Goal: Task Accomplishment & Management: Manage account settings

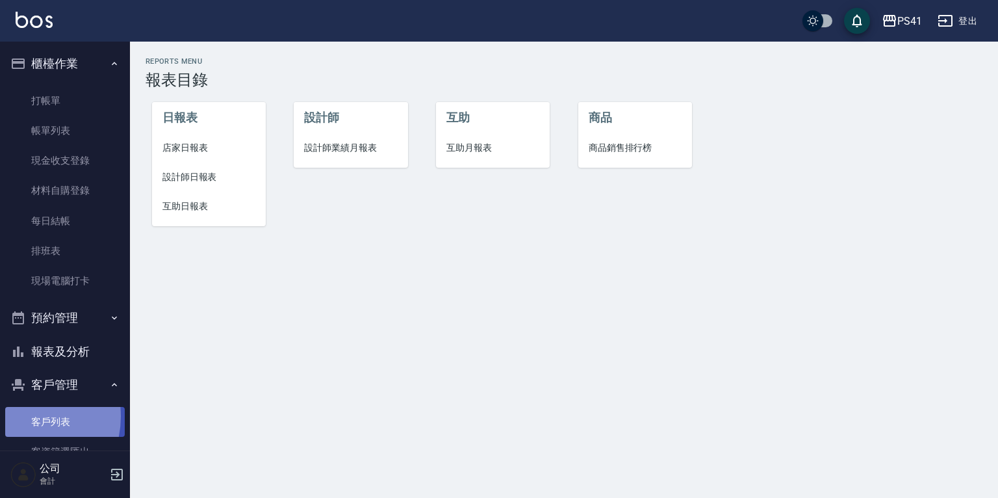
click at [23, 416] on link "客戶列表" at bounding box center [65, 422] width 120 height 30
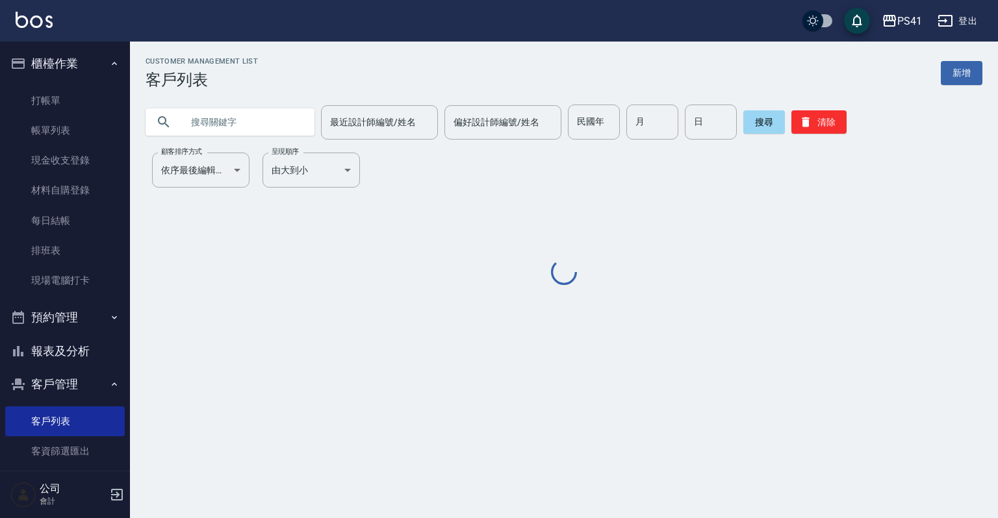
click at [241, 115] on input "text" at bounding box center [243, 122] width 122 height 35
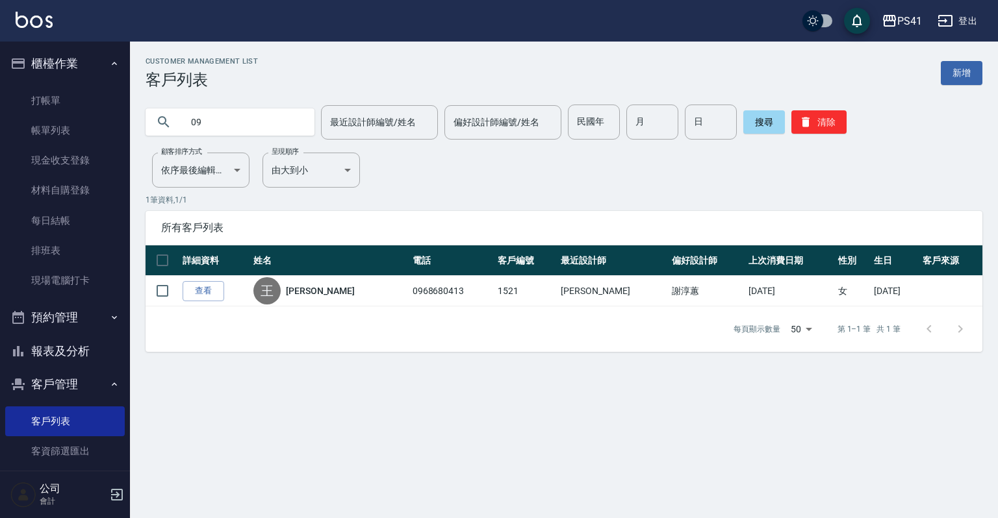
type input "0"
type input "0988180630"
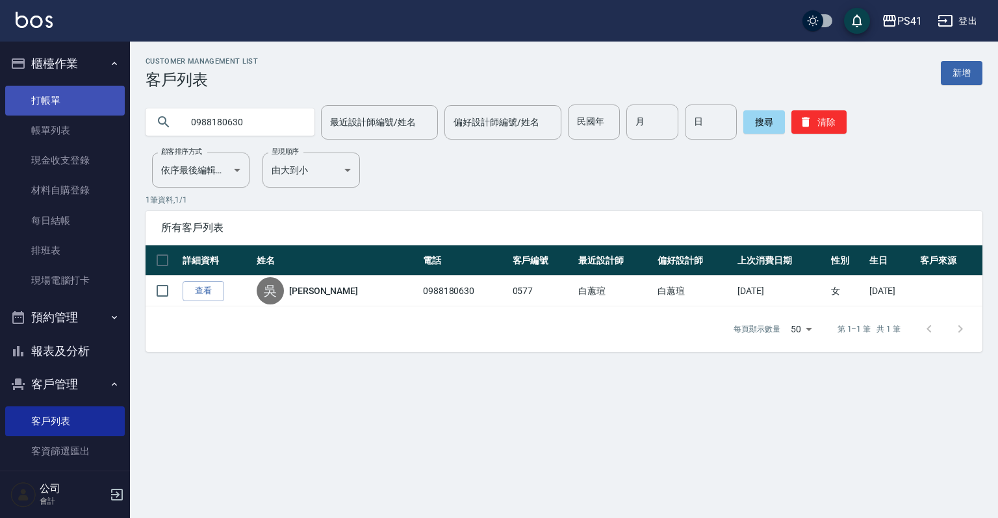
click at [30, 103] on link "打帳單" at bounding box center [65, 101] width 120 height 30
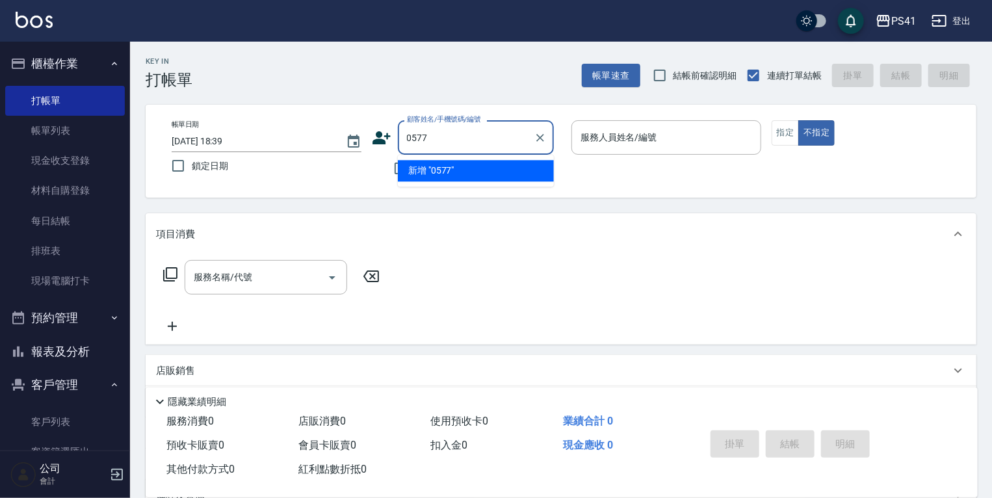
type input "0577"
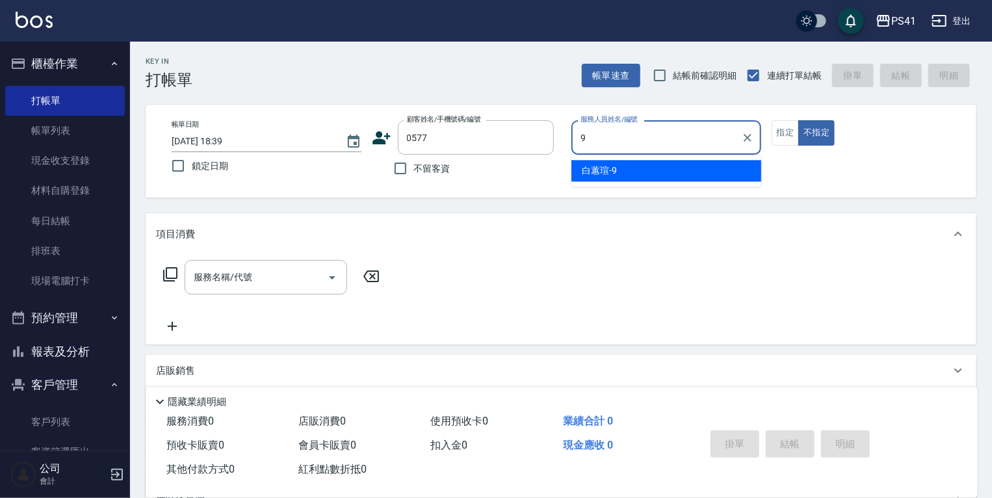
type input "白蕙瑄-9"
type button "false"
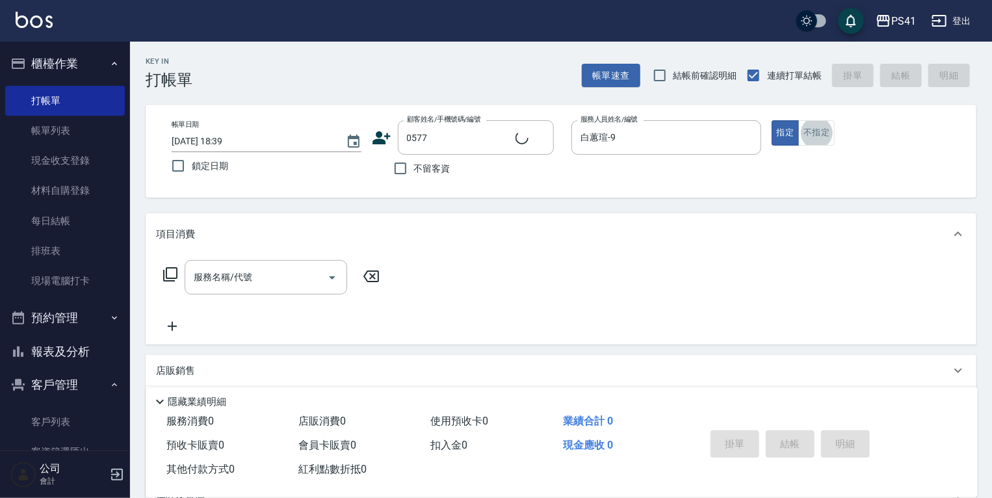
type input "[PERSON_NAME]/0988180630/0577"
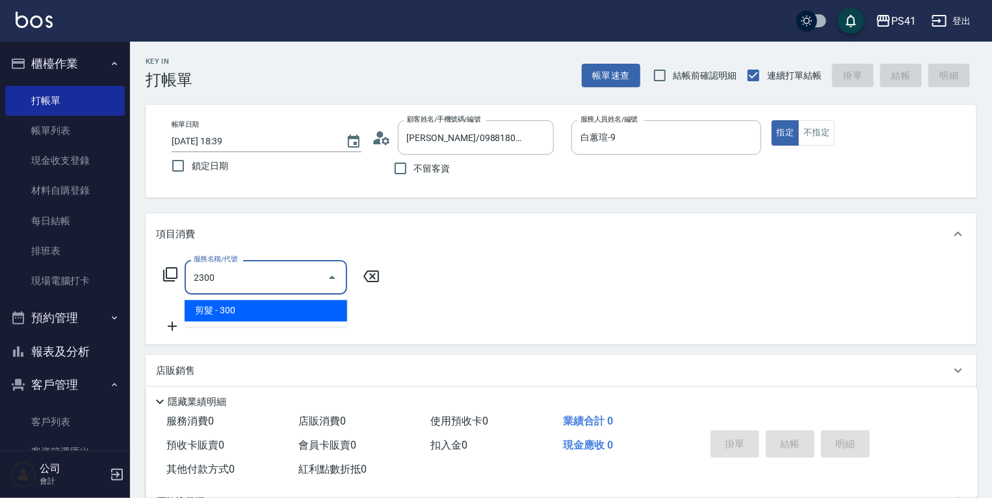
type input "剪髮(2300)"
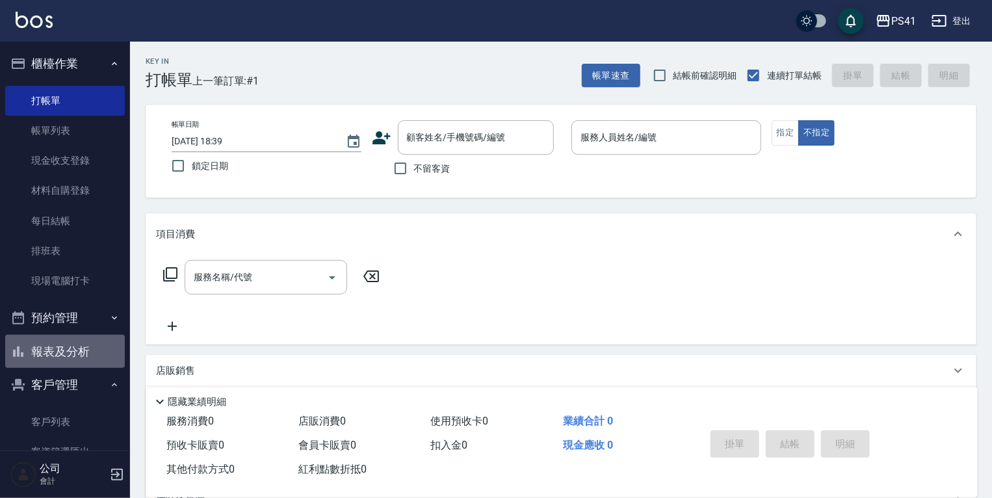
click at [68, 347] on button "報表及分析" at bounding box center [65, 352] width 120 height 34
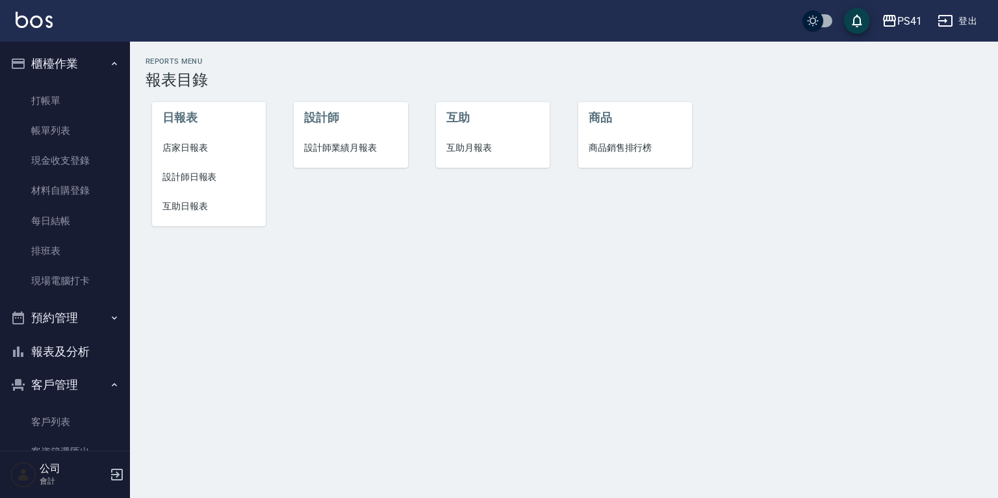
click at [199, 175] on span "設計師日報表" at bounding box center [208, 177] width 93 height 14
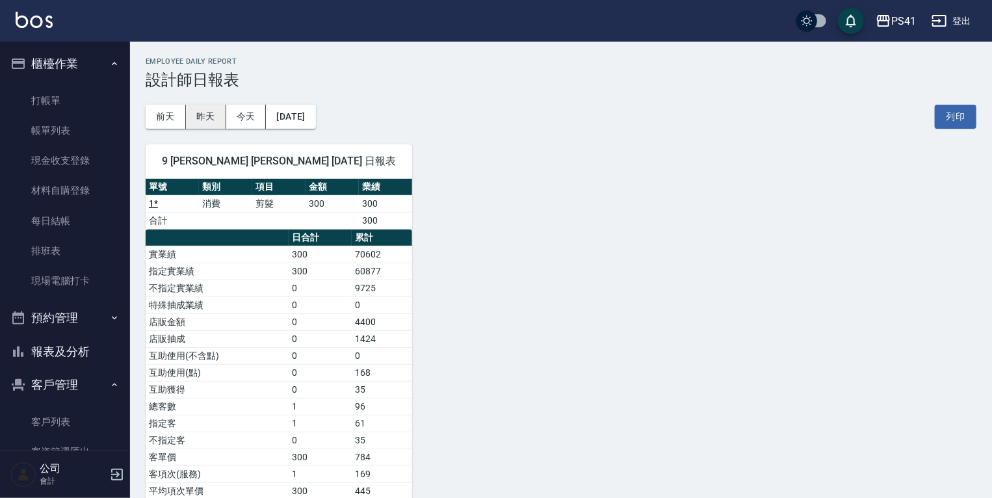
click at [203, 117] on button "昨天" at bounding box center [206, 117] width 40 height 24
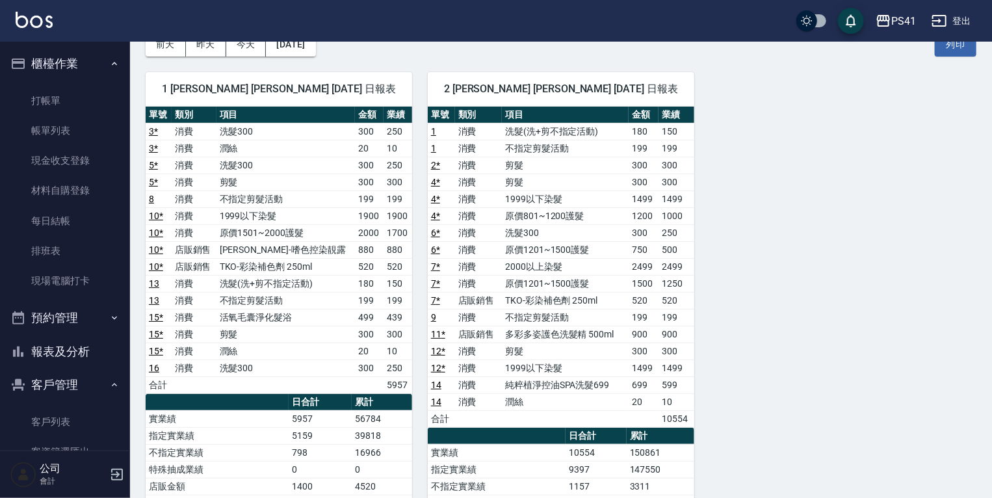
scroll to position [104, 0]
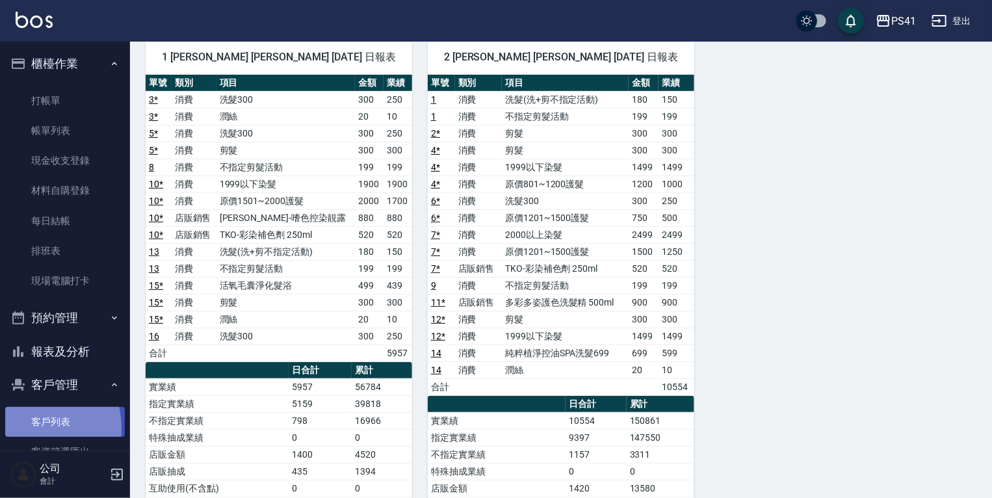
click at [34, 428] on link "客戶列表" at bounding box center [65, 422] width 120 height 30
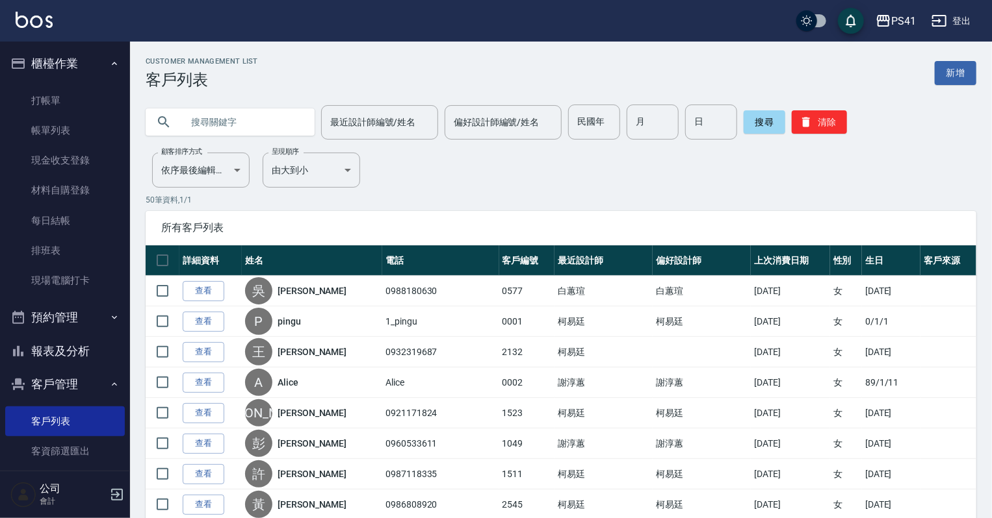
click at [226, 122] on input "text" at bounding box center [243, 122] width 122 height 35
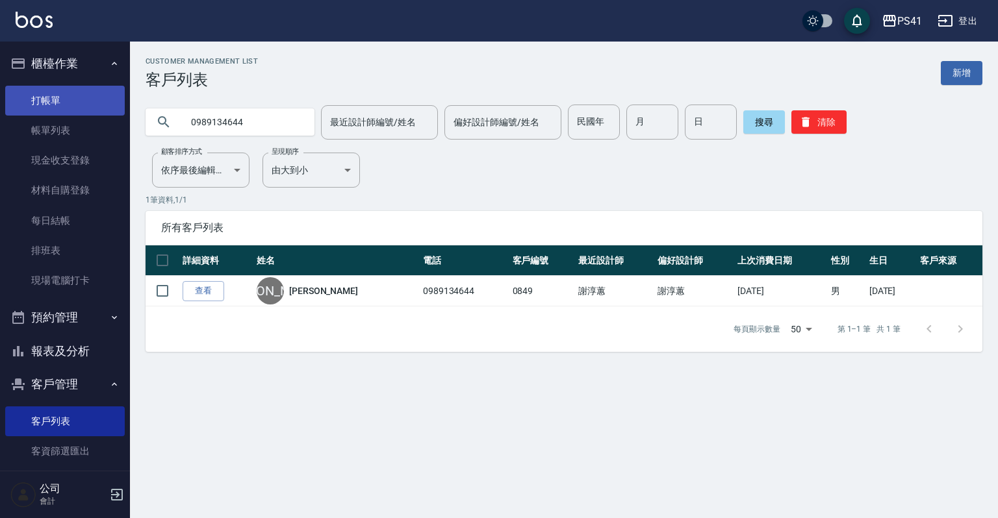
drag, startPoint x: 107, startPoint y: 122, endPoint x: 47, endPoint y: 113, distance: 61.1
click at [47, 114] on div "PS41 登出 櫃檯作業 打帳單 帳單列表 現金收支登錄 材料自購登錄 每日結帳 排班表 現場電腦打卡 預約管理 預約管理 單日預約紀錄 單週預約紀錄 報表及…" at bounding box center [499, 259] width 998 height 518
type input "0928433137"
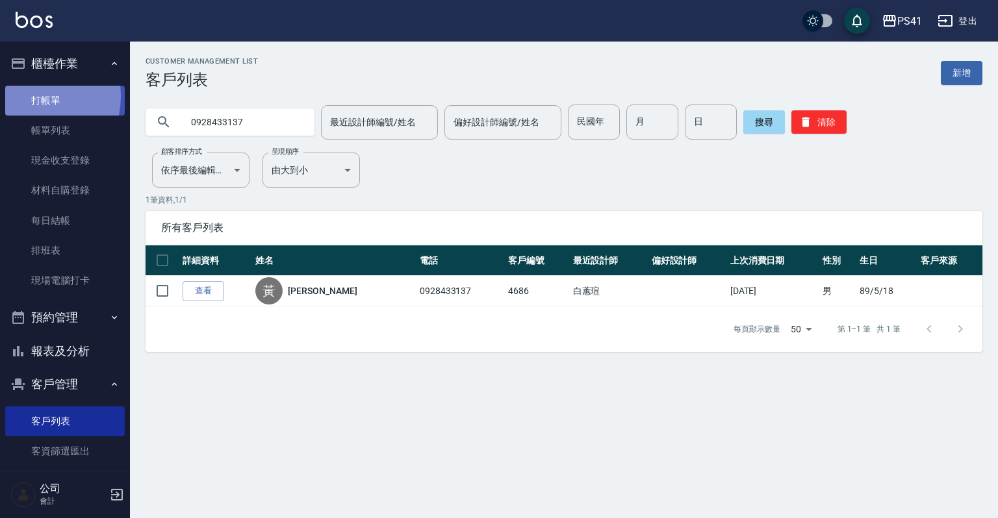
click at [31, 96] on link "打帳單" at bounding box center [65, 101] width 120 height 30
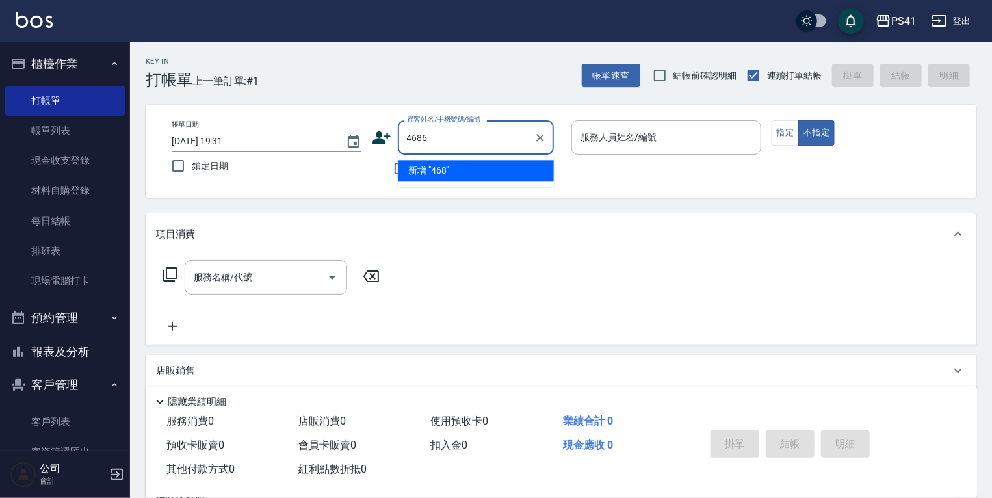
type input "4686"
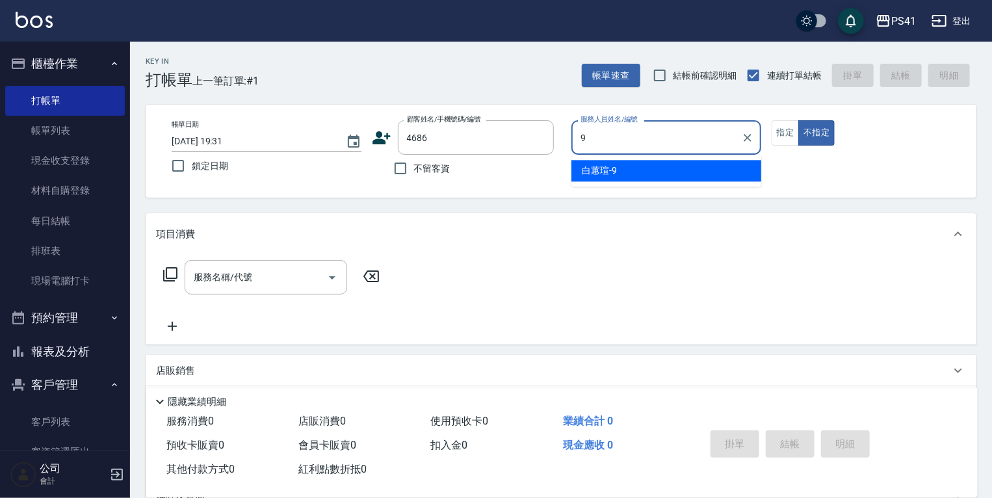
type input "白蕙瑄-9"
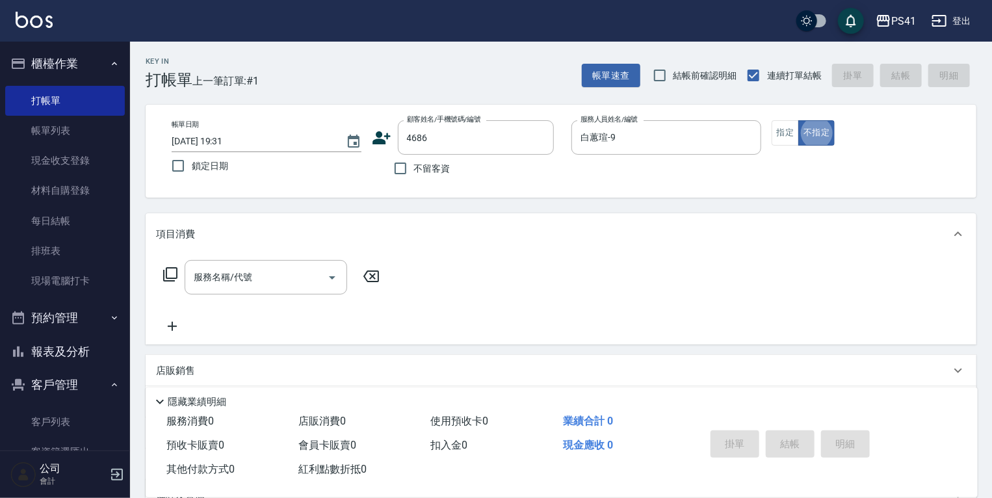
type button "false"
type input "[PERSON_NAME]/0928433137/4686"
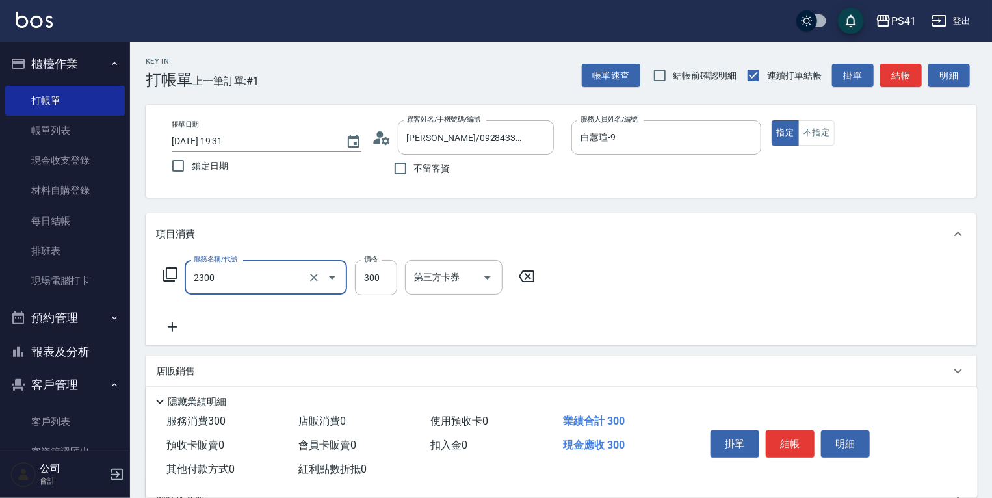
type input "剪髮(2300)"
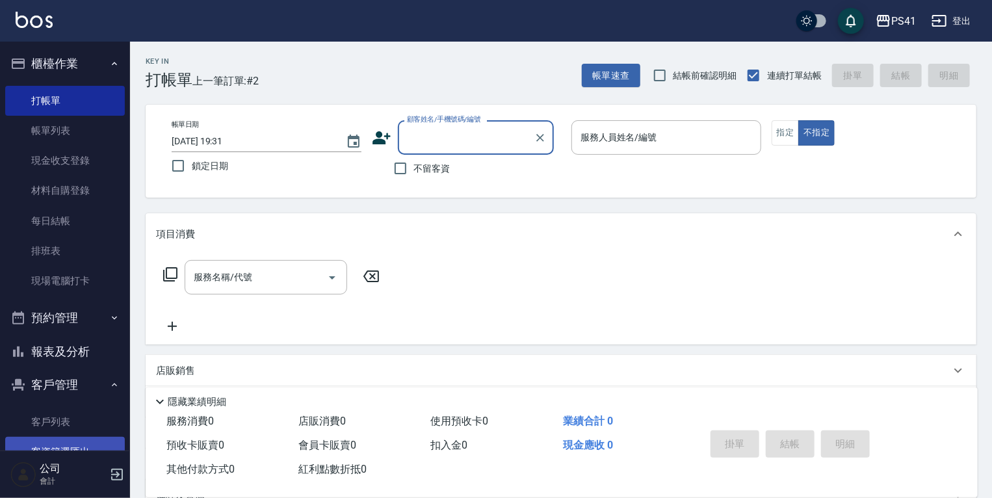
drag, startPoint x: 51, startPoint y: 416, endPoint x: 49, endPoint y: 437, distance: 20.9
click at [51, 416] on link "客戶列表" at bounding box center [65, 422] width 120 height 30
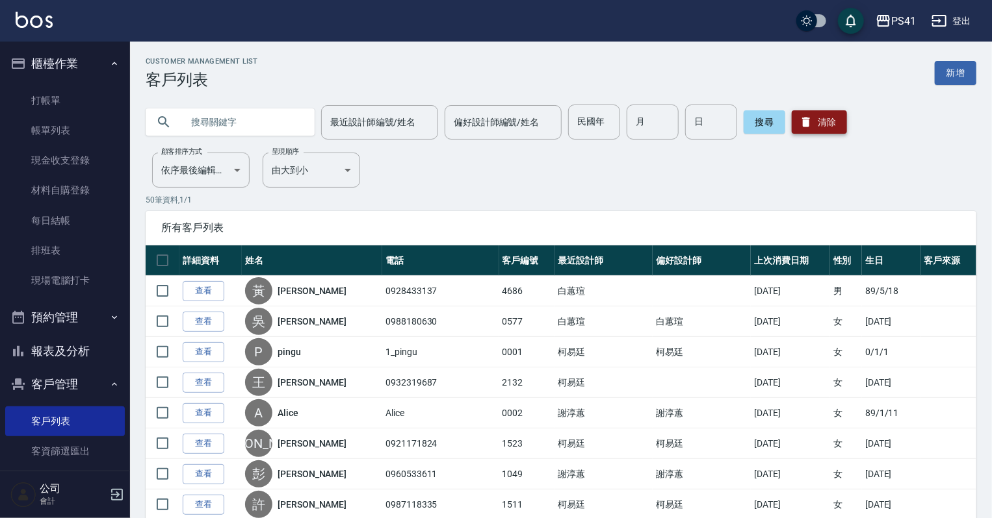
click at [823, 123] on button "清除" at bounding box center [818, 121] width 55 height 23
click at [243, 127] on input "text" at bounding box center [243, 122] width 122 height 35
click at [593, 114] on input "民國年" at bounding box center [594, 122] width 52 height 35
type input "75"
click at [666, 123] on input "月" at bounding box center [652, 122] width 52 height 35
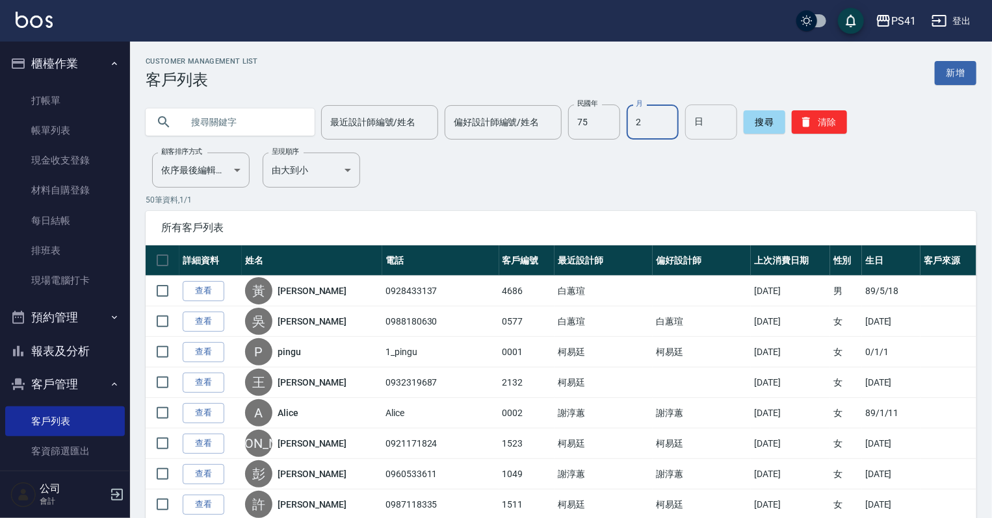
type input "2"
click at [730, 123] on input "日" at bounding box center [711, 122] width 52 height 35
type input "21"
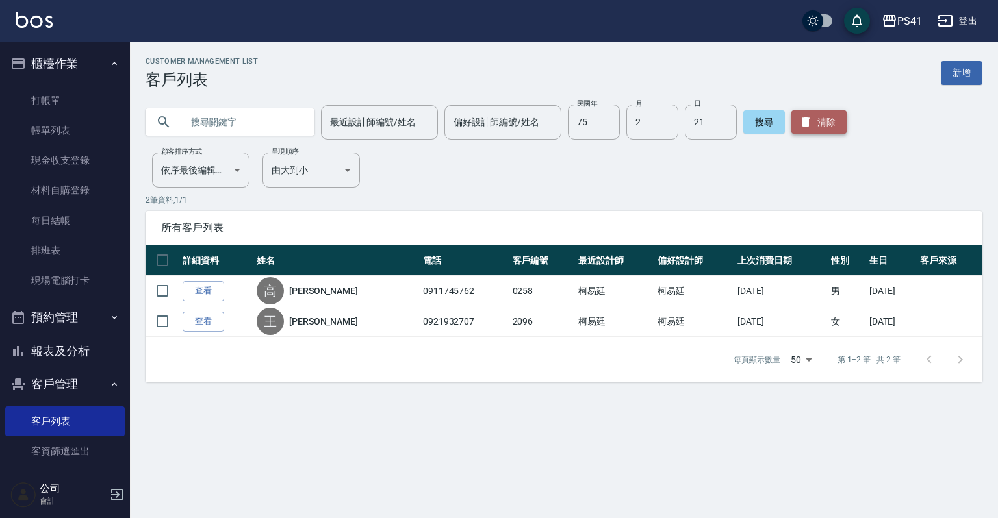
click at [828, 125] on button "清除" at bounding box center [818, 121] width 55 height 23
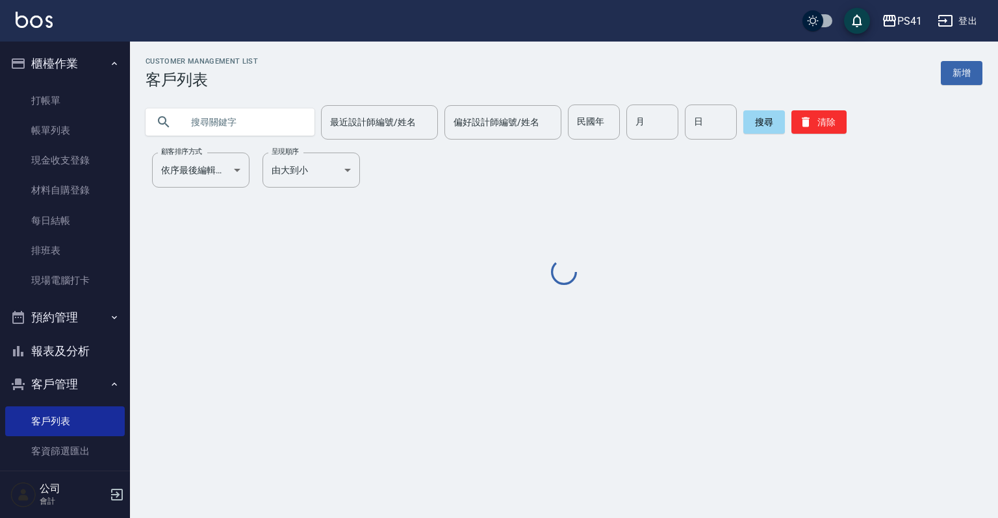
click at [237, 112] on input "text" at bounding box center [243, 122] width 122 height 35
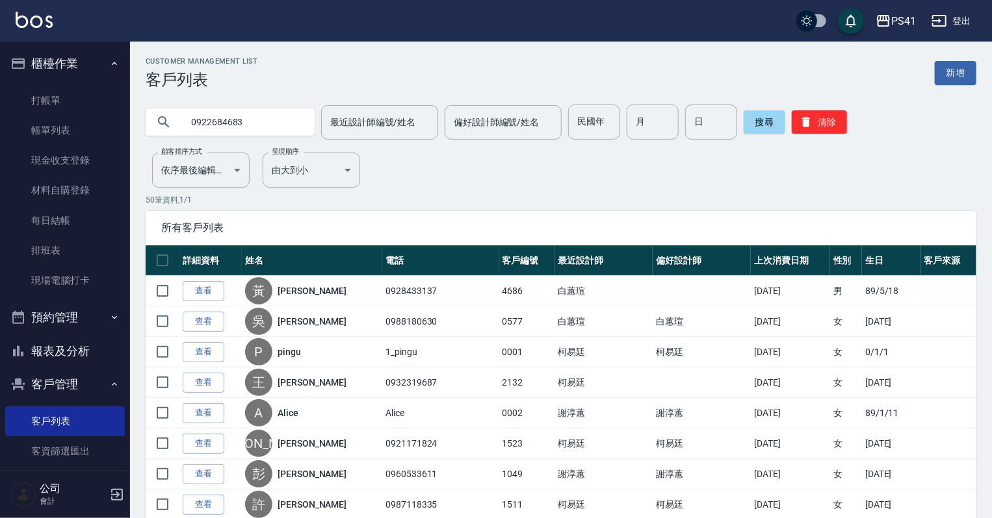
type input "0922684683"
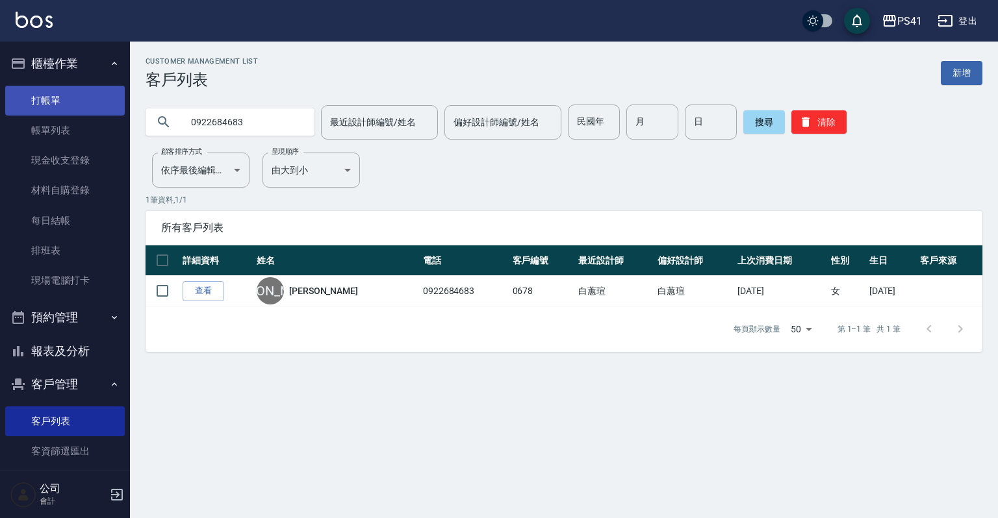
click at [51, 91] on link "打帳單" at bounding box center [65, 101] width 120 height 30
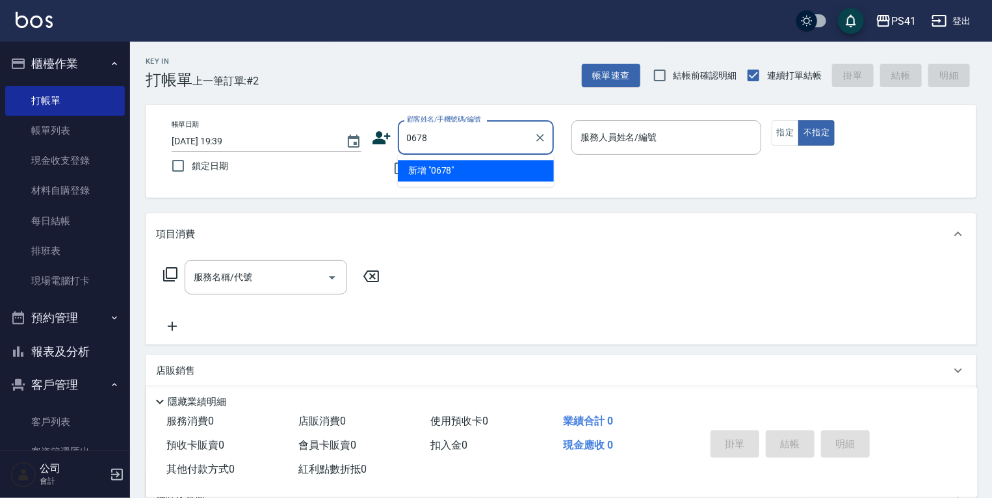
type input "0678"
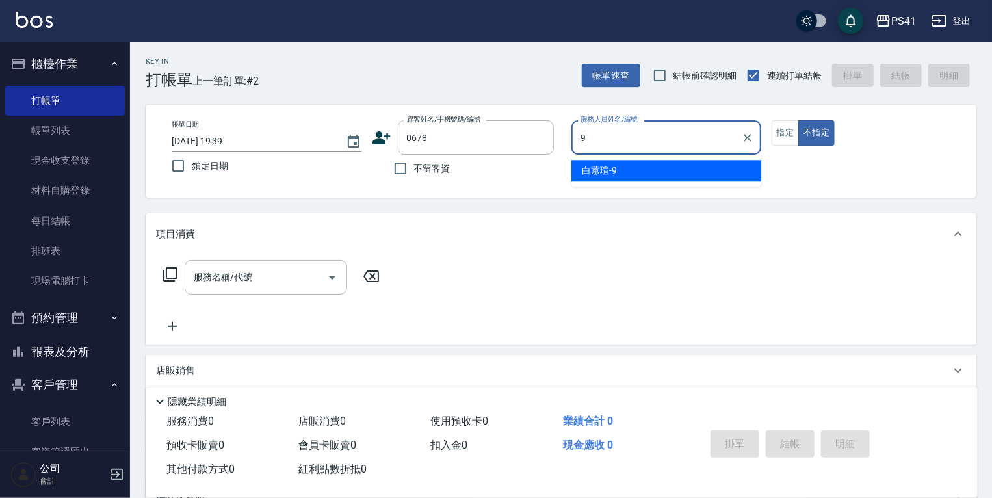
type input "白蕙瑄-9"
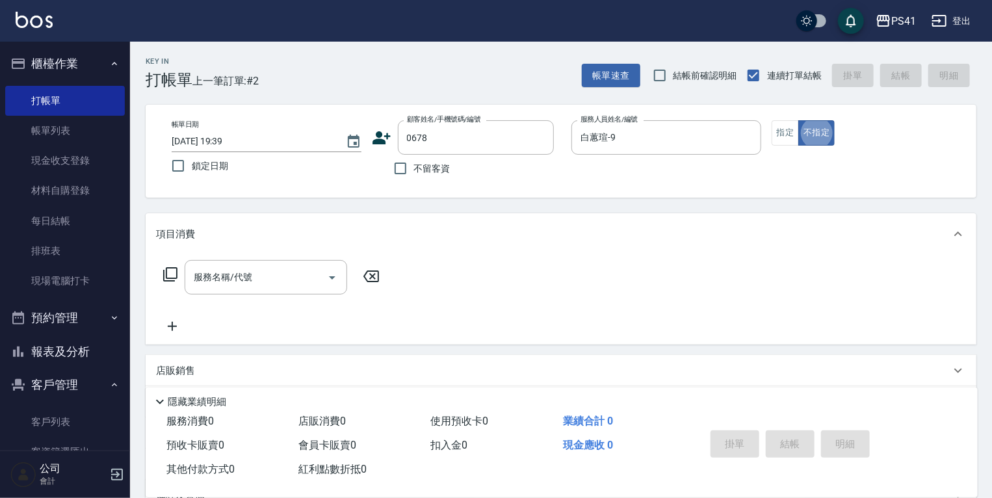
type button "false"
type input "[PERSON_NAME]/0922684683/0678"
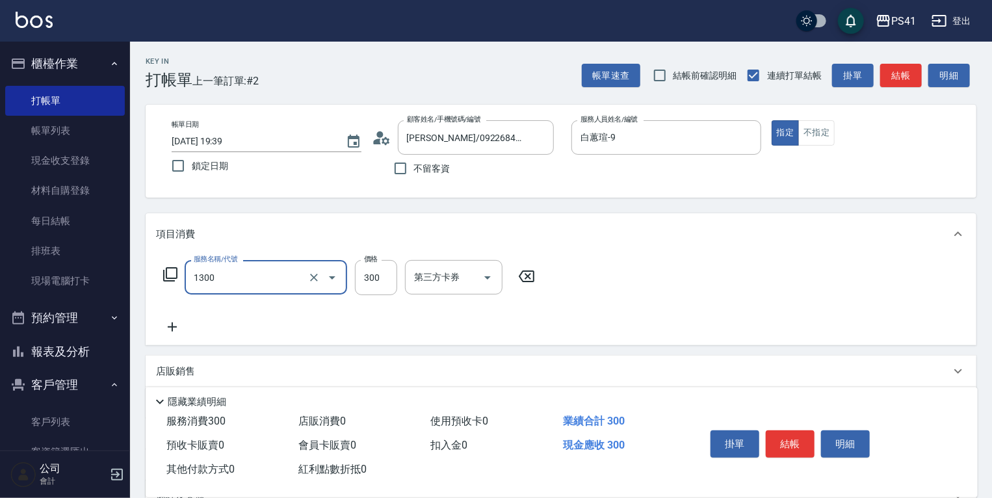
type input "洗髮300(1300)"
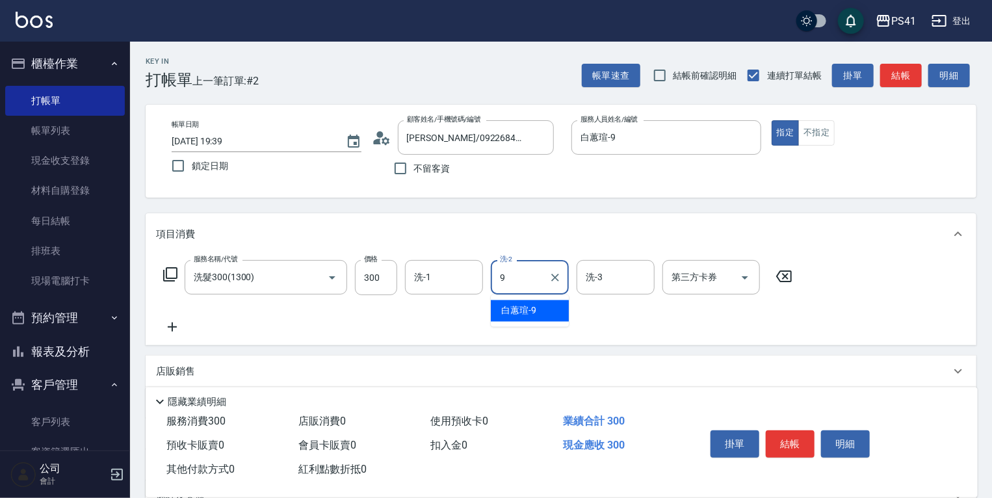
type input "白蕙瑄-9"
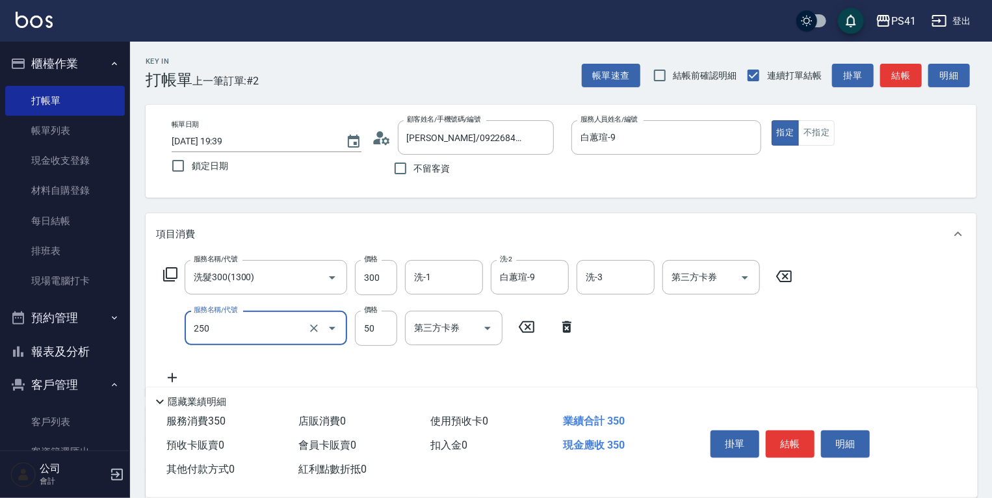
type input "剪瀏海(250)"
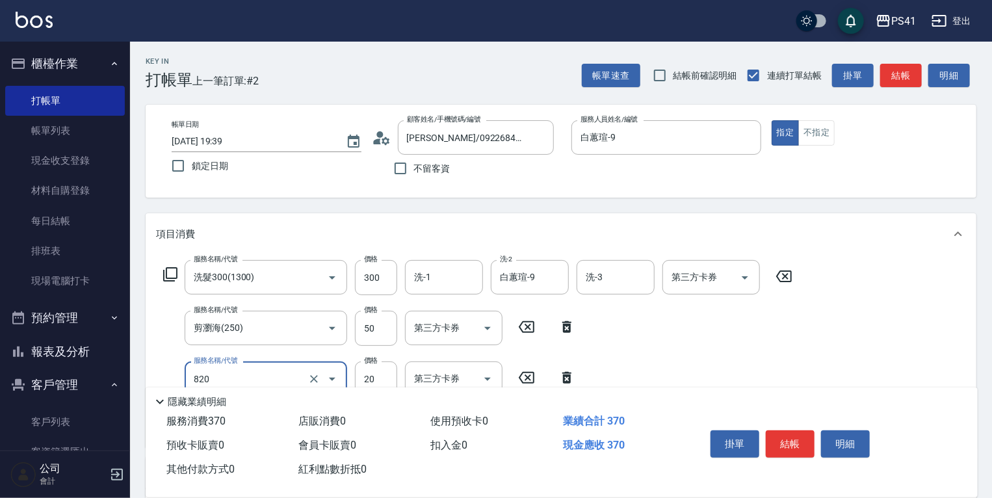
type input "潤絲(820)"
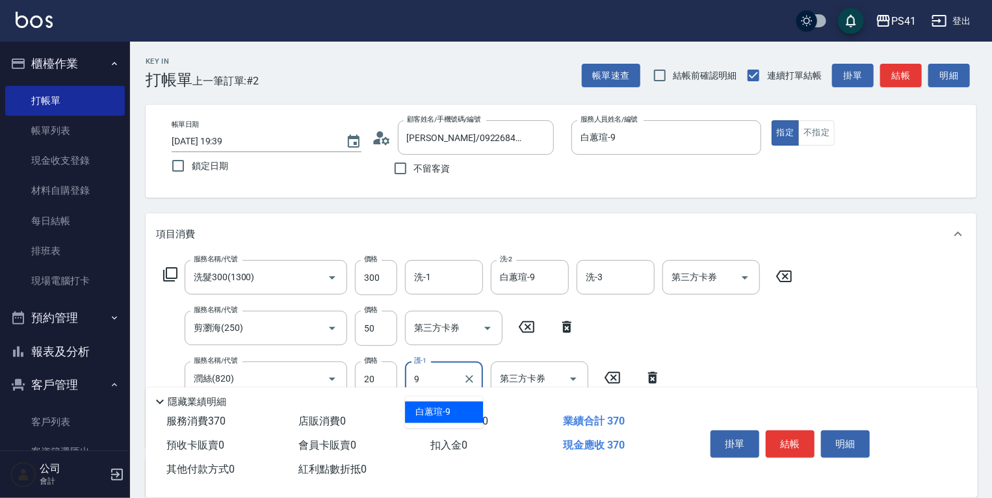
type input "白蕙瑄-9"
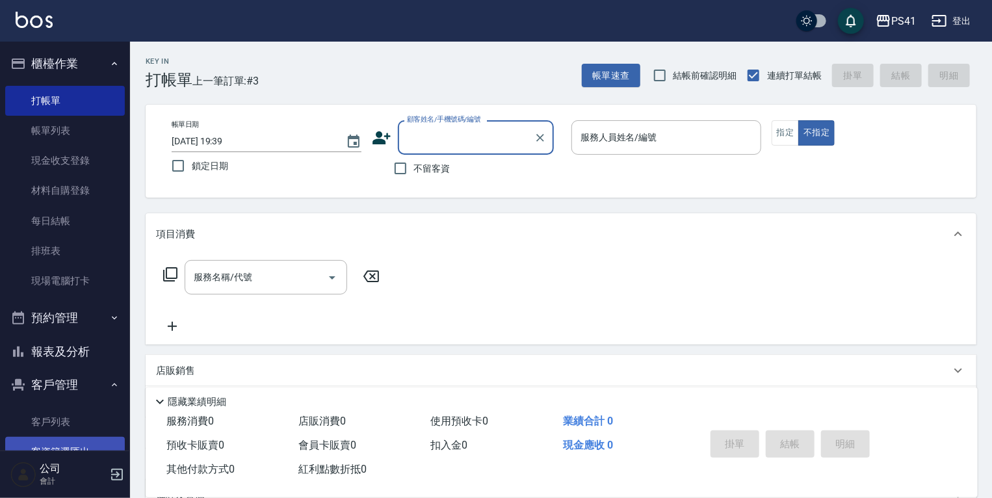
click at [47, 418] on link "客戶列表" at bounding box center [65, 422] width 120 height 30
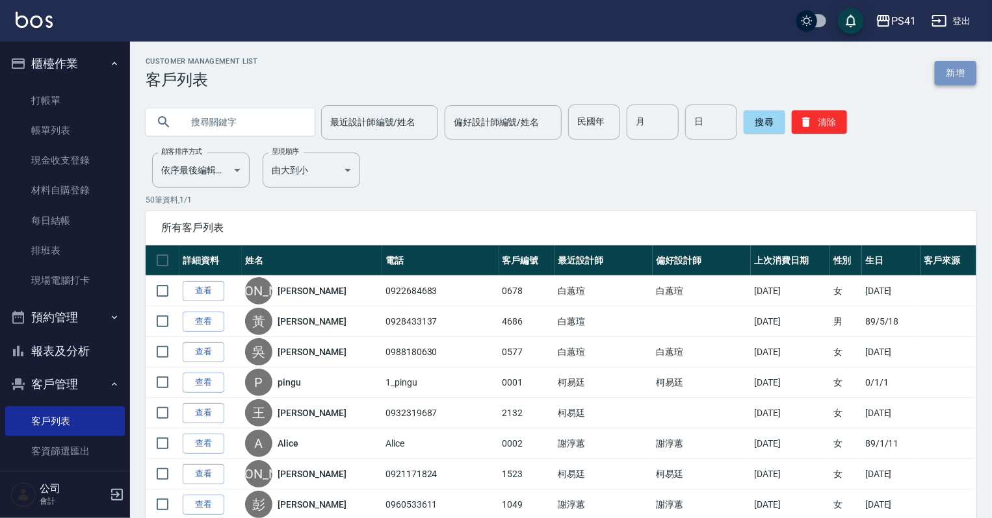
click at [957, 82] on link "新增" at bounding box center [955, 73] width 42 height 24
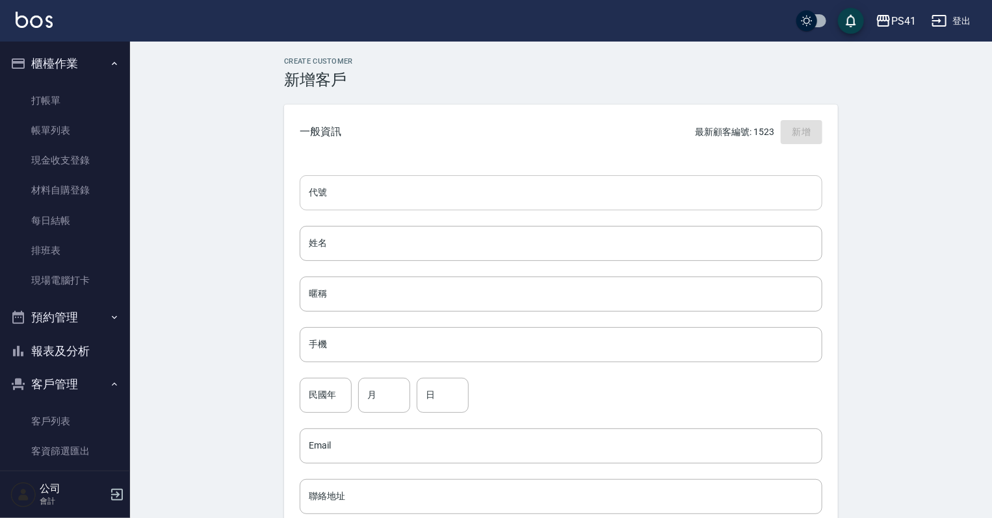
drag, startPoint x: 355, startPoint y: 186, endPoint x: 365, endPoint y: 190, distance: 10.8
click at [355, 186] on input "代號" at bounding box center [561, 192] width 522 height 35
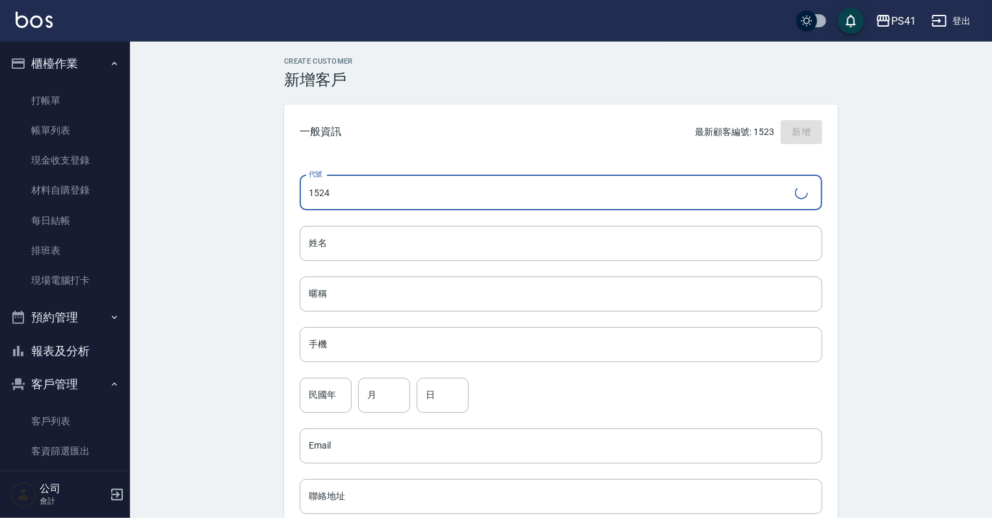
type input "1524"
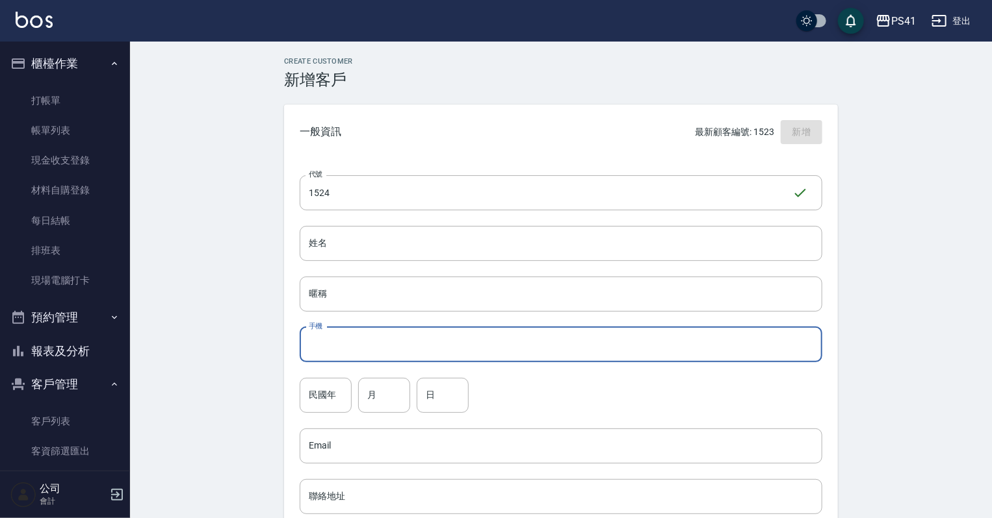
click at [420, 348] on input "手機" at bounding box center [561, 344] width 522 height 35
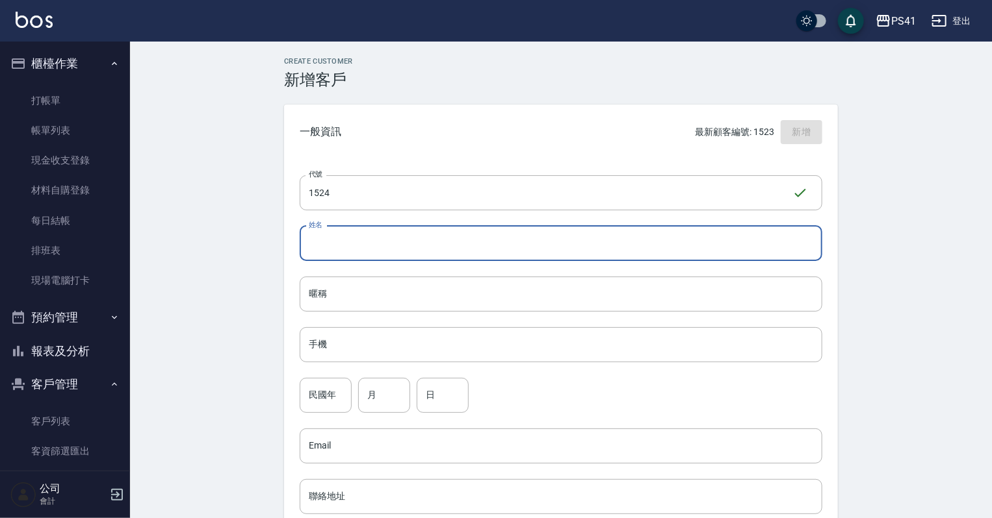
click at [359, 255] on input "姓名" at bounding box center [561, 243] width 522 height 35
type input "c"
type input "[PERSON_NAME]"
click at [394, 353] on input "手機" at bounding box center [561, 344] width 522 height 35
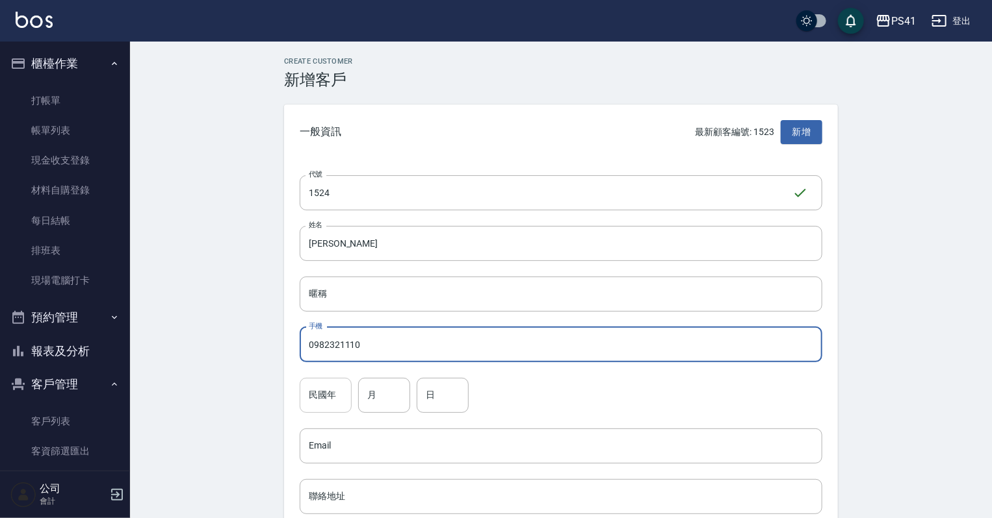
type input "0982321110"
click at [335, 397] on input "民國年" at bounding box center [326, 395] width 52 height 35
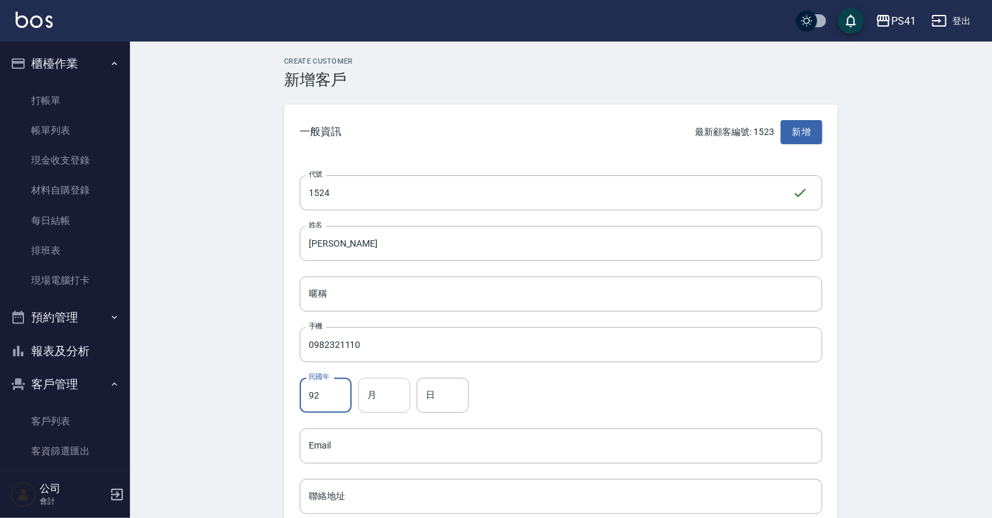
type input "92"
click at [391, 406] on input "月" at bounding box center [384, 395] width 52 height 35
type input "04"
click at [439, 405] on input "日" at bounding box center [442, 395] width 52 height 35
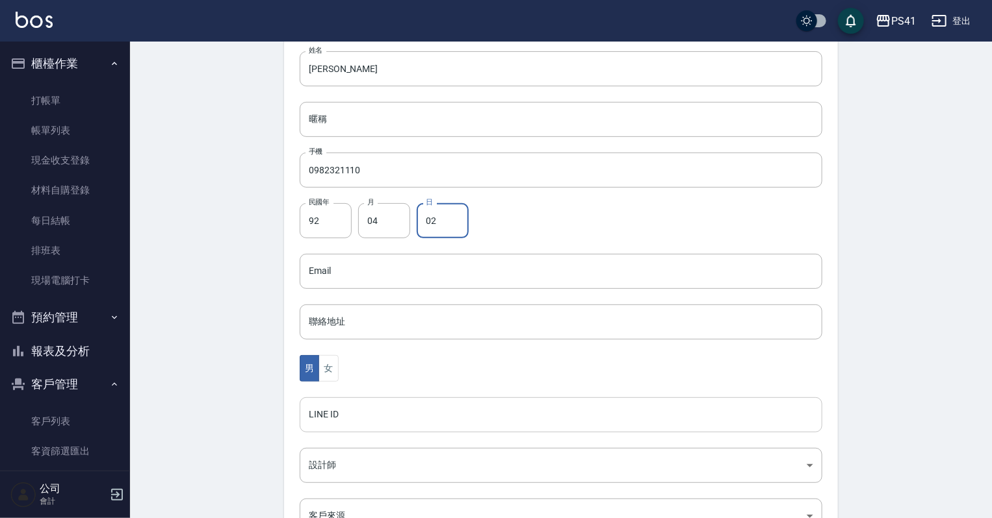
scroll to position [260, 0]
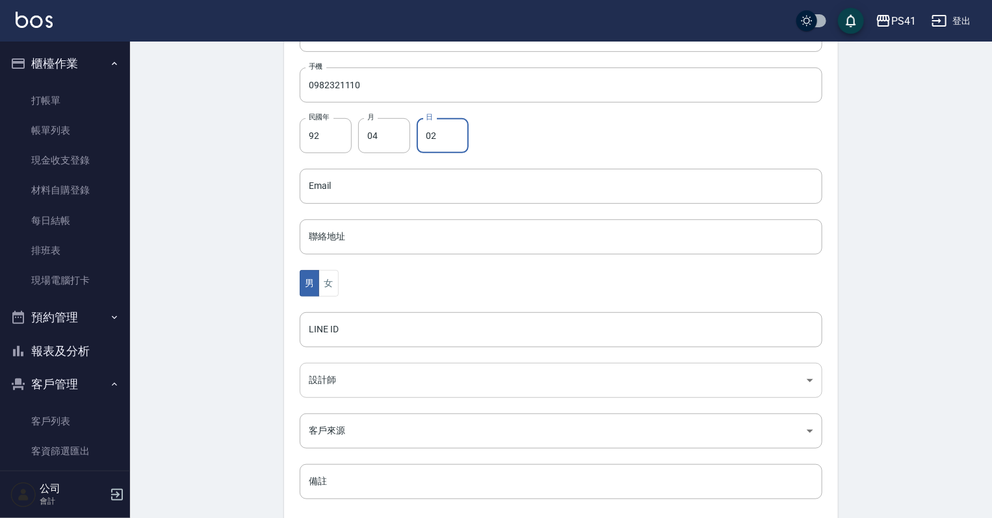
type input "02"
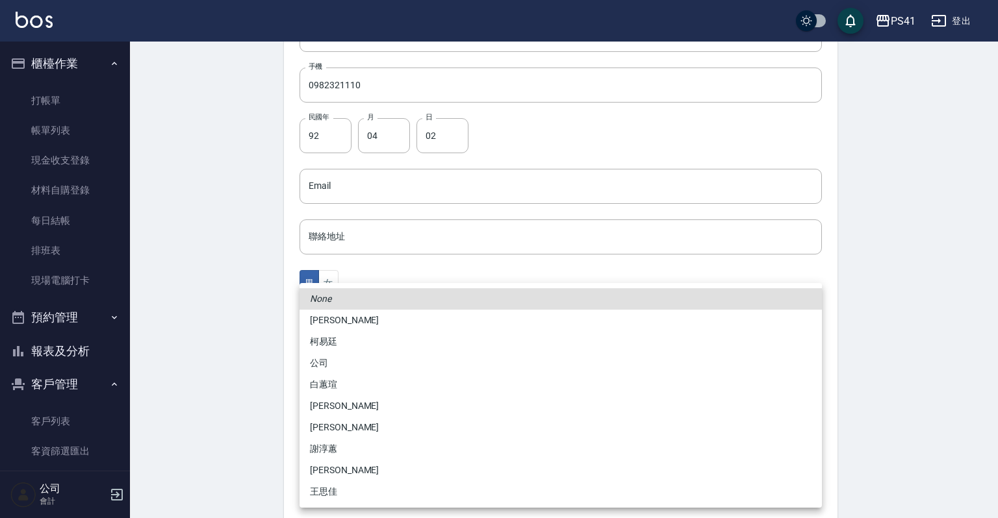
drag, startPoint x: 320, startPoint y: 385, endPoint x: 326, endPoint y: 385, distance: 6.5
click at [326, 385] on body "PS41 登出 櫃檯作業 打帳單 帳單列表 現金收支登錄 材料自購登錄 每日結帳 排班表 現場電腦打卡 預約管理 預約管理 單日預約紀錄 單週預約紀錄 報表及…" at bounding box center [499, 163] width 998 height 846
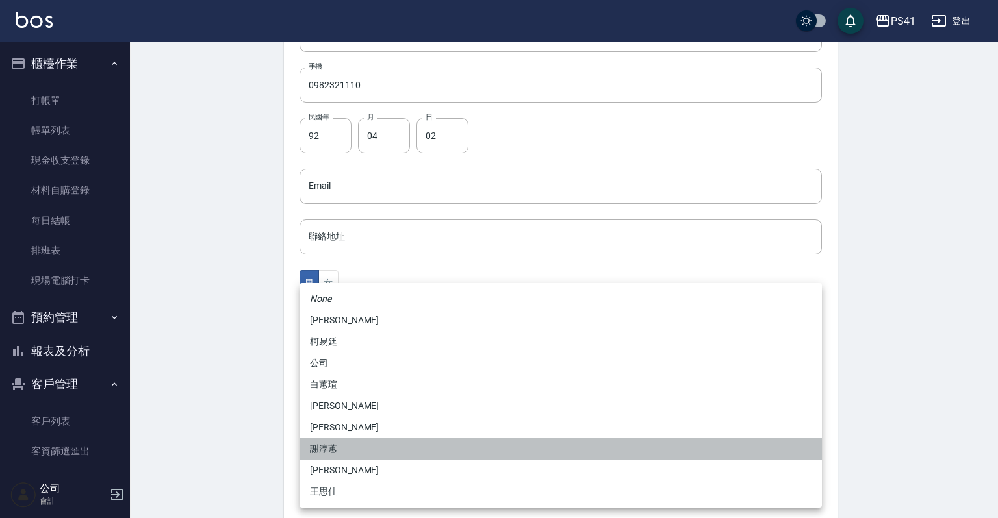
click at [326, 446] on li "謝淳蕙" at bounding box center [561, 449] width 522 height 21
type input "8c411568-4112-470a-9bf0-dab44adfddc4"
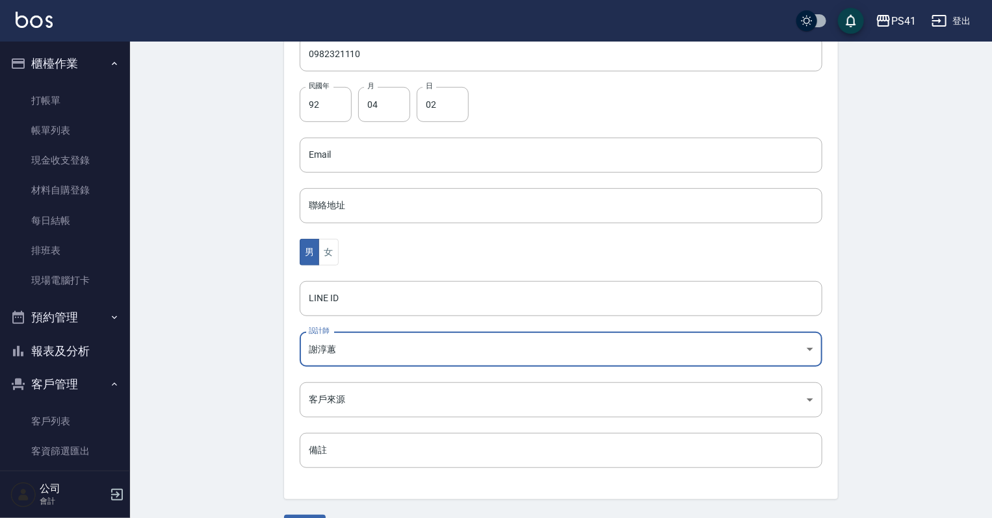
scroll to position [327, 0]
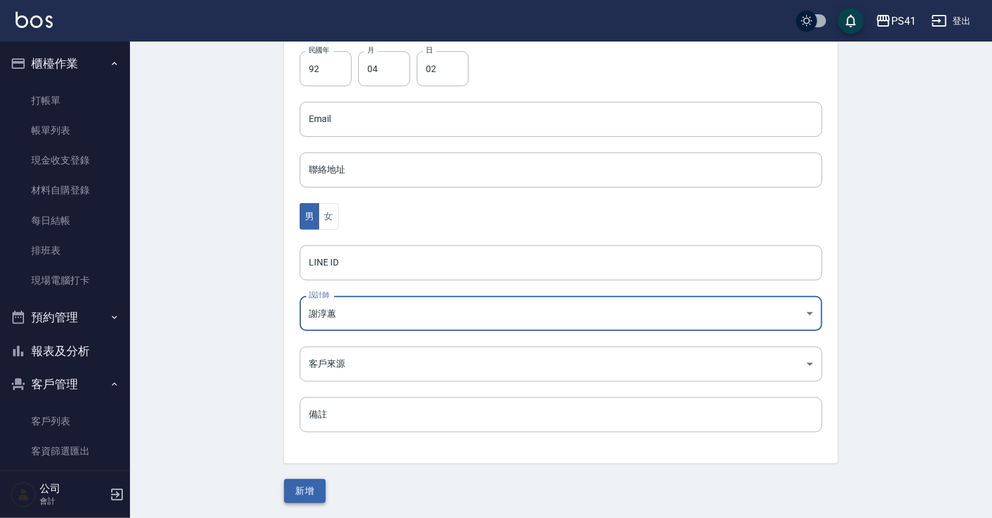
click at [302, 491] on button "新增" at bounding box center [305, 492] width 42 height 24
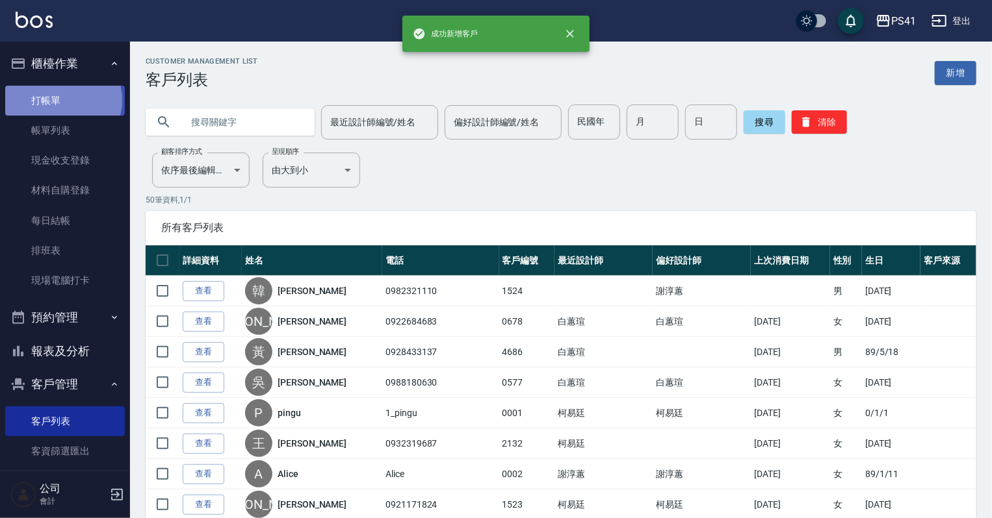
click at [62, 100] on link "打帳單" at bounding box center [65, 101] width 120 height 30
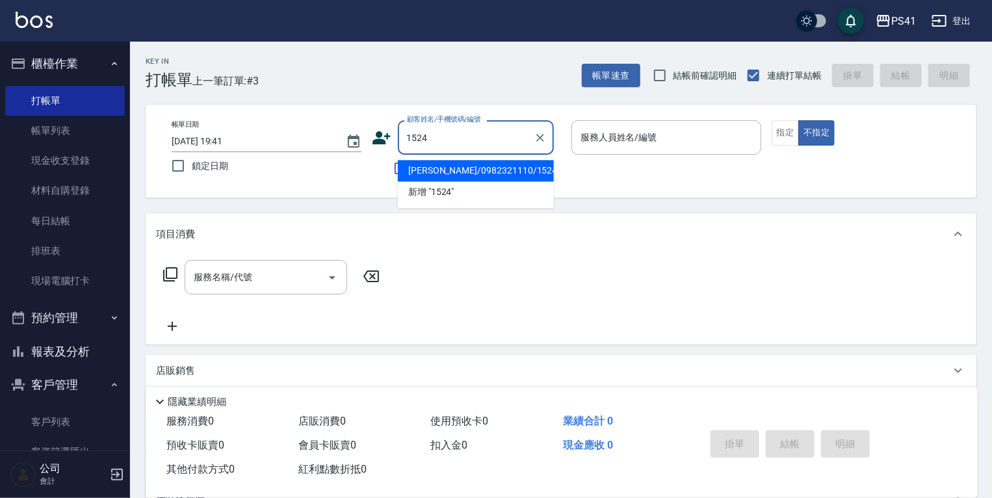
type input "[PERSON_NAME]/0982321110/1524"
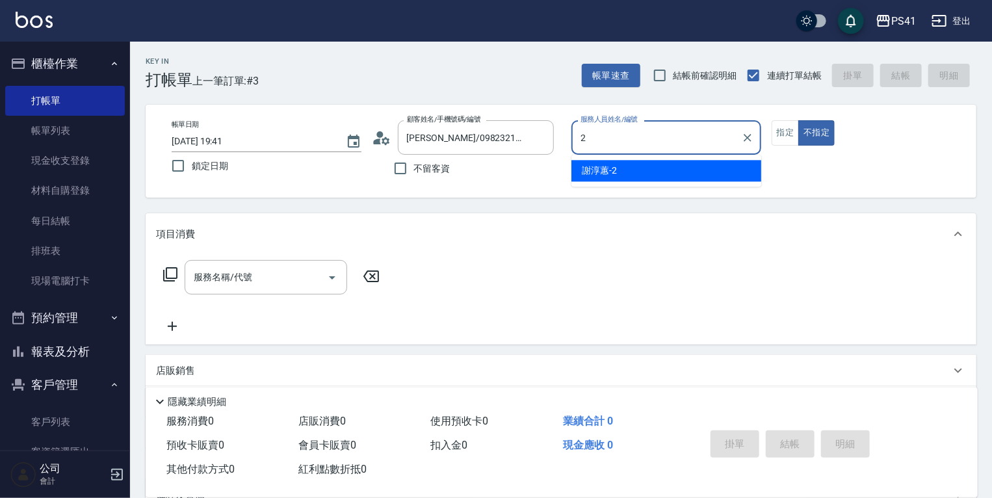
type input "[PERSON_NAME]-2"
type button "false"
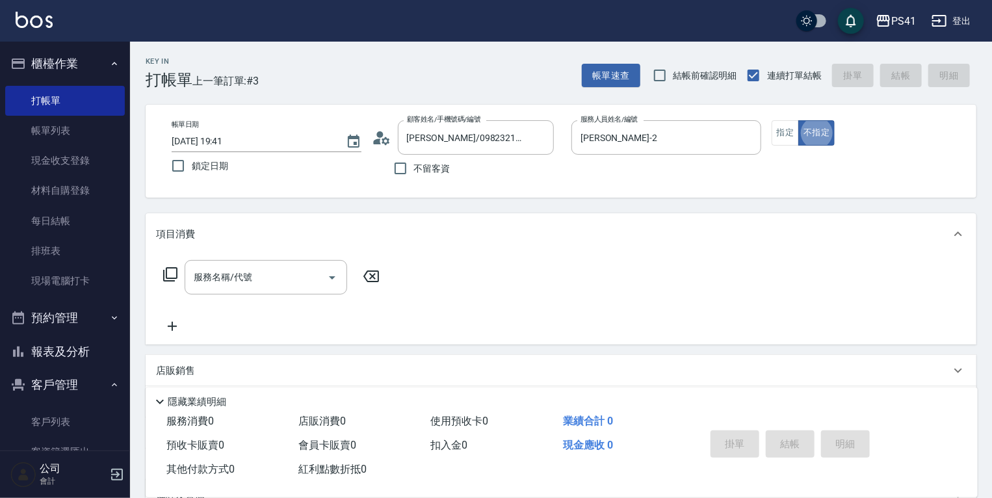
scroll to position [21, 0]
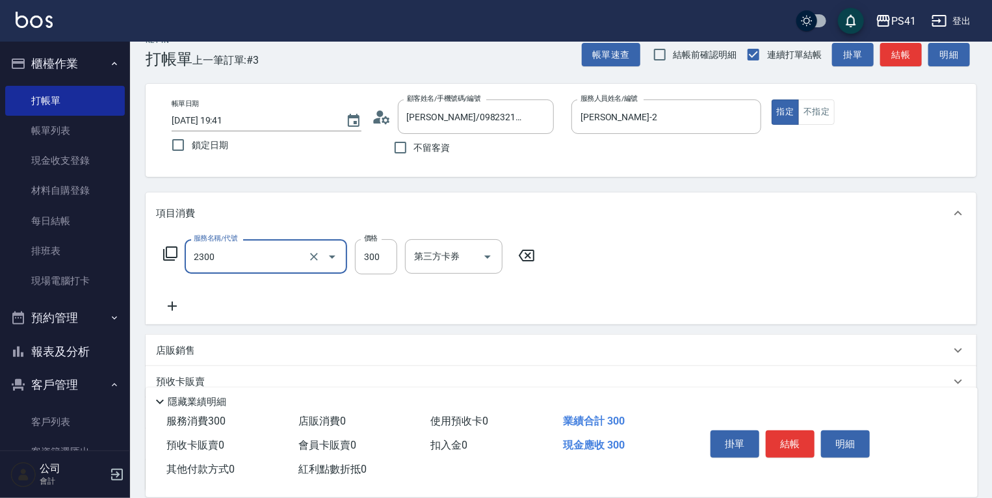
type input "剪髮(2300)"
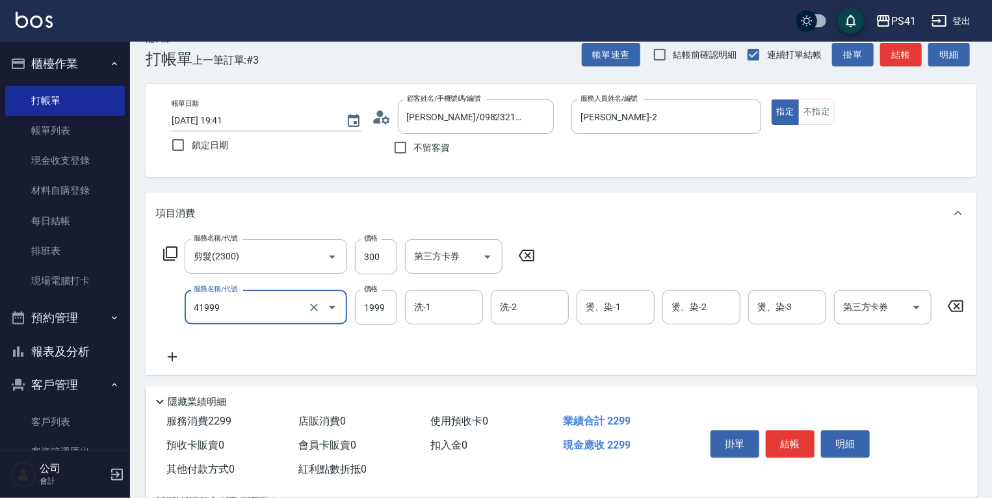
type input "1999以下染髮(41999)"
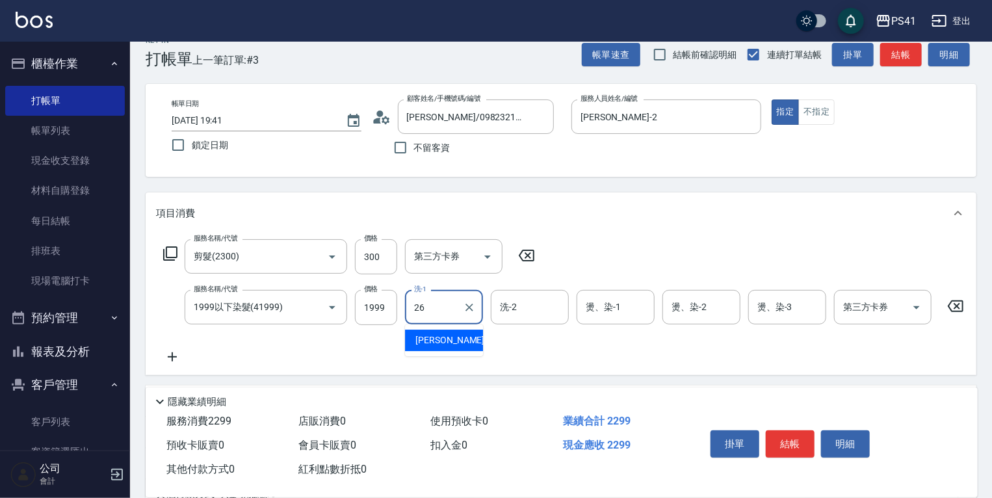
type input "[PERSON_NAME]-26"
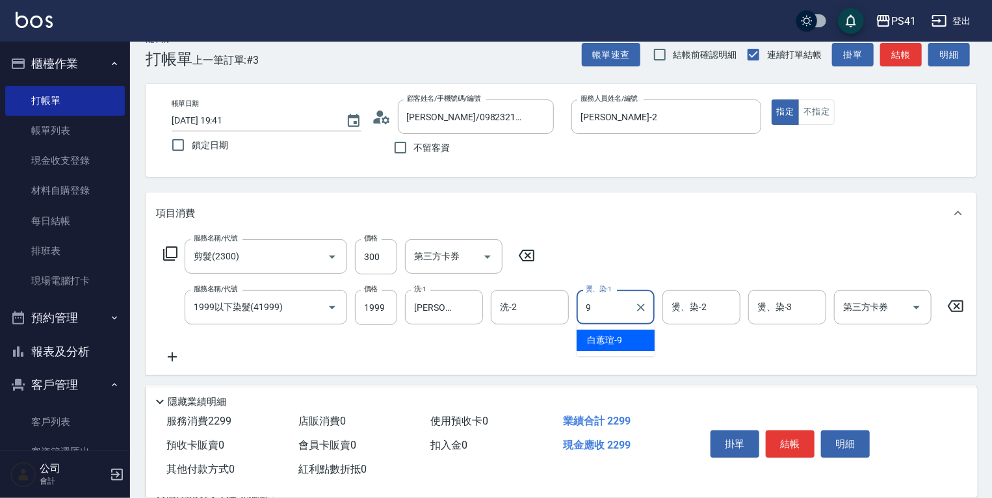
type input "白蕙瑄-9"
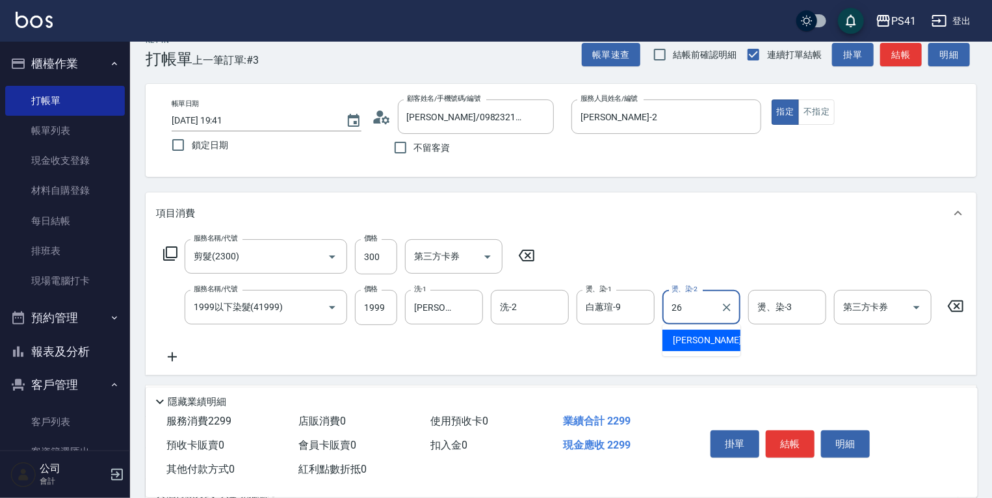
type input "[PERSON_NAME]-26"
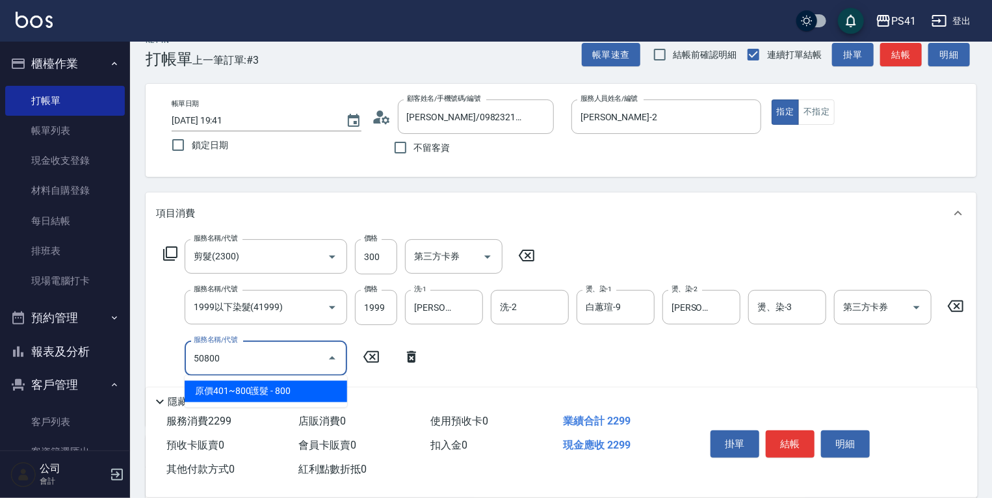
type input "原價401~800護髮(50800)"
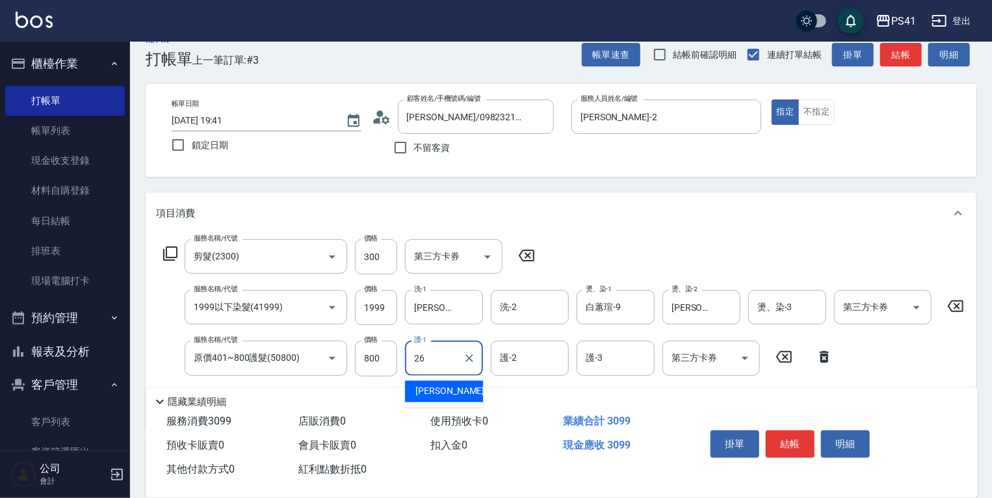
type input "[PERSON_NAME]-26"
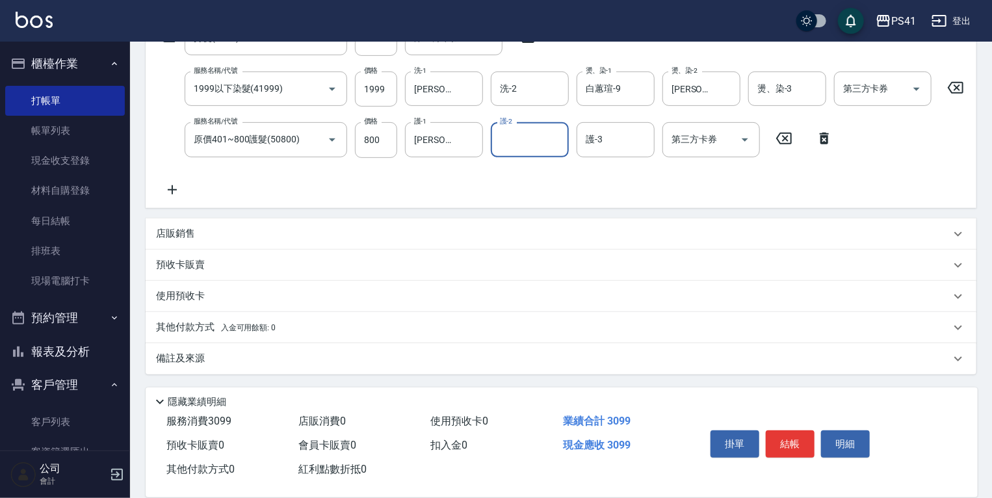
scroll to position [246, 0]
click at [218, 237] on div "店販銷售" at bounding box center [553, 234] width 794 height 14
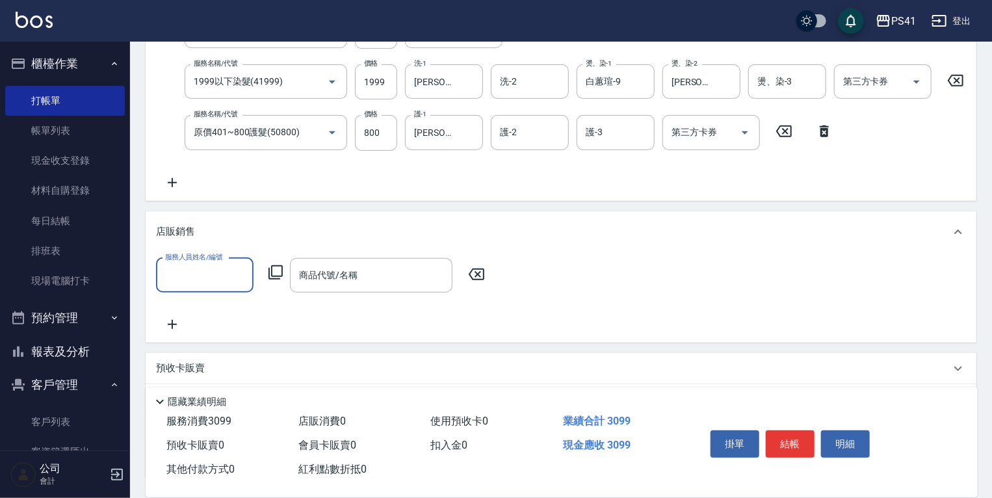
scroll to position [0, 0]
type input "[PERSON_NAME]-2"
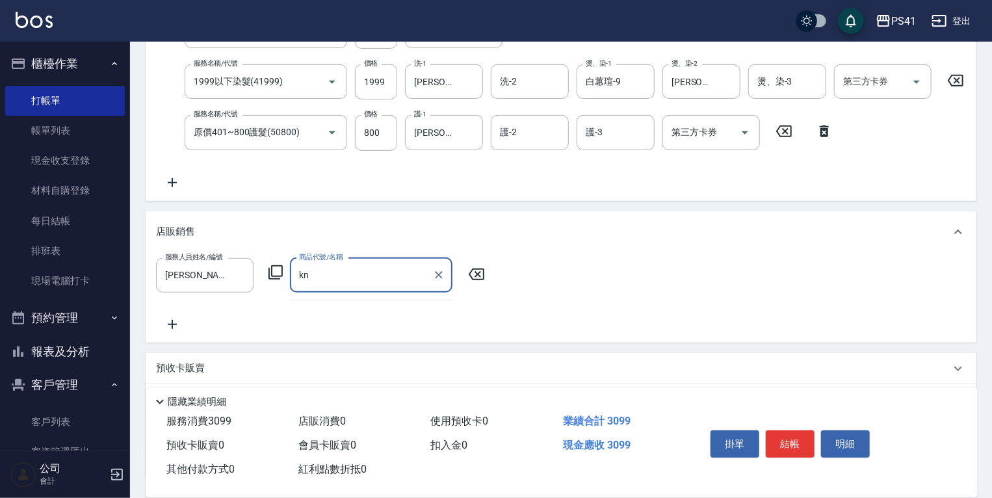
type input "k"
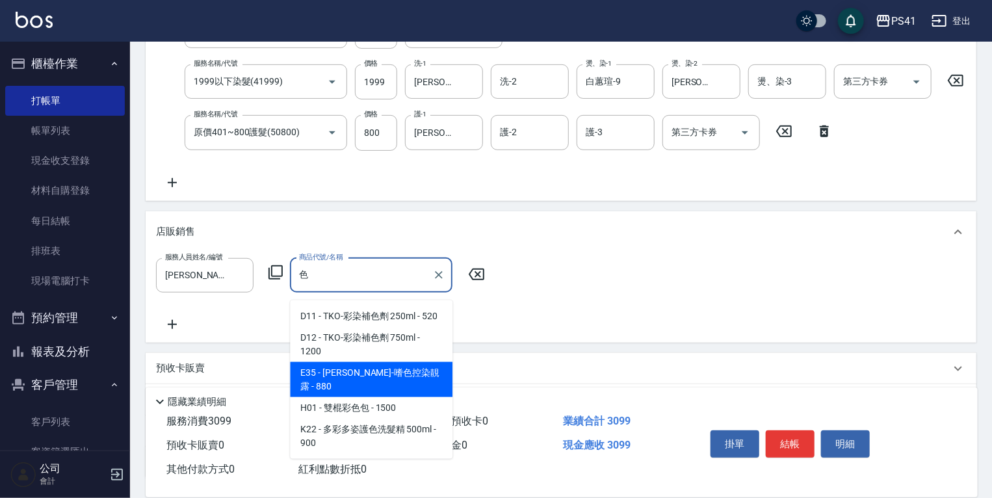
type input "[PERSON_NAME]-嗜色控染靚露"
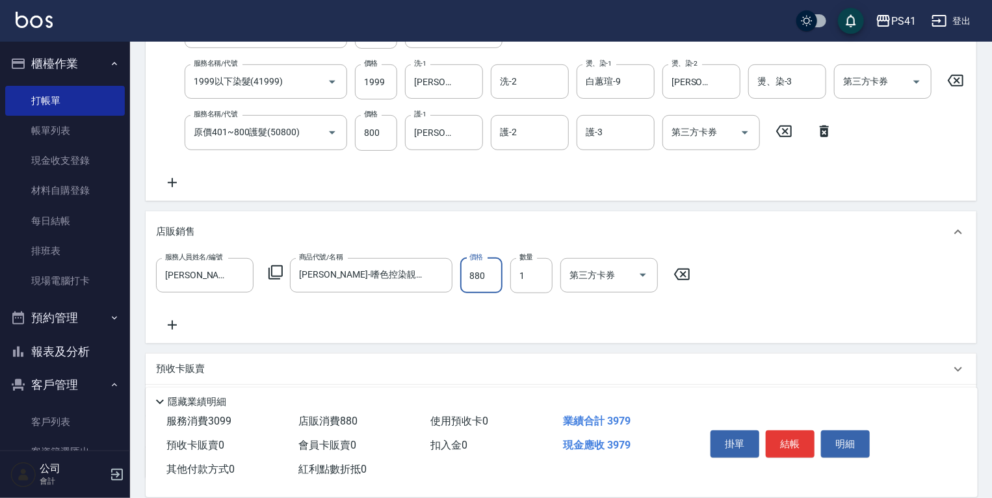
click at [170, 333] on icon at bounding box center [172, 325] width 32 height 16
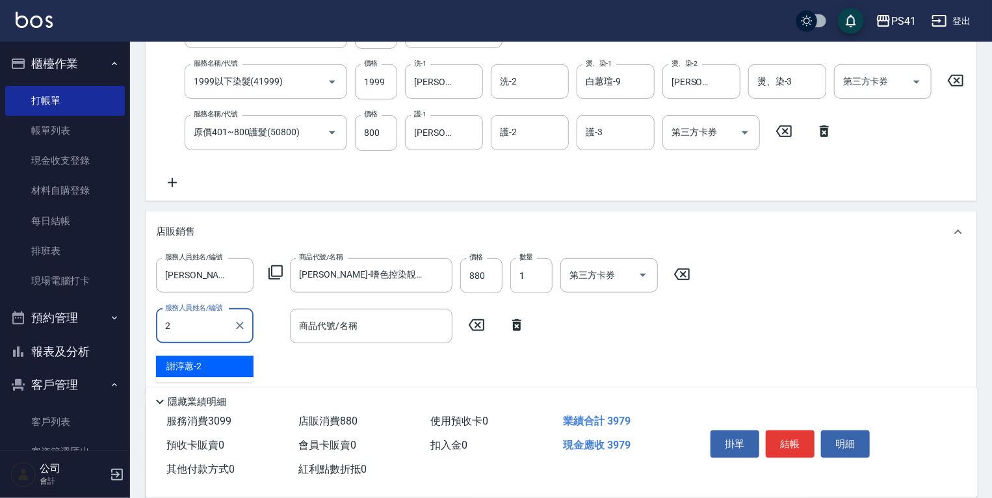
type input "[PERSON_NAME]-2"
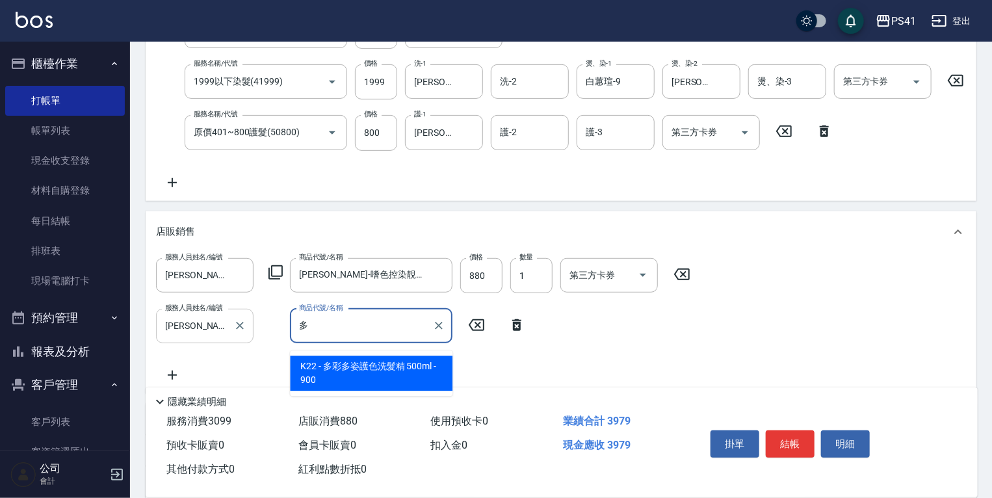
type input "多彩多姿護色洗髮精 500ml"
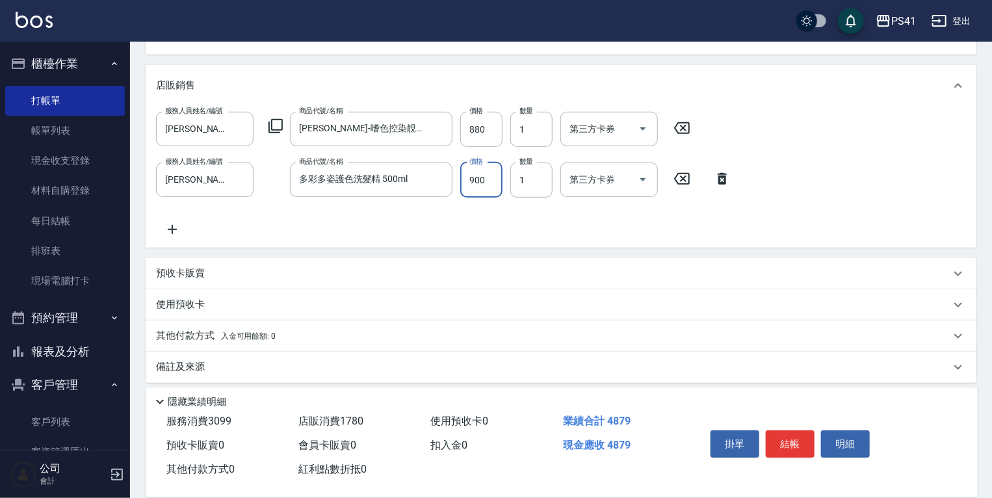
scroll to position [408, 0]
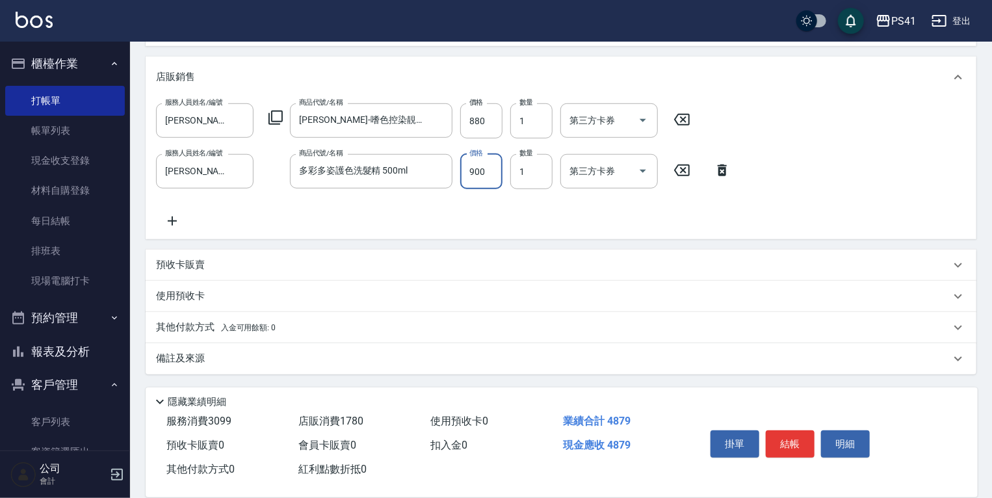
click at [265, 327] on span "入金可用餘額: 0" at bounding box center [248, 327] width 55 height 9
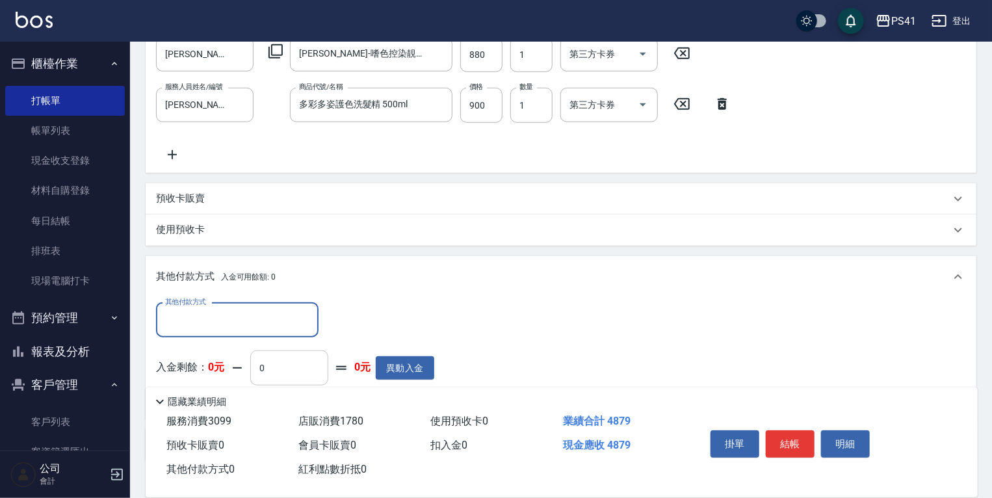
scroll to position [561, 0]
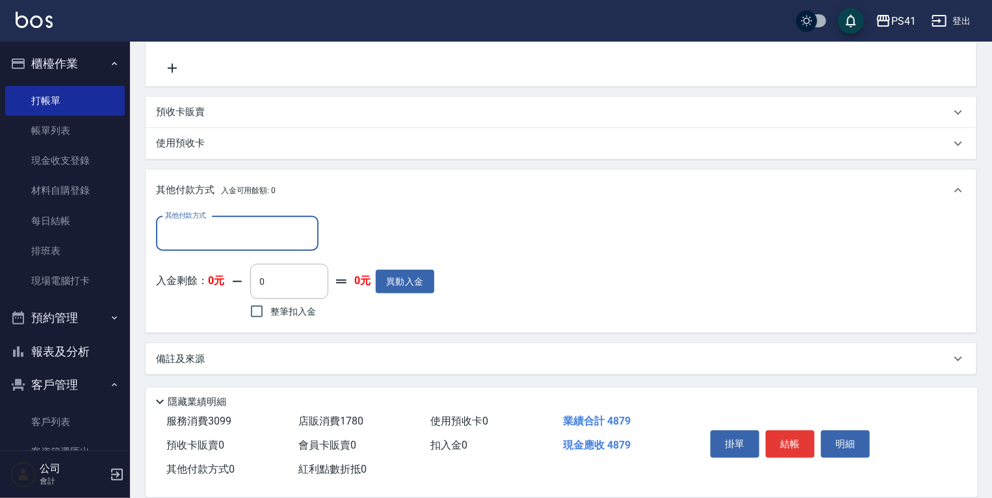
click at [262, 237] on input "其他付款方式" at bounding box center [237, 233] width 151 height 23
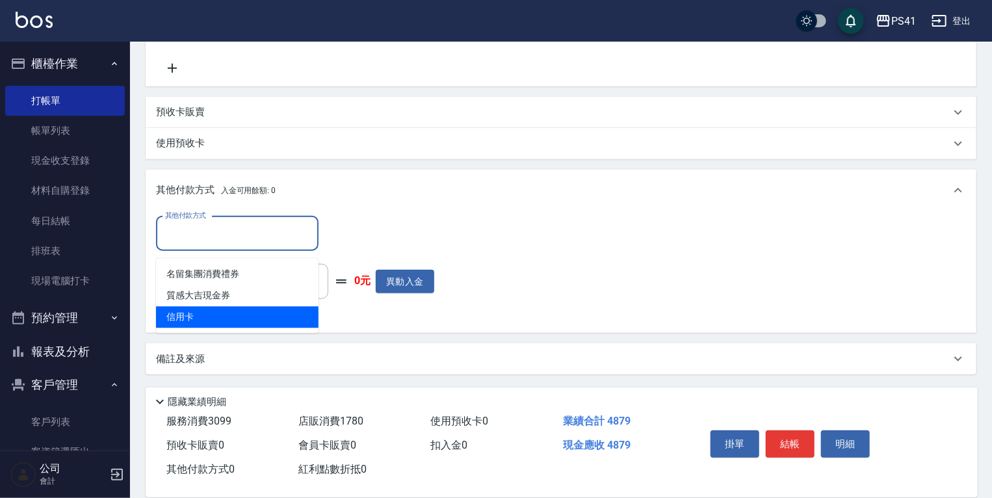
click at [211, 312] on span "信用卡" at bounding box center [237, 317] width 162 height 21
type input "信用卡"
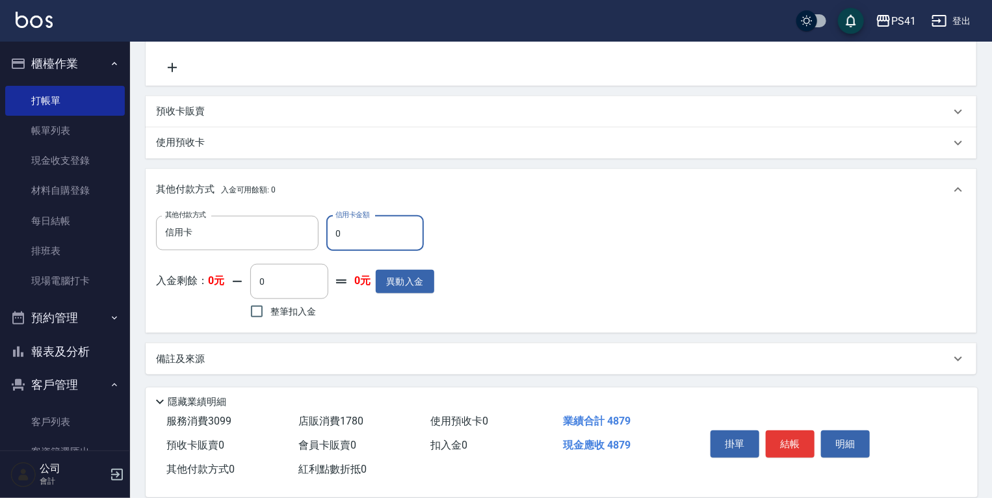
drag, startPoint x: 376, startPoint y: 225, endPoint x: 179, endPoint y: 205, distance: 197.3
click at [179, 205] on div "其他付款方式 入金可用餘額: 0 其他付款方式 信用卡 其他付款方式 信用卡金額 0 信用卡金額 入金剩餘： 0元 0 ​ 整筆扣入金 0元 異動入金" at bounding box center [561, 251] width 830 height 164
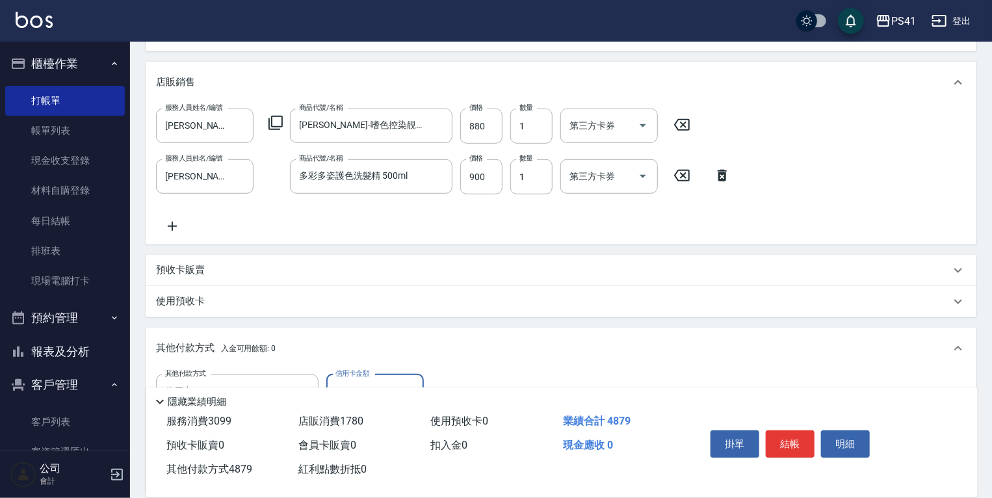
scroll to position [405, 0]
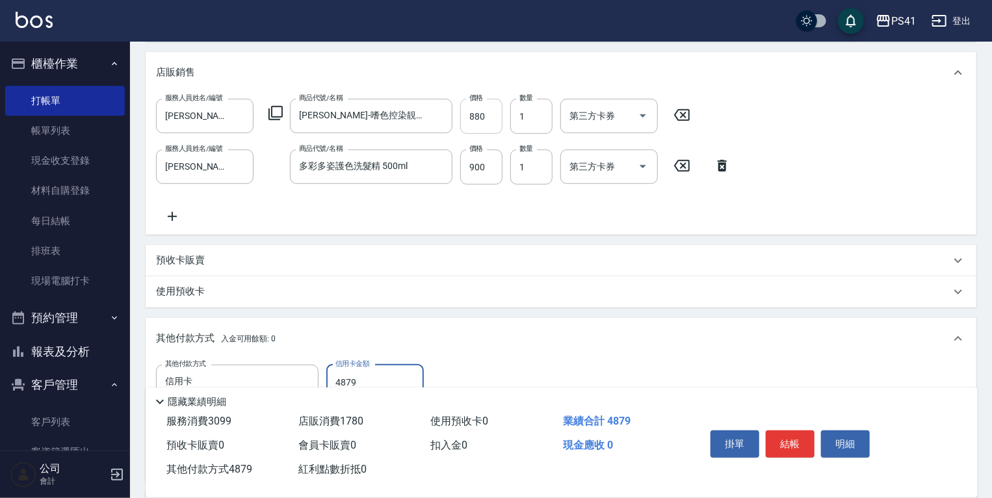
type input "4879"
type input "7"
type input "0"
type input "748"
click at [455, 172] on div "服務人員姓名/編號 [PERSON_NAME]-2 服務人員姓名/編號 商品代號/名稱 多彩多姿護色洗髮精 500ml 商品代號/名稱 價格 900 價格 數…" at bounding box center [447, 166] width 582 height 35
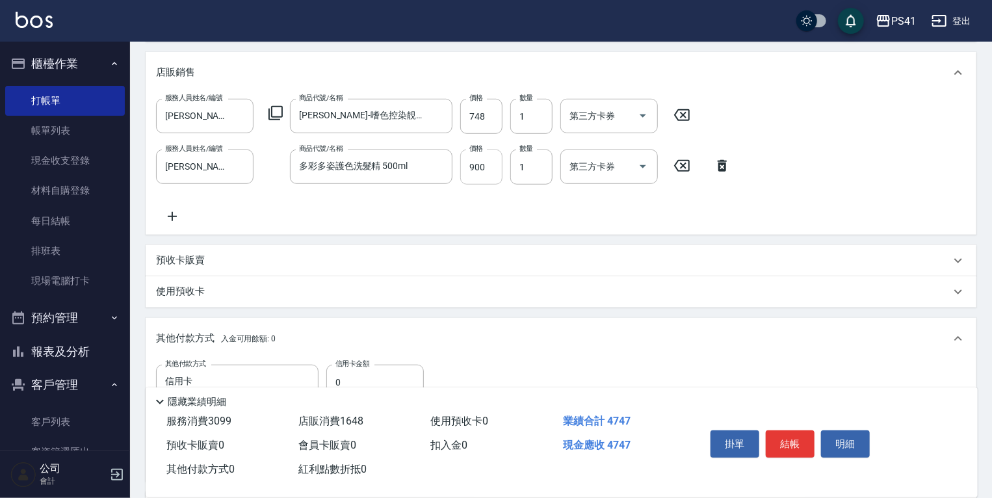
click at [471, 173] on input "900" at bounding box center [481, 166] width 42 height 35
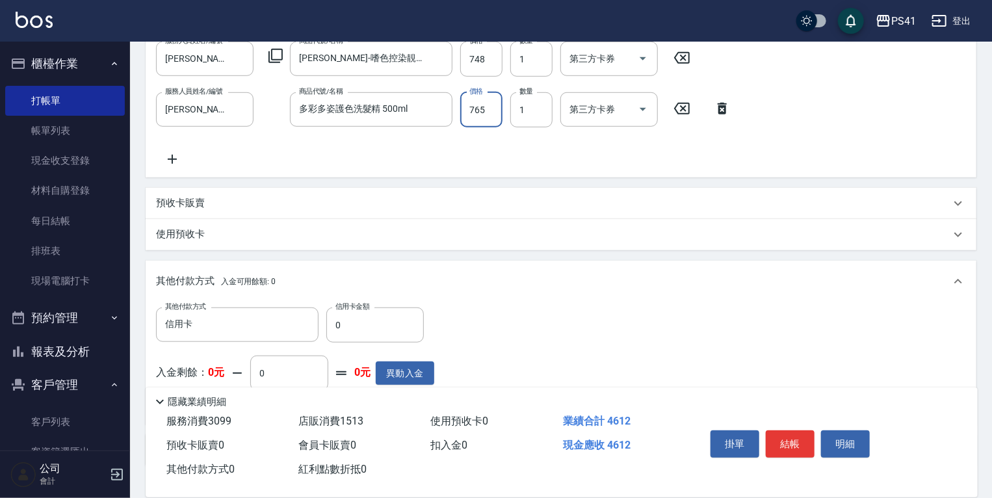
scroll to position [561, 0]
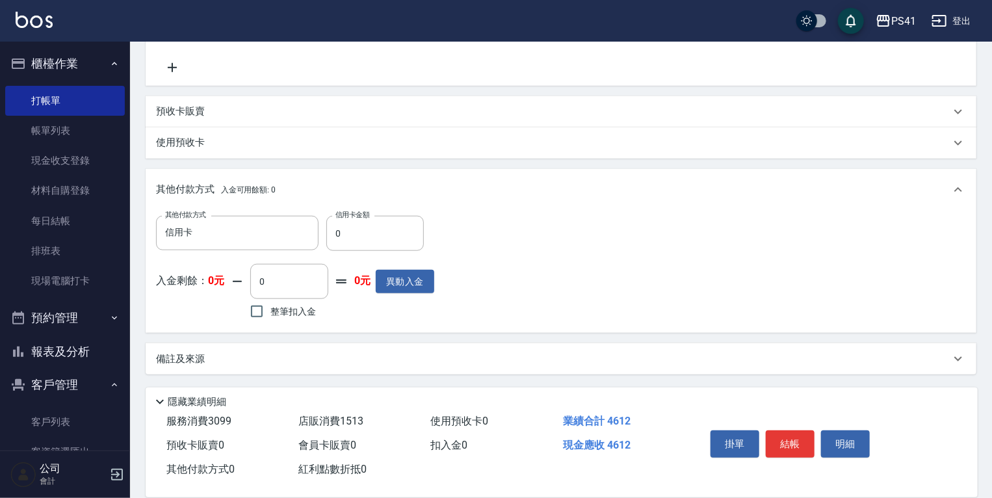
type input "765"
drag, startPoint x: 361, startPoint y: 231, endPoint x: 312, endPoint y: 231, distance: 49.4
click at [312, 231] on div "其他付款方式 信用卡 其他付款方式 信用卡金額 0 信用卡金額" at bounding box center [295, 233] width 278 height 35
type input "4612"
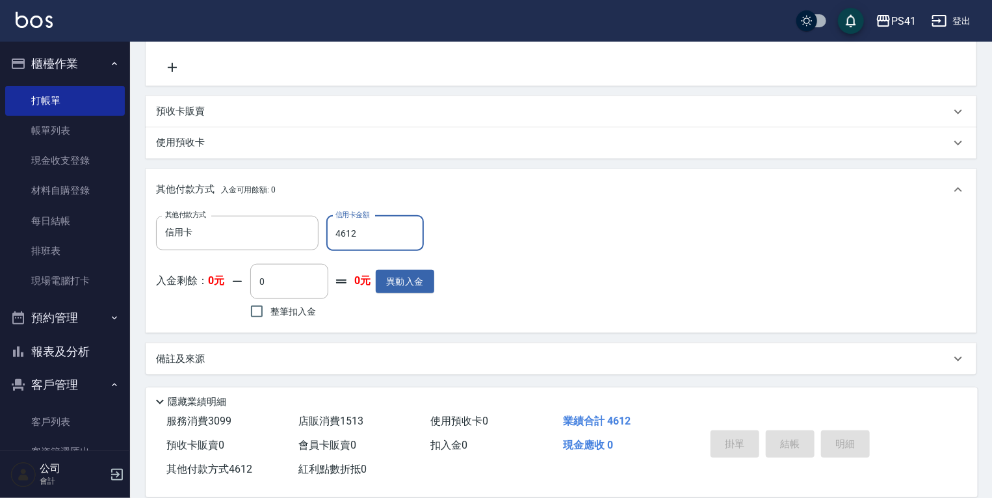
type input "[DATE] 19:51"
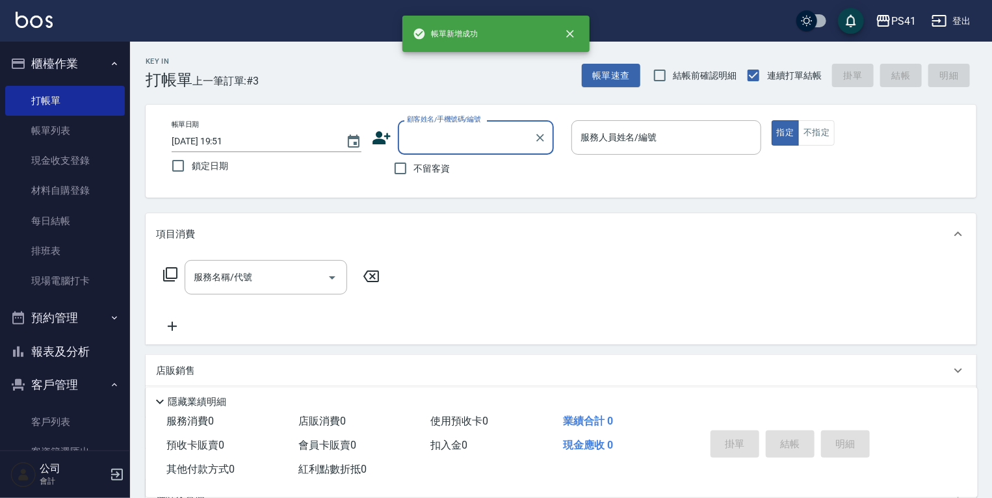
scroll to position [0, 0]
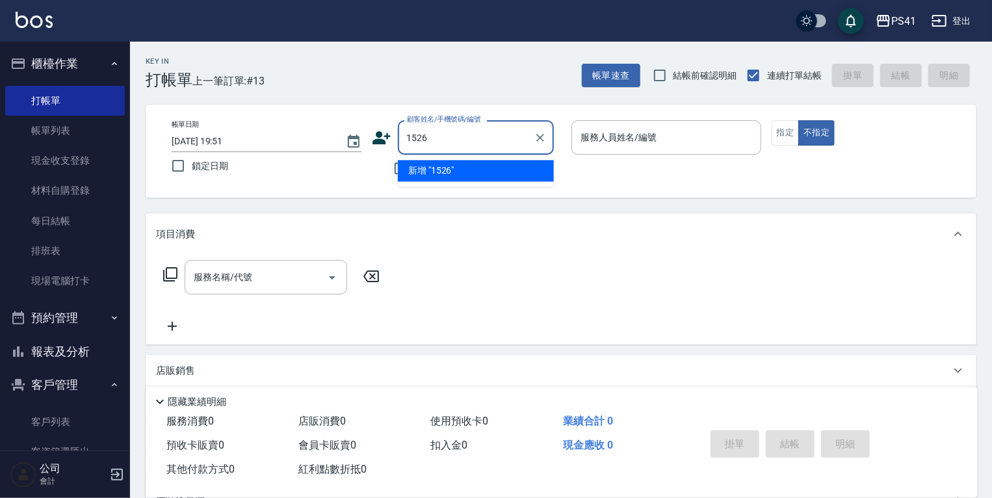
type input "1526"
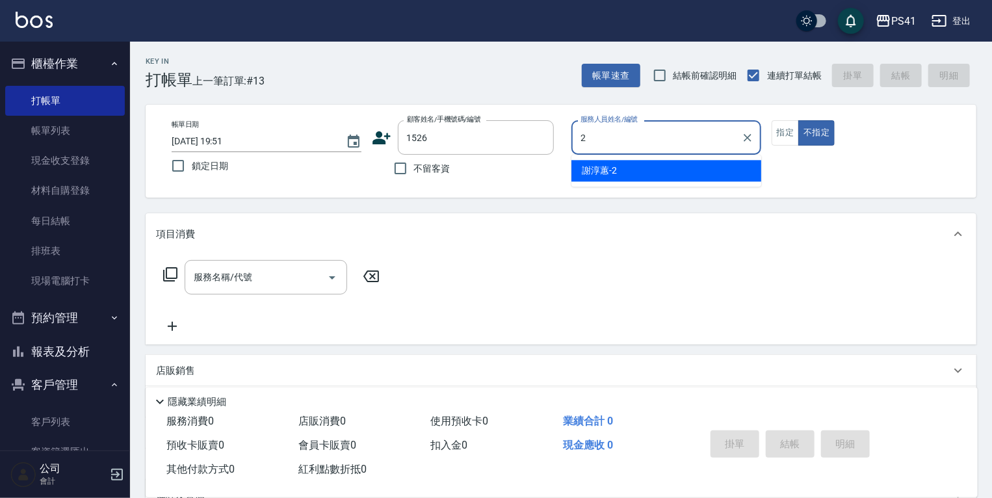
type input "[PERSON_NAME]-2"
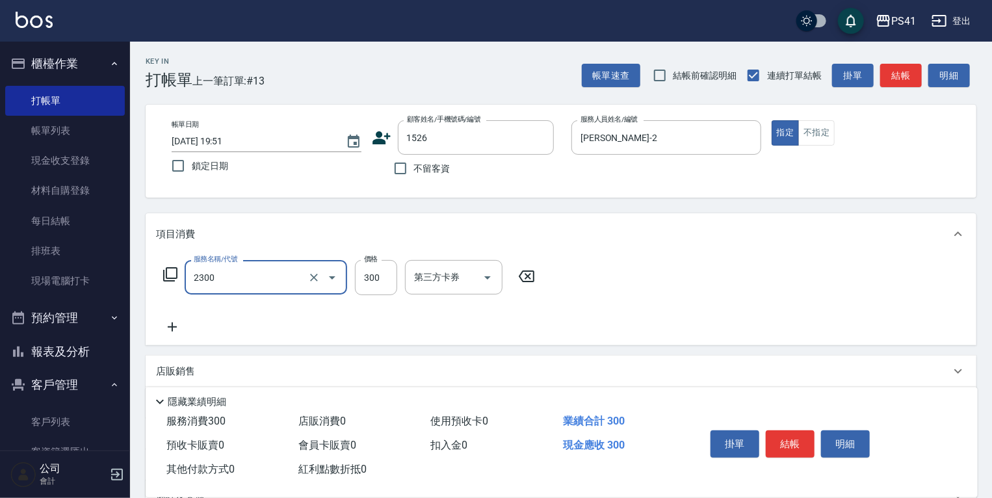
type input "剪髮(2300)"
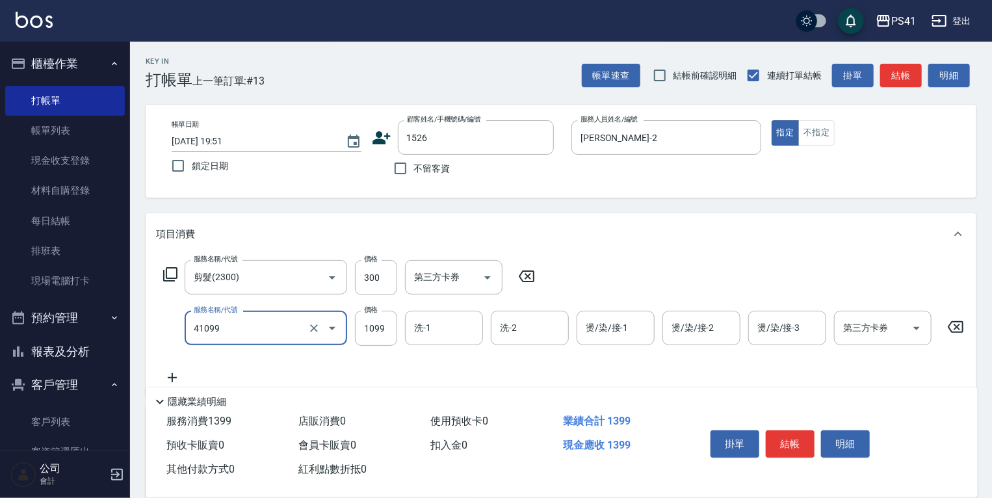
type input "公司活動/早鳥(41099)"
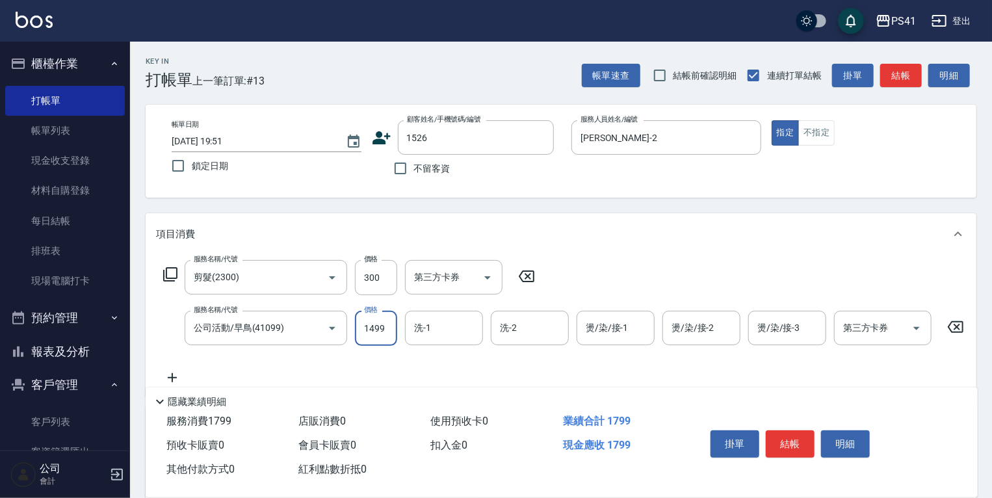
type input "1499"
type input "Rolla-5"
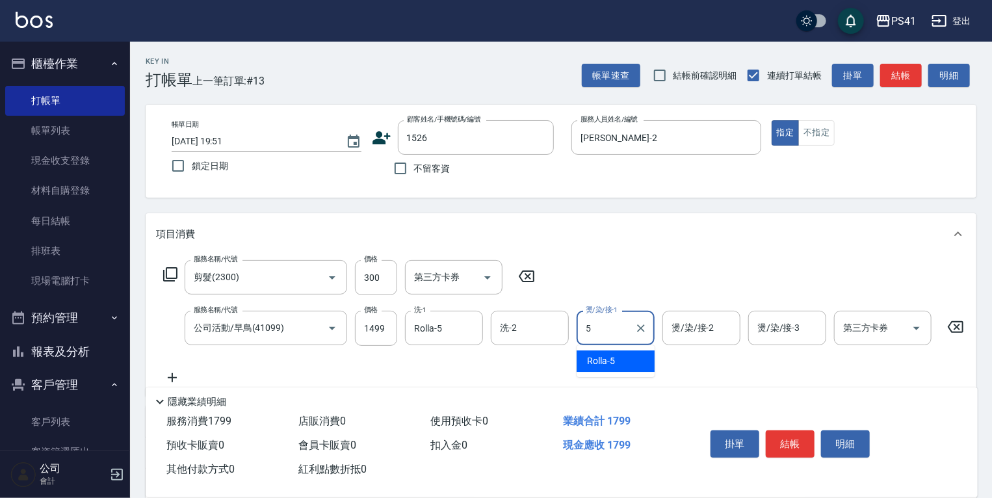
type input "Rolla-5"
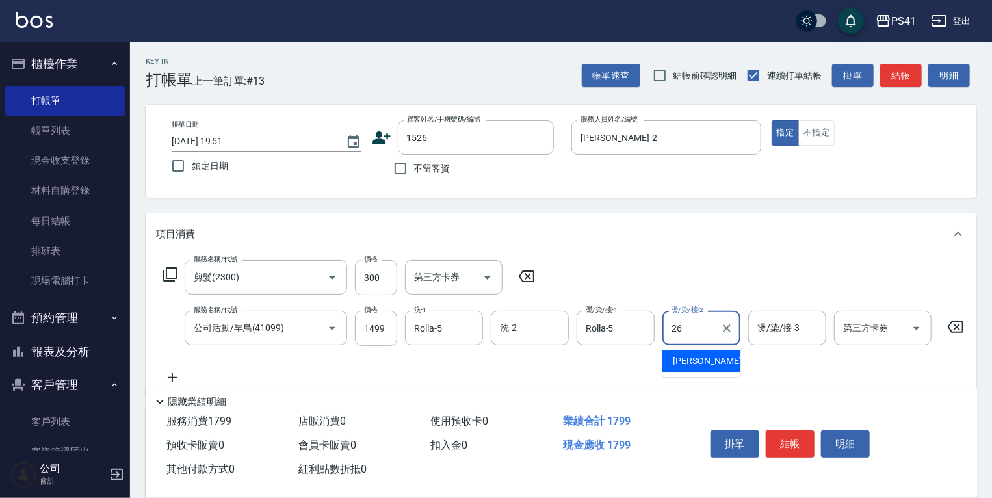
type input "[PERSON_NAME]-26"
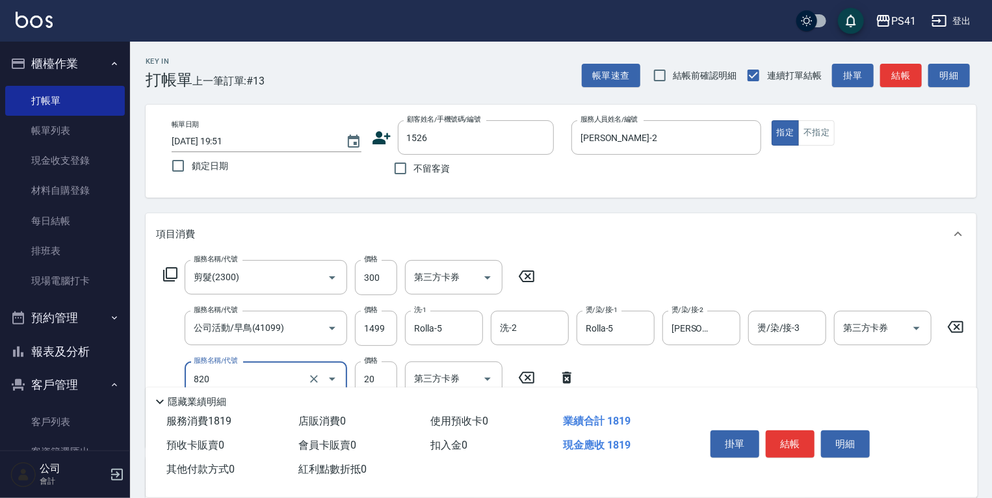
type input "潤絲(820)"
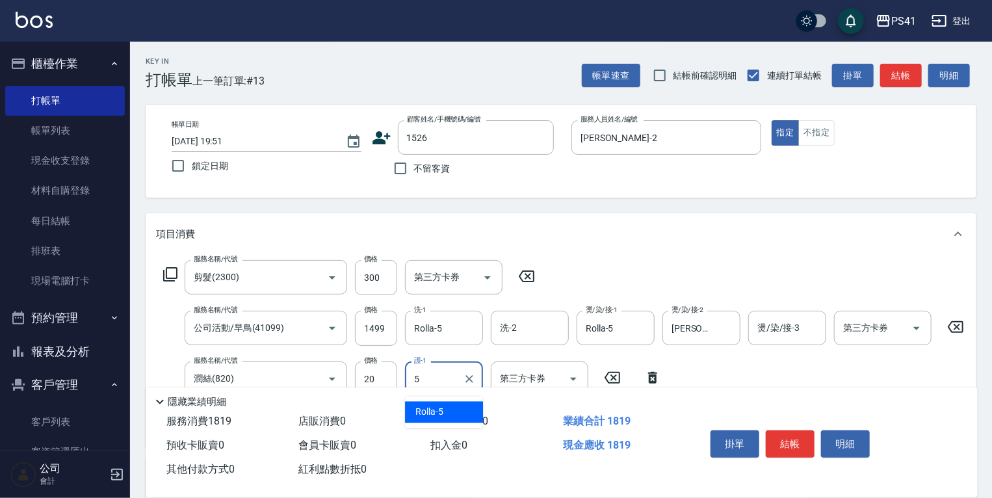
type input "Rolla-5"
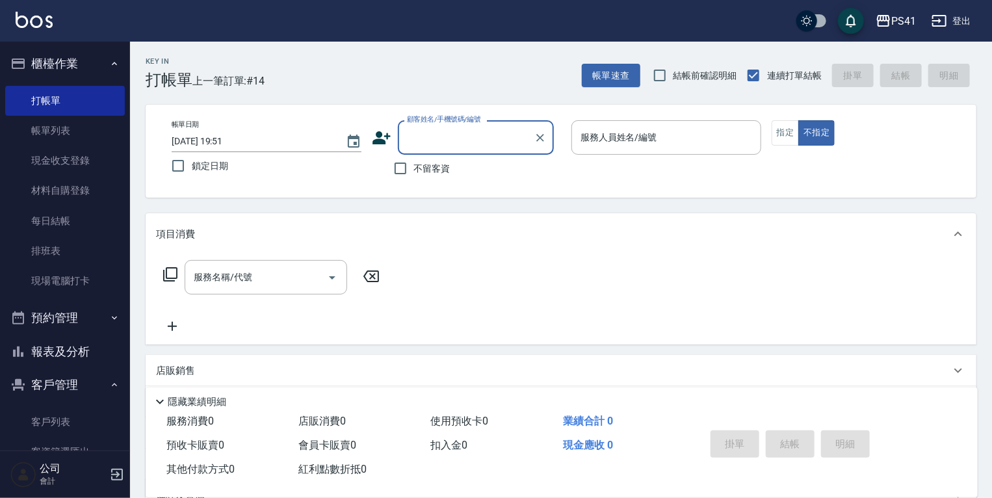
click at [77, 361] on button "報表及分析" at bounding box center [65, 352] width 120 height 34
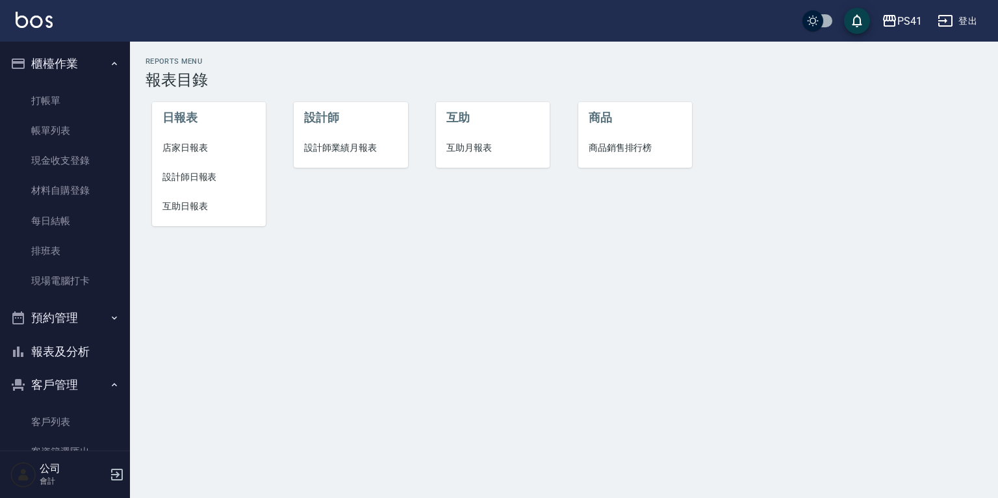
click at [167, 151] on span "店家日報表" at bounding box center [208, 148] width 93 height 14
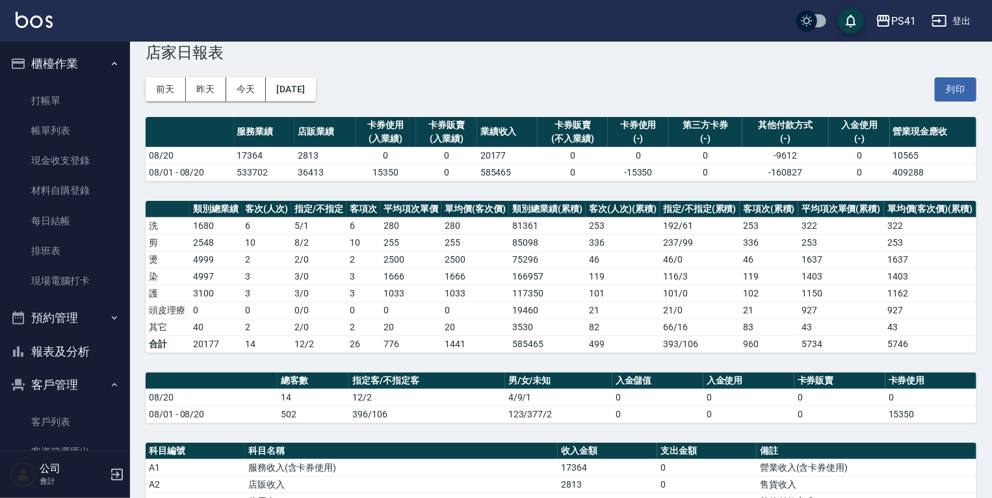
scroll to position [208, 0]
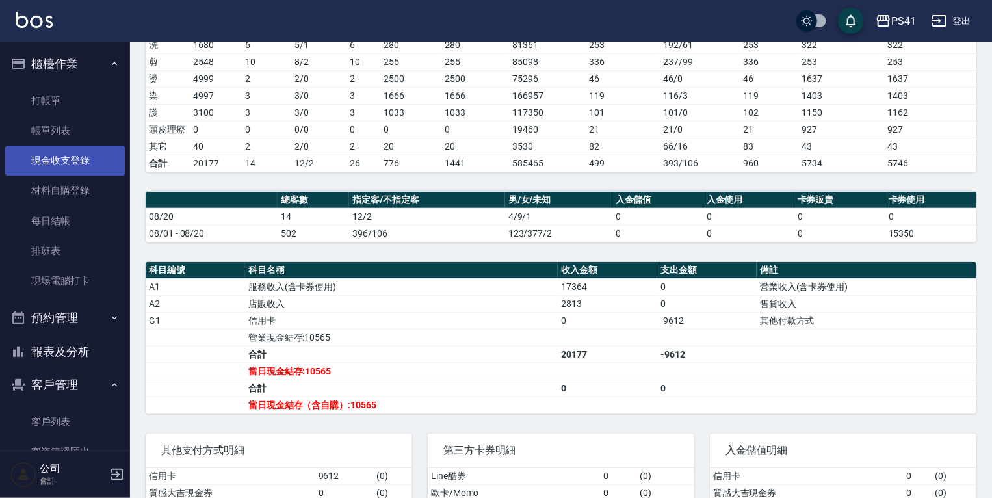
click at [38, 166] on link "現金收支登錄" at bounding box center [65, 161] width 120 height 30
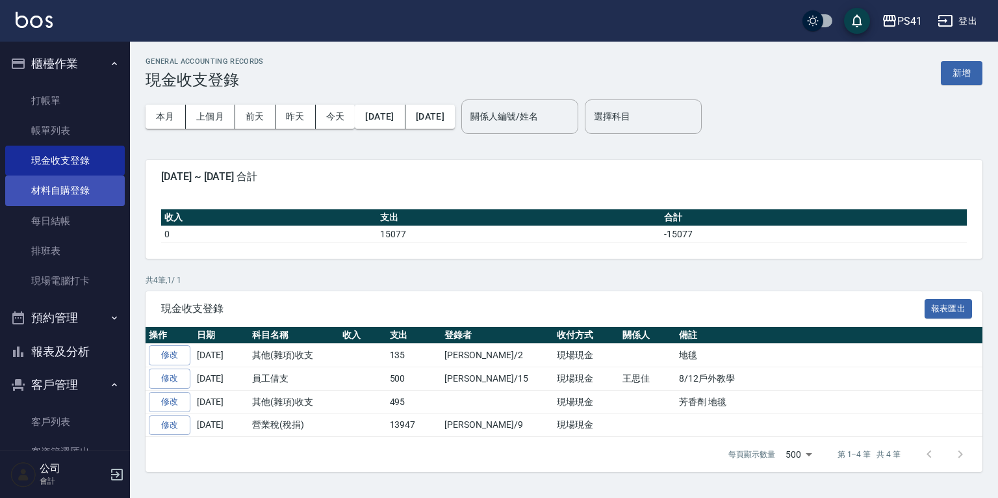
click at [61, 190] on link "材料自購登錄" at bounding box center [65, 190] width 120 height 30
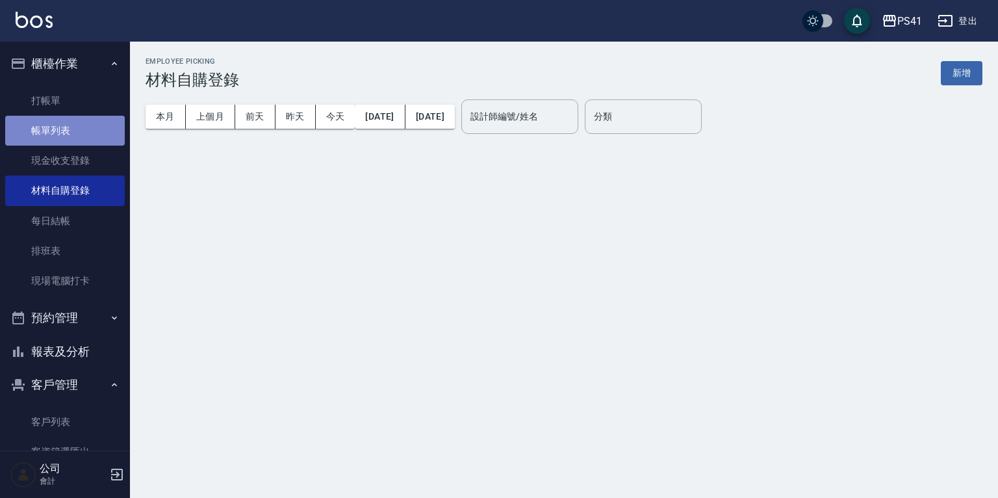
click at [74, 129] on link "帳單列表" at bounding box center [65, 131] width 120 height 30
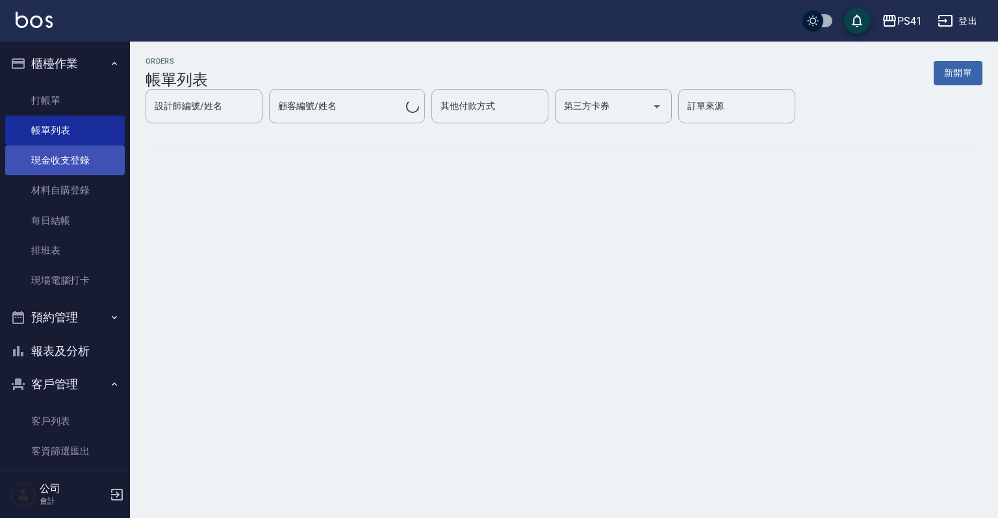
click at [80, 169] on link "現金收支登錄" at bounding box center [65, 161] width 120 height 30
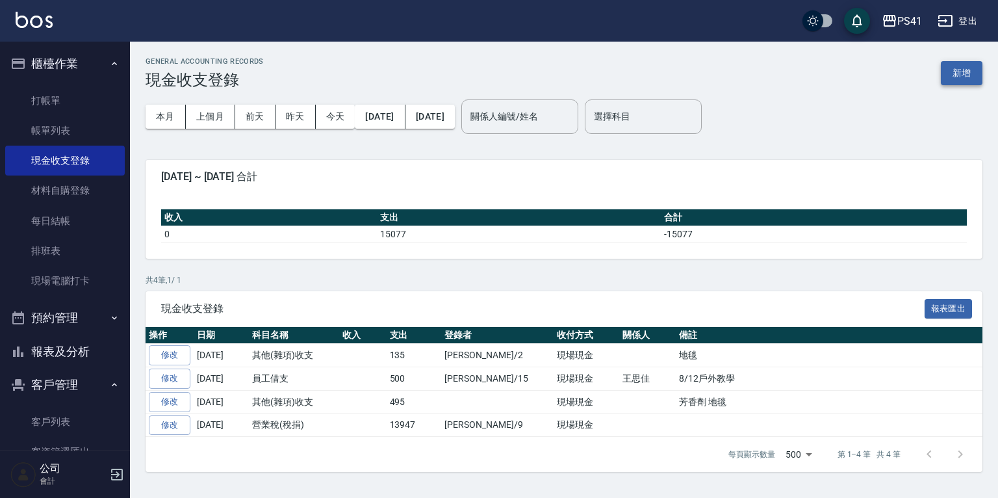
click at [959, 81] on button "新增" at bounding box center [962, 73] width 42 height 24
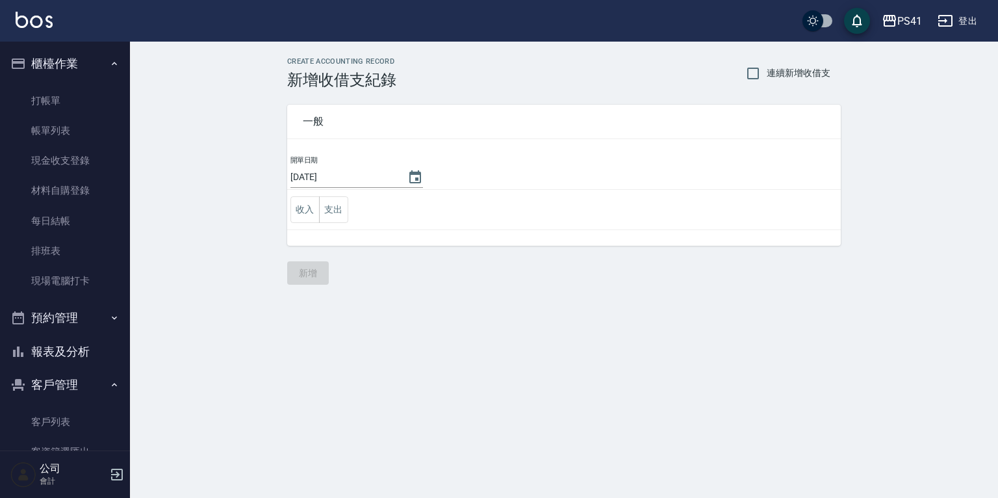
click at [348, 207] on td "收入 支出" at bounding box center [564, 210] width 554 height 40
click at [342, 207] on button "支出" at bounding box center [333, 209] width 29 height 27
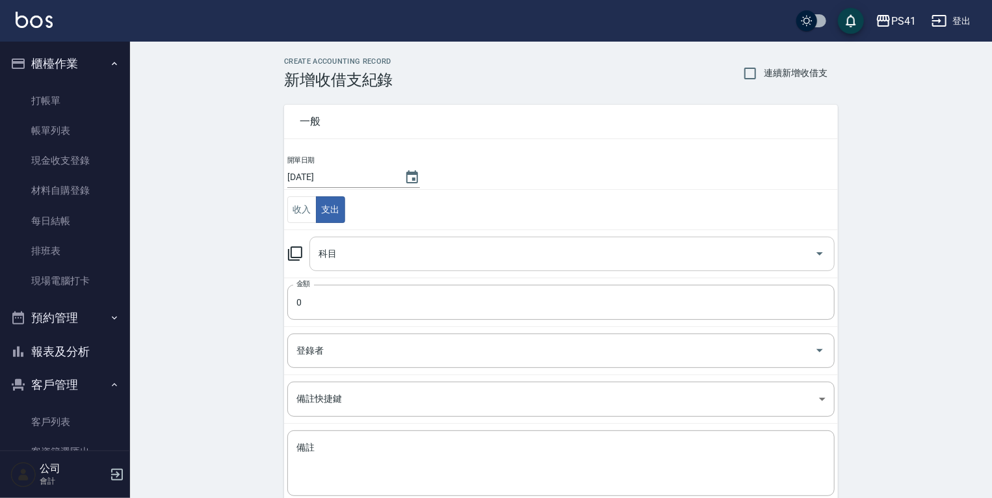
click at [342, 257] on input "科目" at bounding box center [562, 253] width 494 height 23
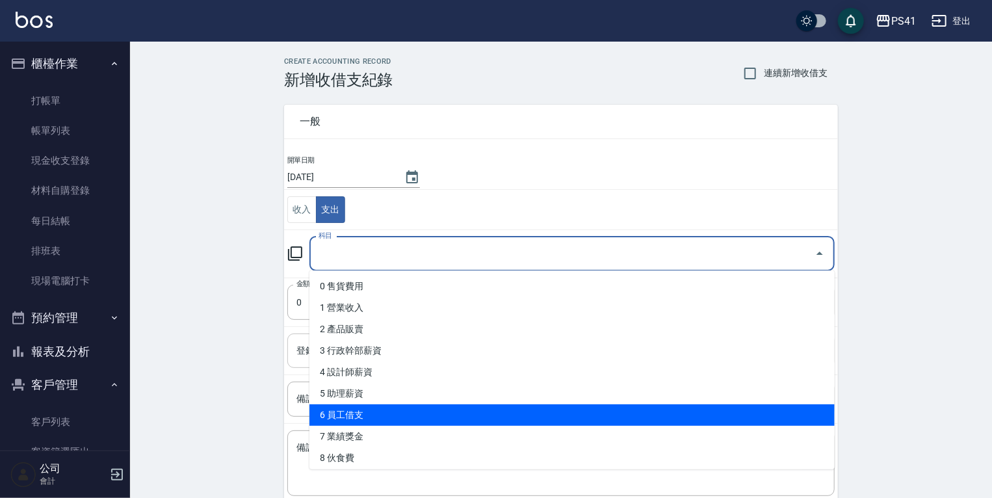
drag, startPoint x: 344, startPoint y: 409, endPoint x: 344, endPoint y: 401, distance: 7.8
click at [344, 408] on li "6 員工借支" at bounding box center [571, 414] width 525 height 21
type input "6 員工借支"
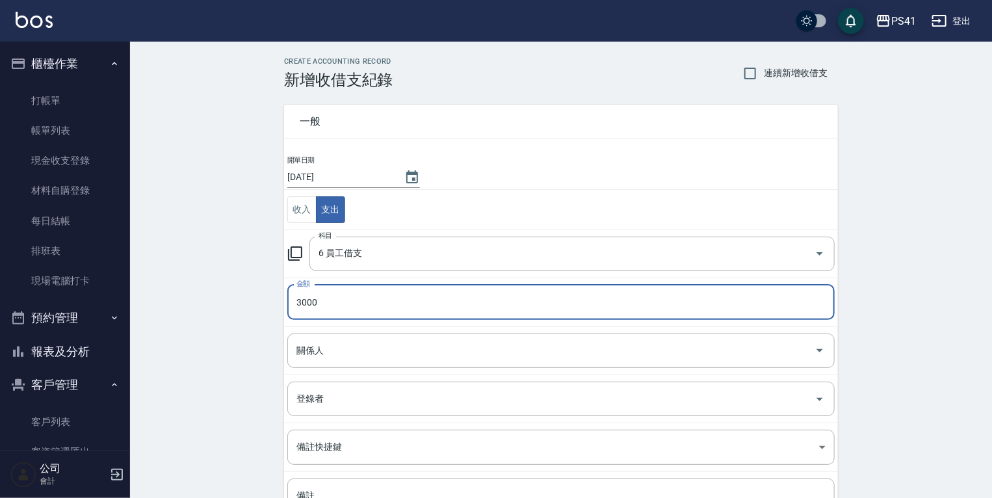
type input "3000"
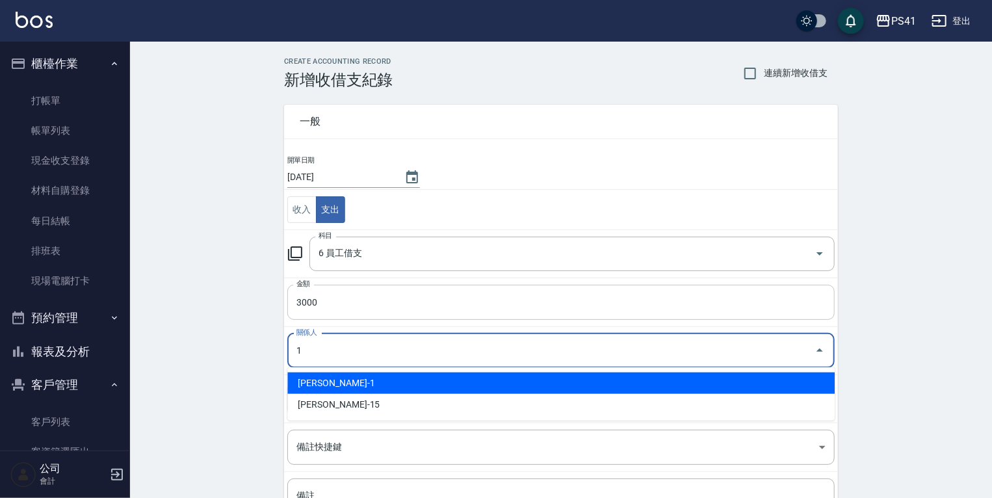
type input "[PERSON_NAME]-1"
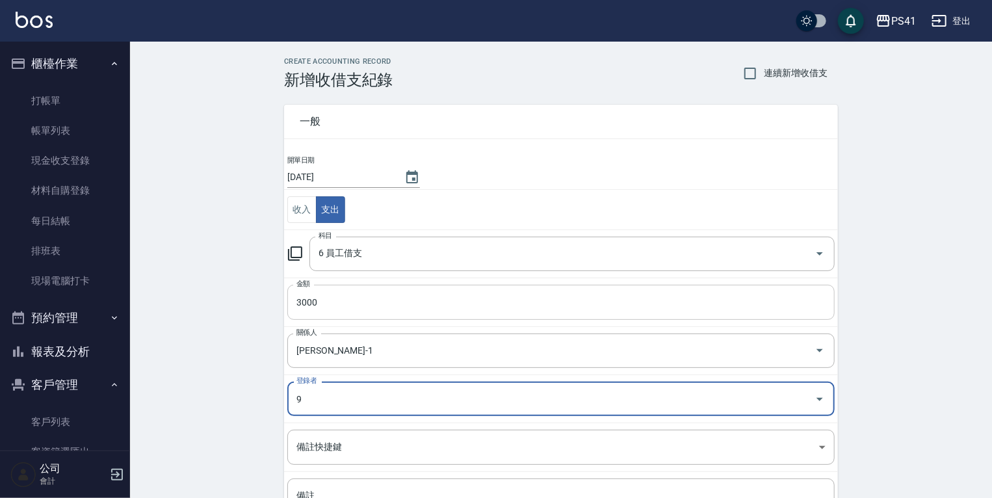
type input "白蕙瑄-9"
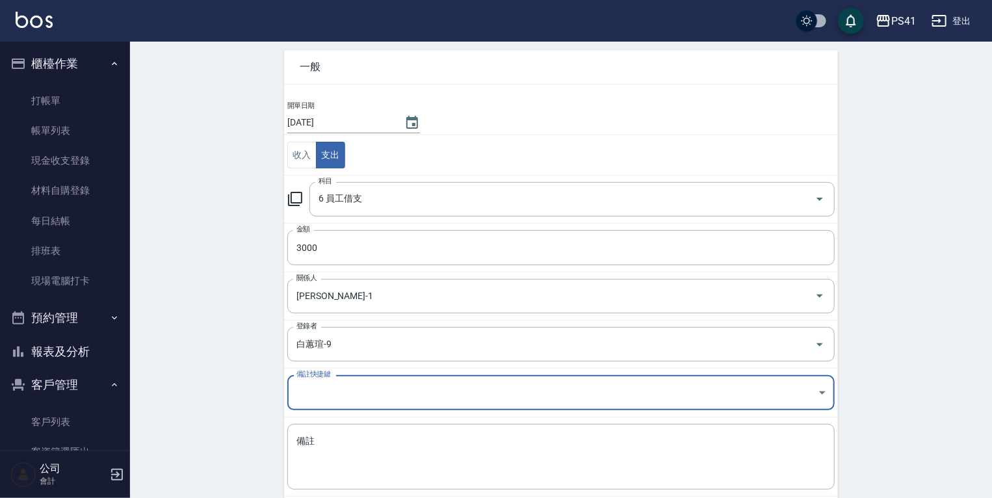
scroll to position [122, 0]
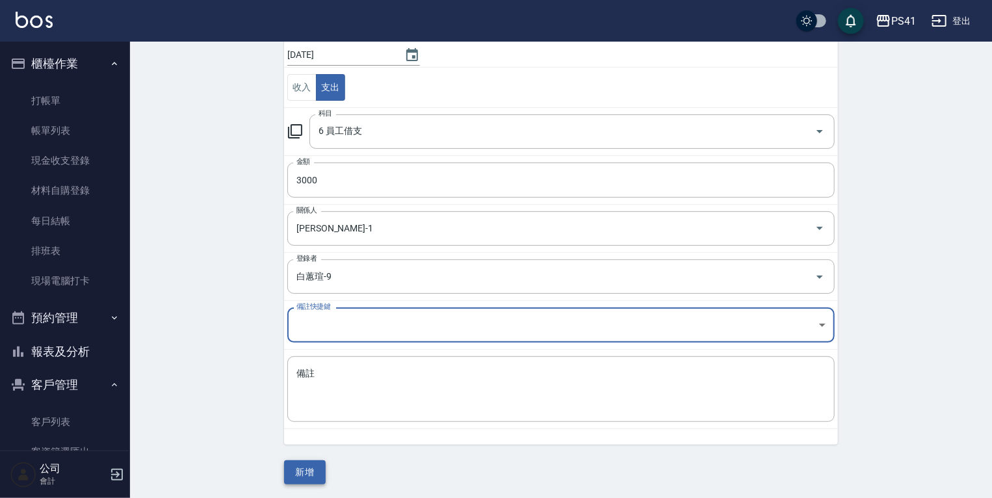
click at [317, 482] on button "新增" at bounding box center [305, 472] width 42 height 24
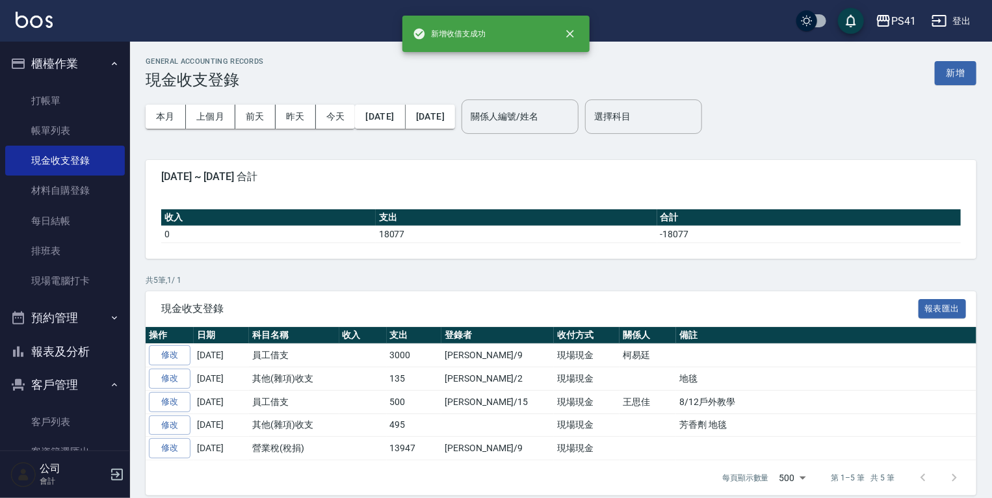
click at [56, 345] on button "報表及分析" at bounding box center [65, 352] width 120 height 34
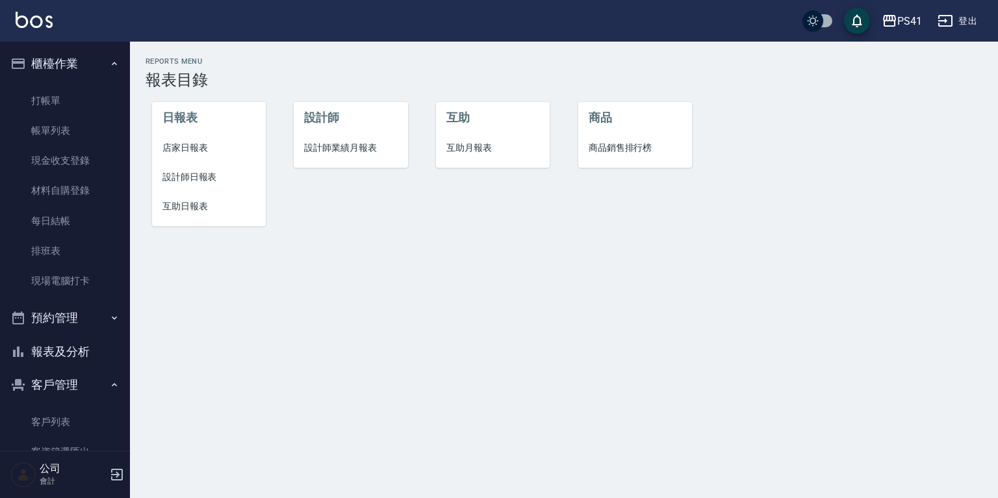
click at [192, 142] on span "店家日報表" at bounding box center [208, 148] width 93 height 14
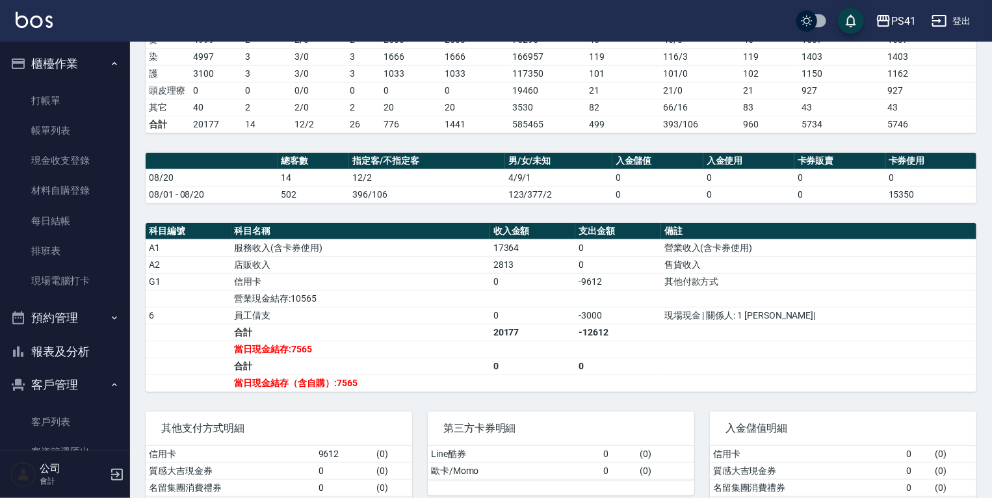
scroll to position [260, 0]
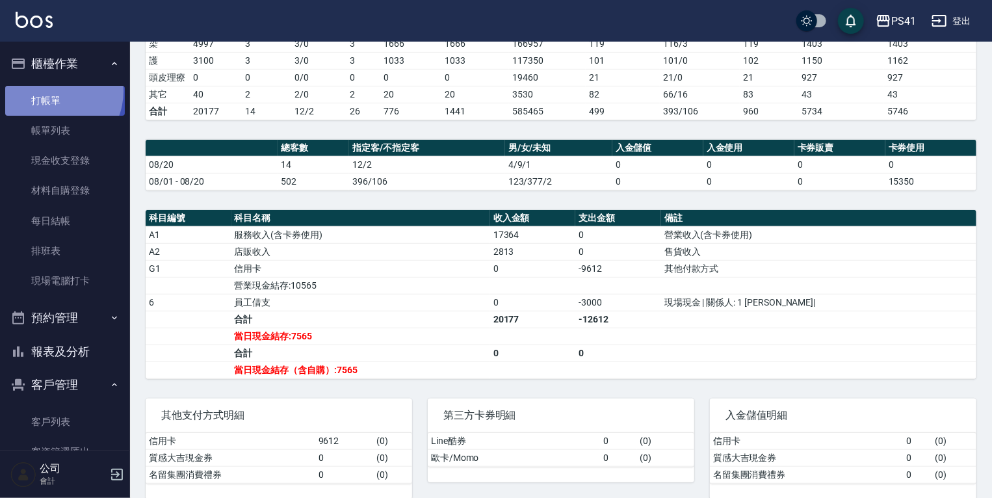
click at [51, 91] on link "打帳單" at bounding box center [65, 101] width 120 height 30
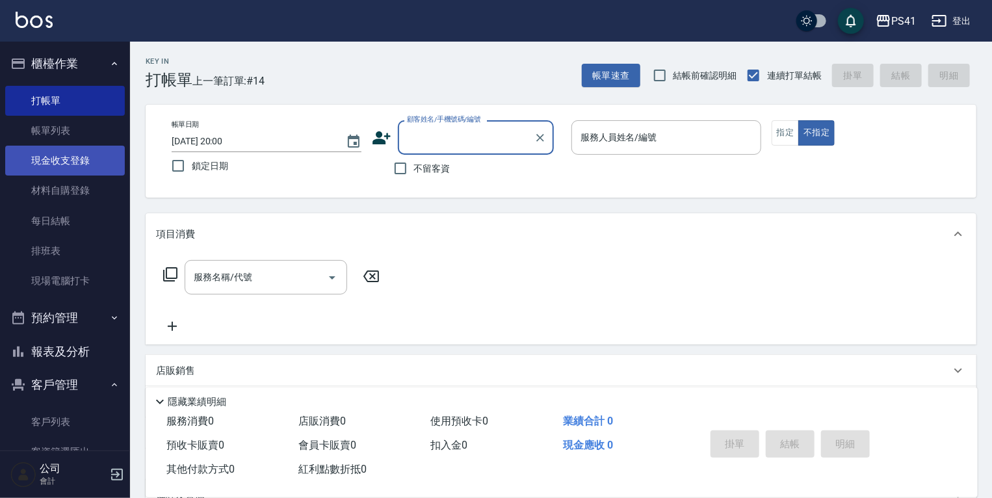
click at [81, 155] on link "現金收支登錄" at bounding box center [65, 161] width 120 height 30
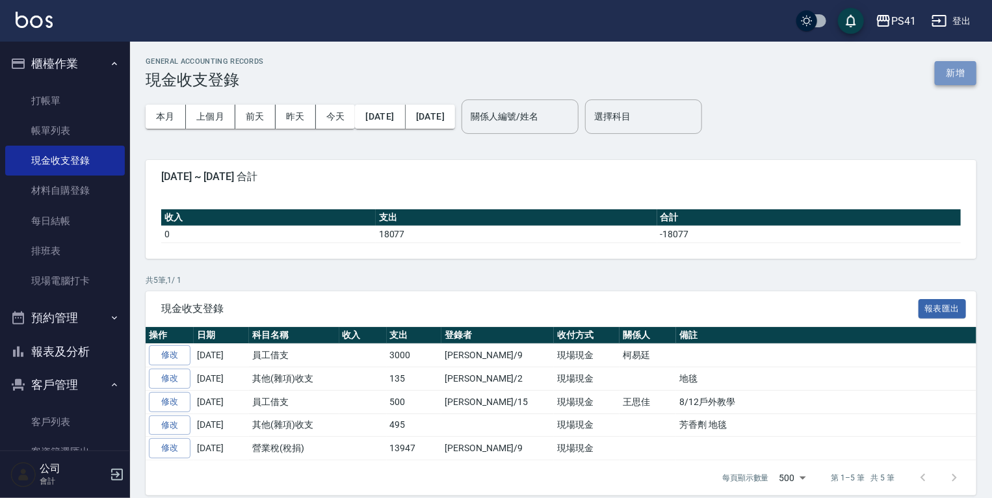
click at [964, 75] on button "新增" at bounding box center [955, 73] width 42 height 24
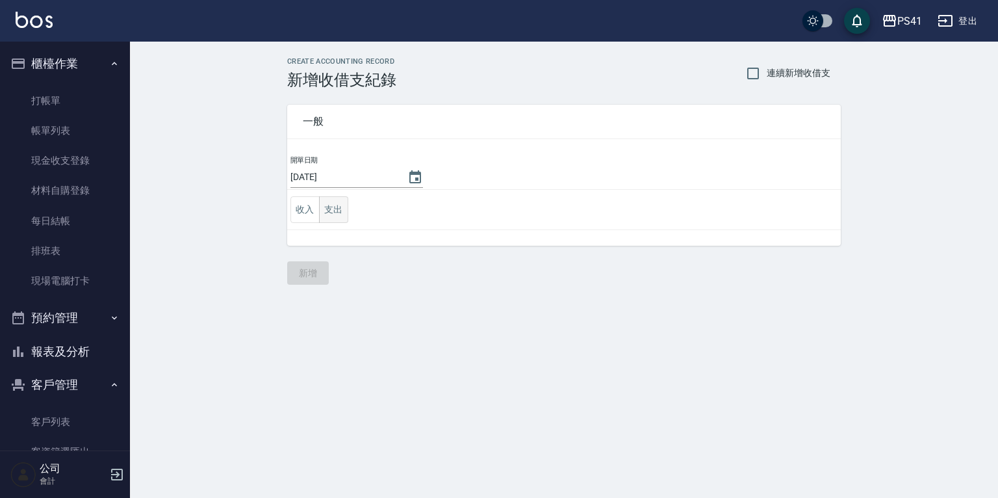
click at [329, 207] on button "支出" at bounding box center [333, 209] width 29 height 27
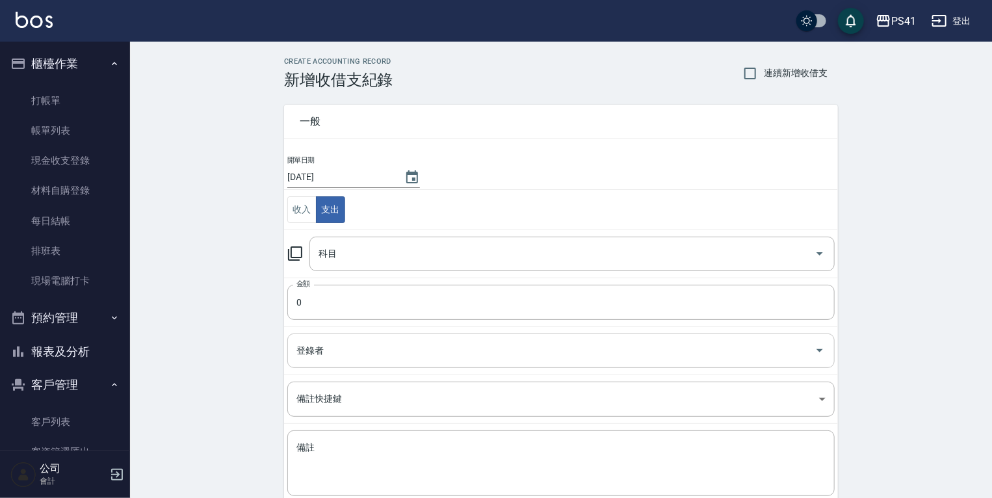
click at [339, 350] on input "登錄者" at bounding box center [551, 350] width 516 height 23
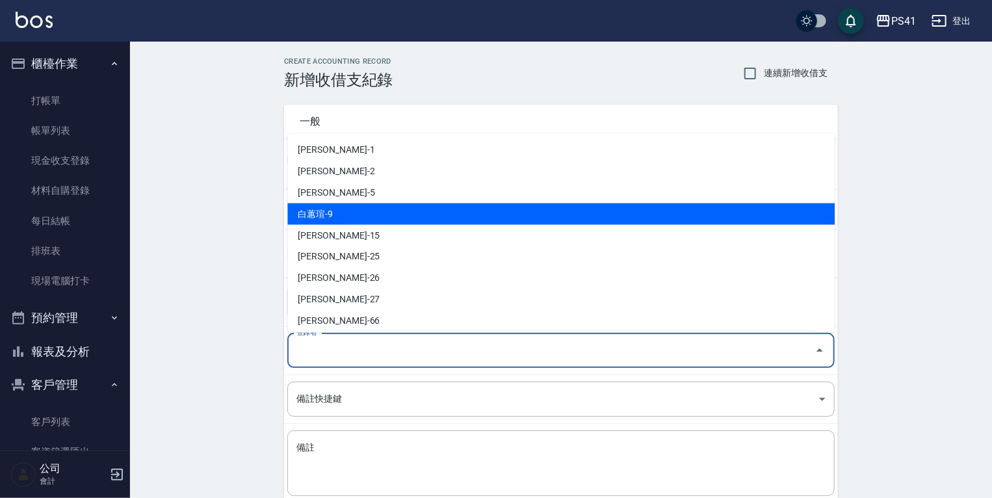
click at [346, 206] on li "白蕙瑄-9" at bounding box center [560, 213] width 547 height 21
type input "白蕙瑄-9"
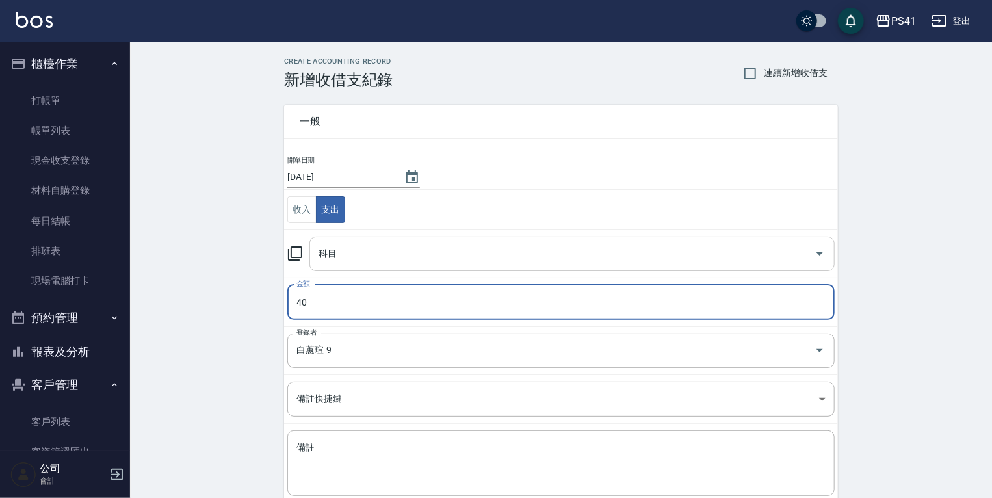
type input "40"
click at [362, 261] on input "科目" at bounding box center [562, 253] width 494 height 23
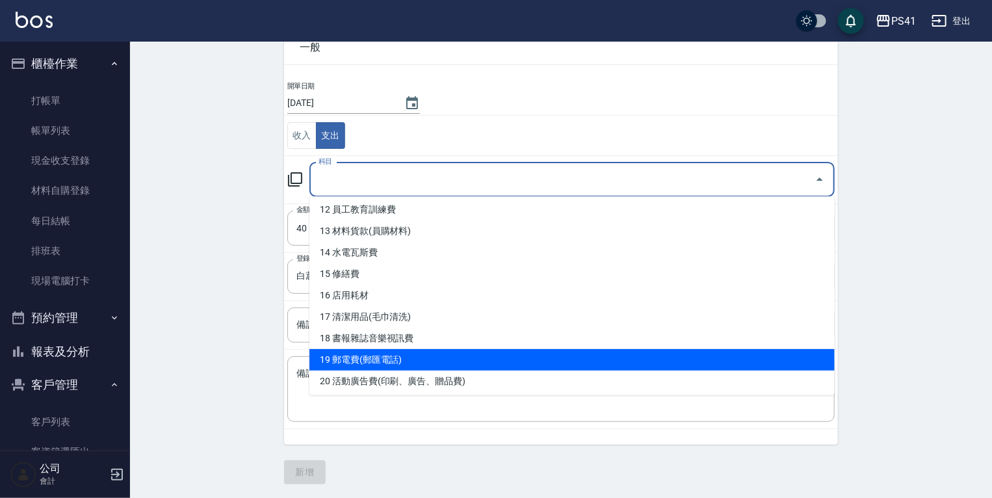
scroll to position [416, 0]
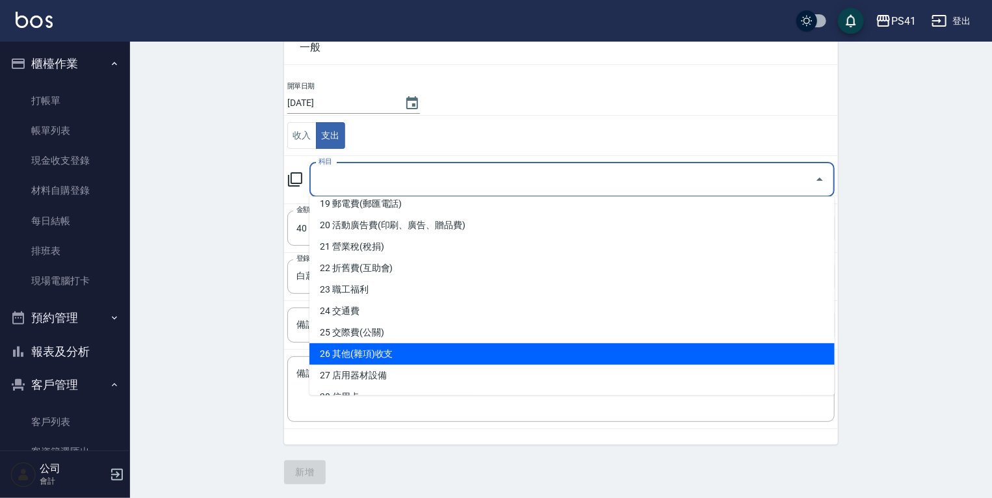
click at [366, 350] on li "26 其他(雜項)收支" at bounding box center [571, 353] width 525 height 21
type input "26 其他(雜項)收支"
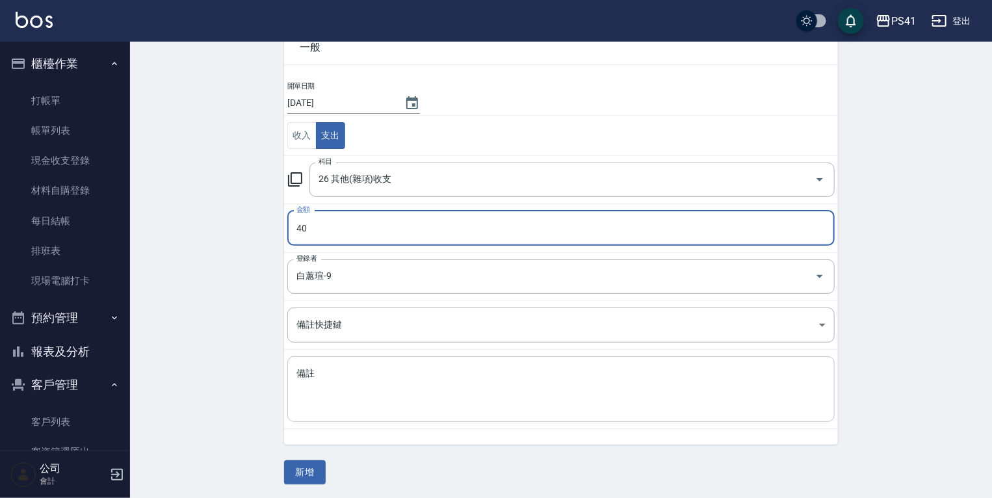
click at [339, 382] on textarea "備註" at bounding box center [560, 389] width 529 height 44
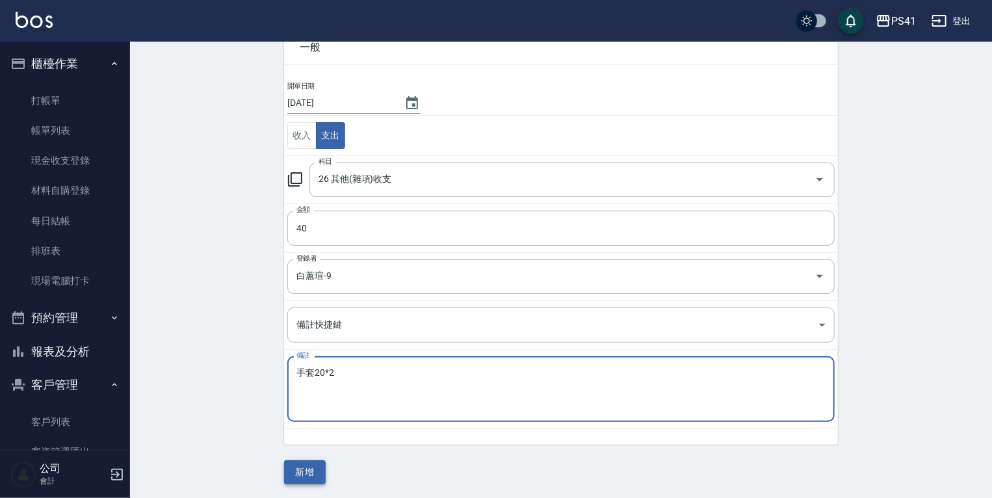
type textarea "手套20*2"
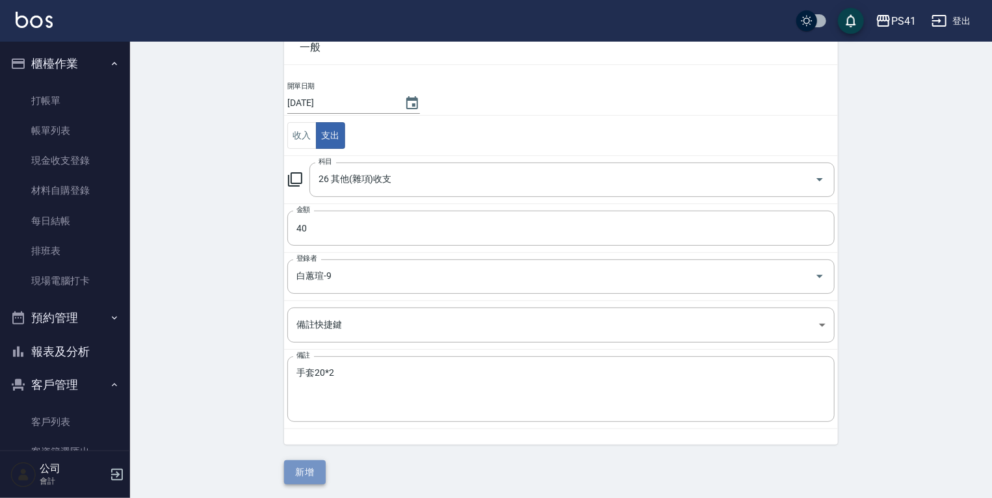
click at [311, 474] on button "新增" at bounding box center [305, 472] width 42 height 24
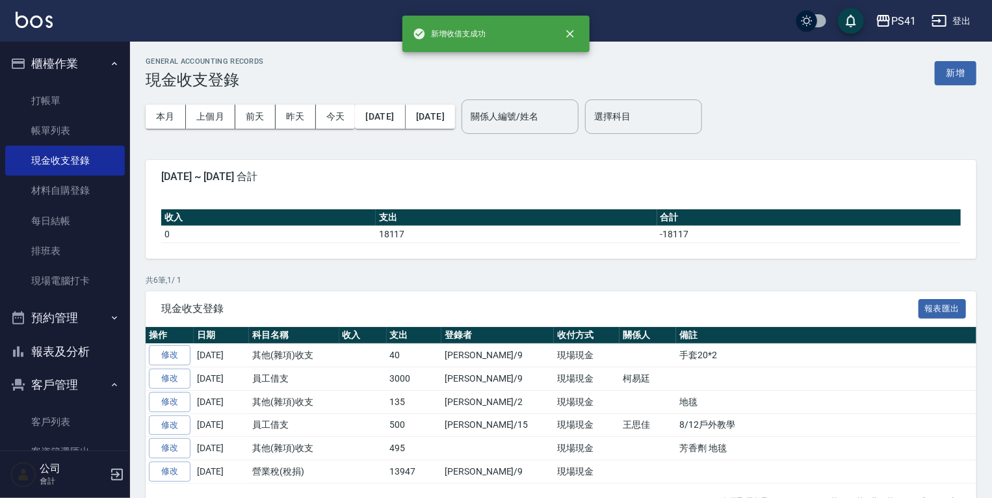
click at [35, 337] on button "報表及分析" at bounding box center [65, 352] width 120 height 34
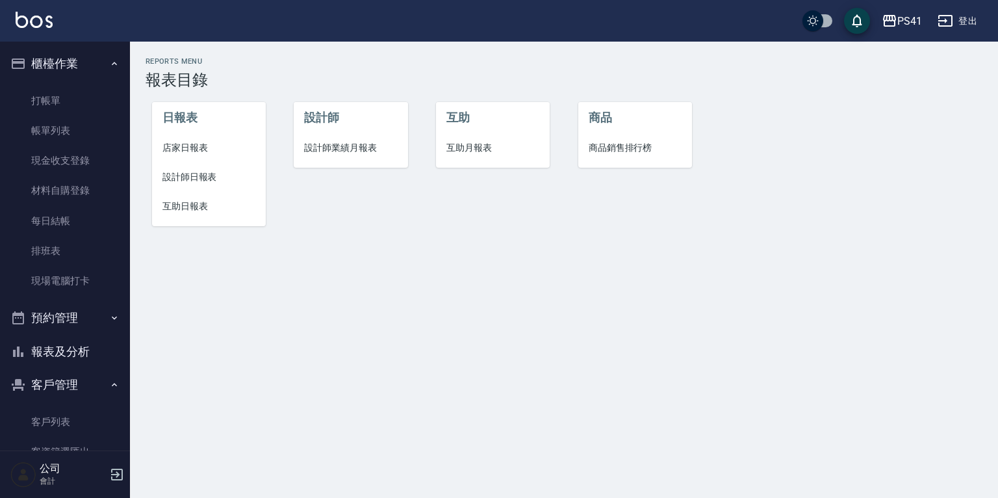
click at [208, 150] on span "店家日報表" at bounding box center [208, 148] width 93 height 14
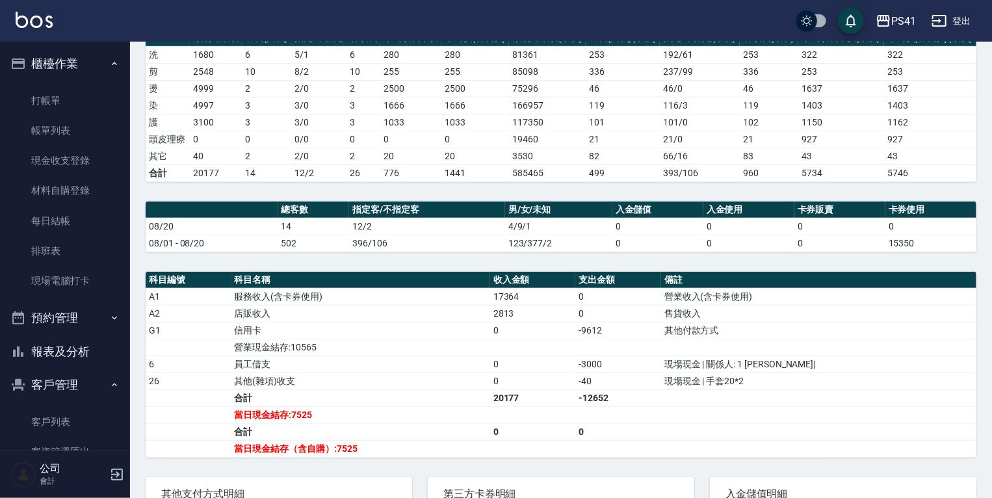
scroll to position [52, 0]
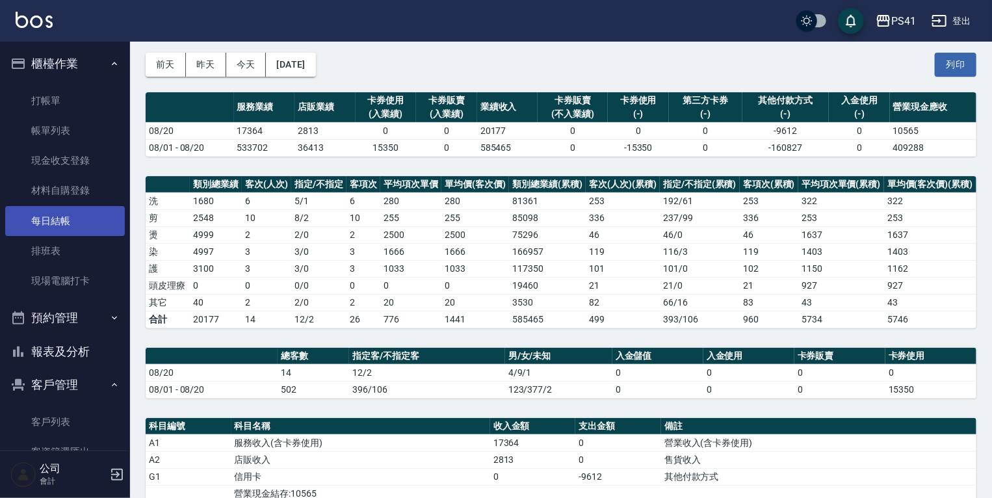
click at [90, 226] on link "每日結帳" at bounding box center [65, 221] width 120 height 30
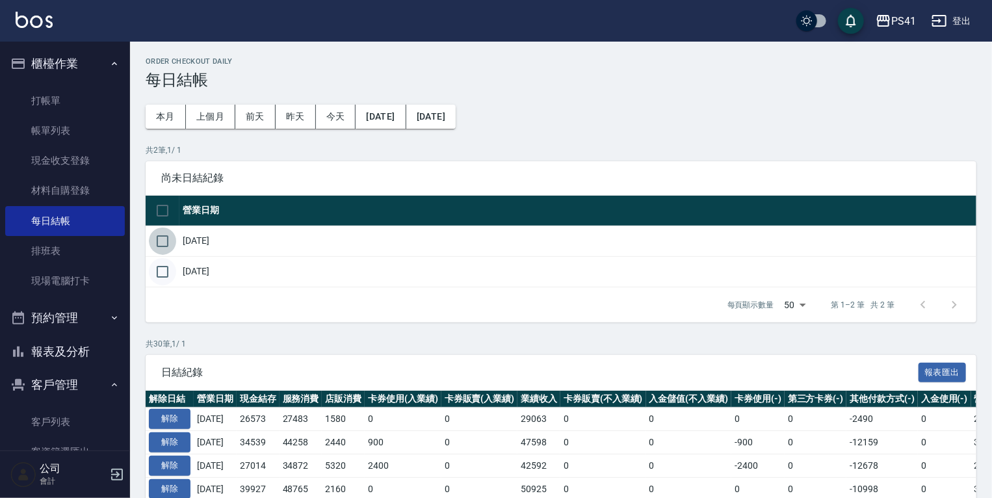
drag, startPoint x: 175, startPoint y: 239, endPoint x: 160, endPoint y: 261, distance: 26.1
click at [175, 239] on input "checkbox" at bounding box center [162, 240] width 27 height 27
checkbox input "true"
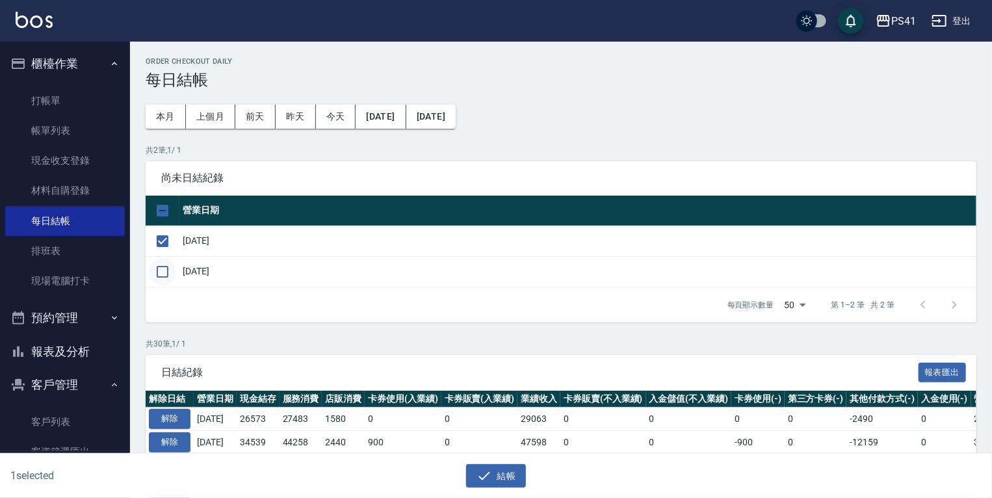
click at [160, 269] on input "checkbox" at bounding box center [162, 271] width 27 height 27
checkbox input "true"
click at [494, 476] on button "結帳" at bounding box center [496, 476] width 60 height 24
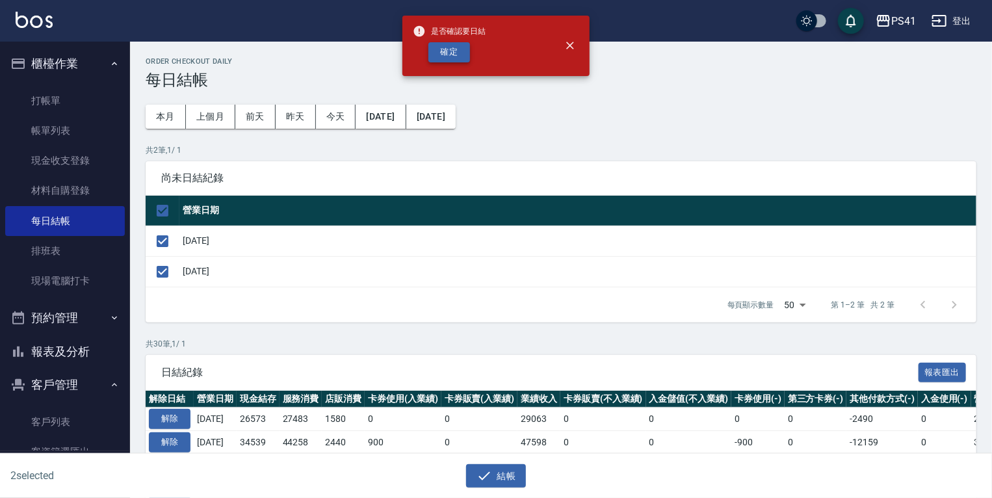
click at [457, 49] on button "確定" at bounding box center [449, 52] width 42 height 20
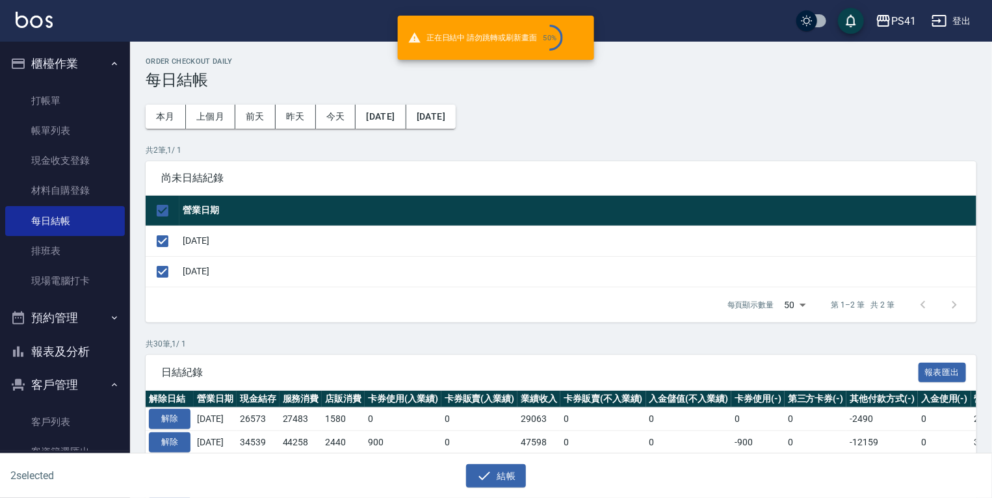
checkbox input "false"
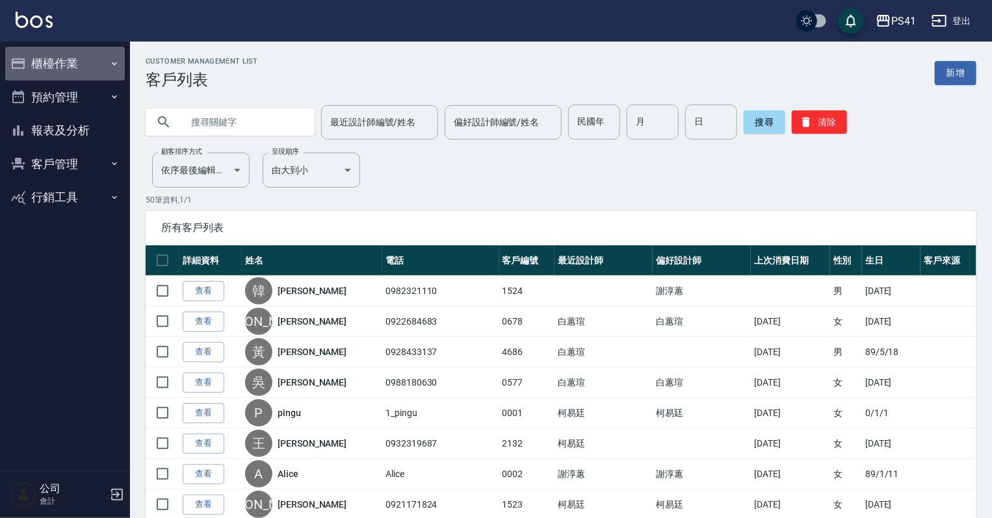
click at [38, 64] on button "櫃檯作業" at bounding box center [65, 64] width 120 height 34
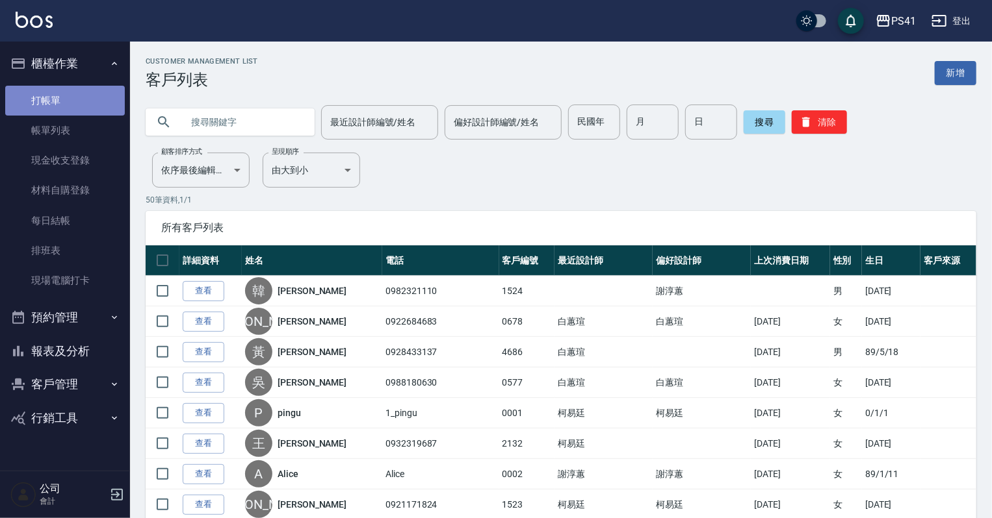
click at [52, 110] on link "打帳單" at bounding box center [65, 101] width 120 height 30
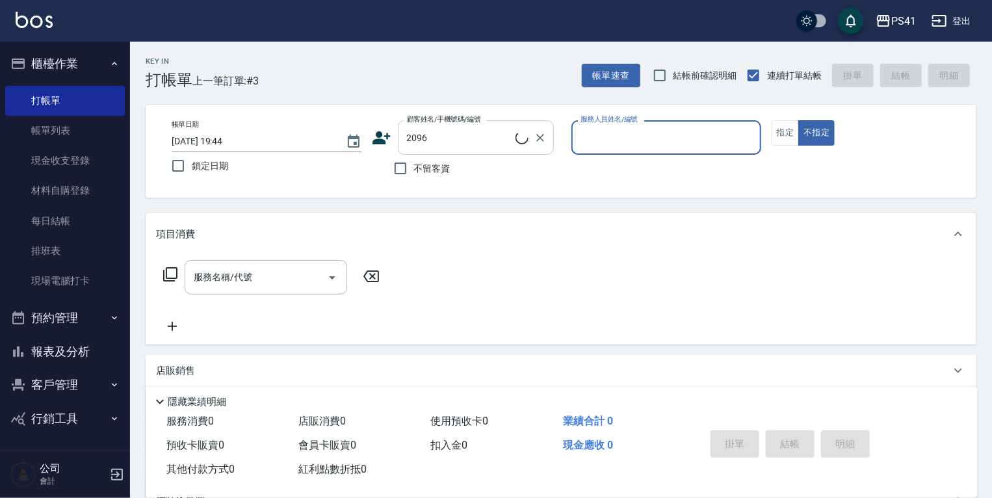
type input "[PERSON_NAME]/0921932707/2096"
type input "[PERSON_NAME]-1"
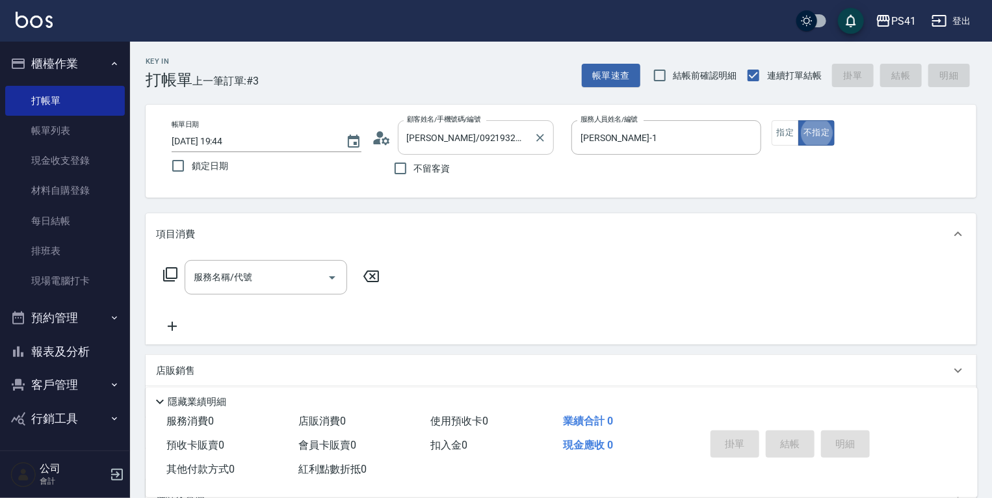
type button "false"
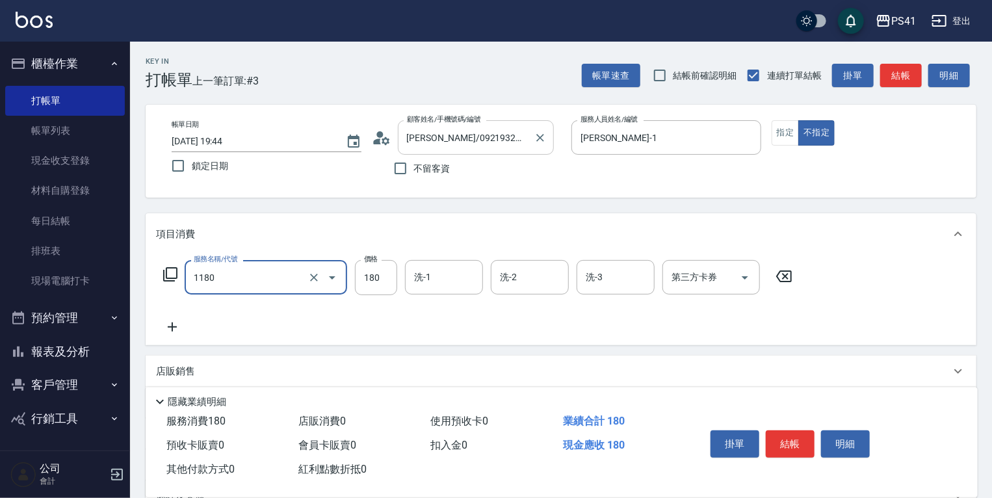
type input "洗髮(洗+剪不指定活動)(1180)"
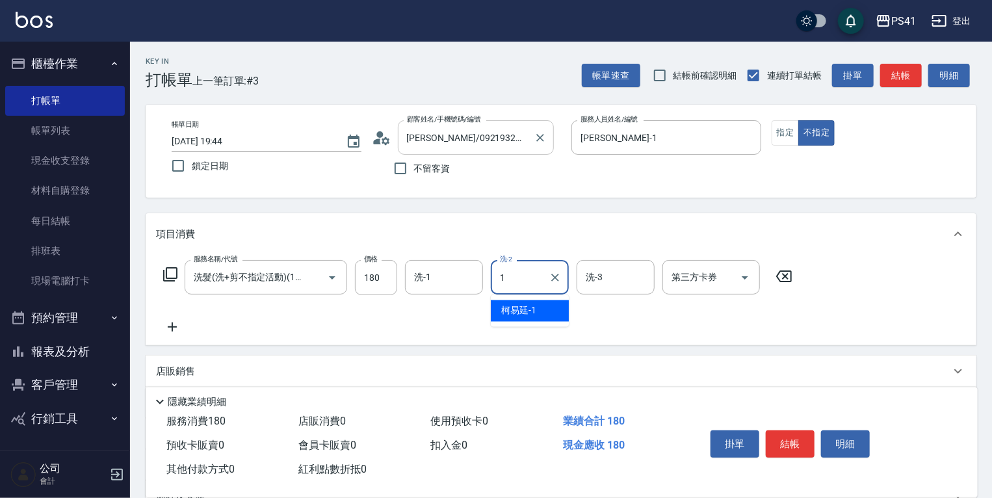
type input "[PERSON_NAME]-1"
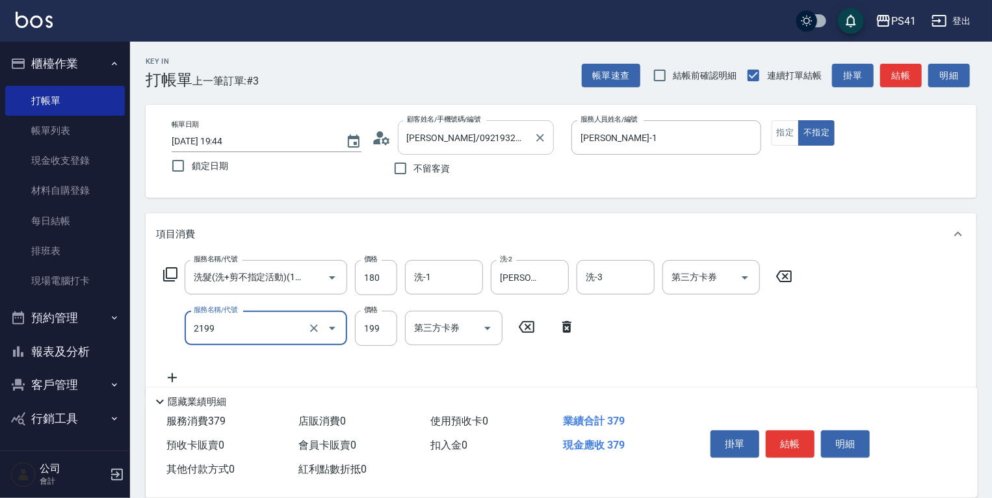
type input "不指定剪髮活動(2199)"
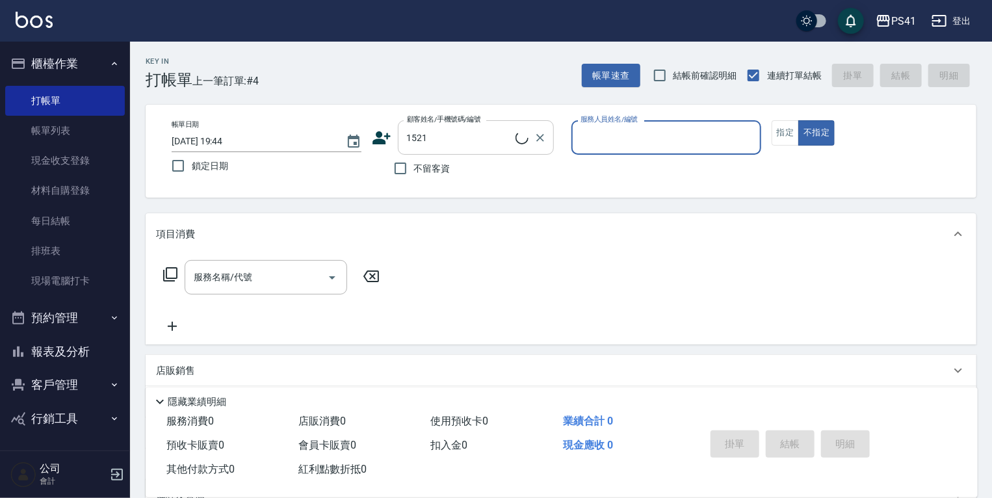
type input "王韻涵/0968680413/1521"
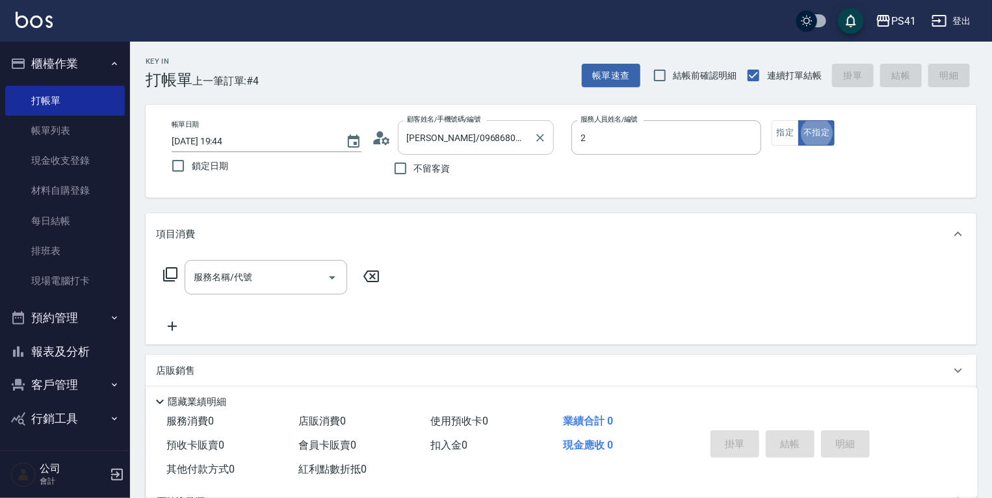
type input "[PERSON_NAME]-2"
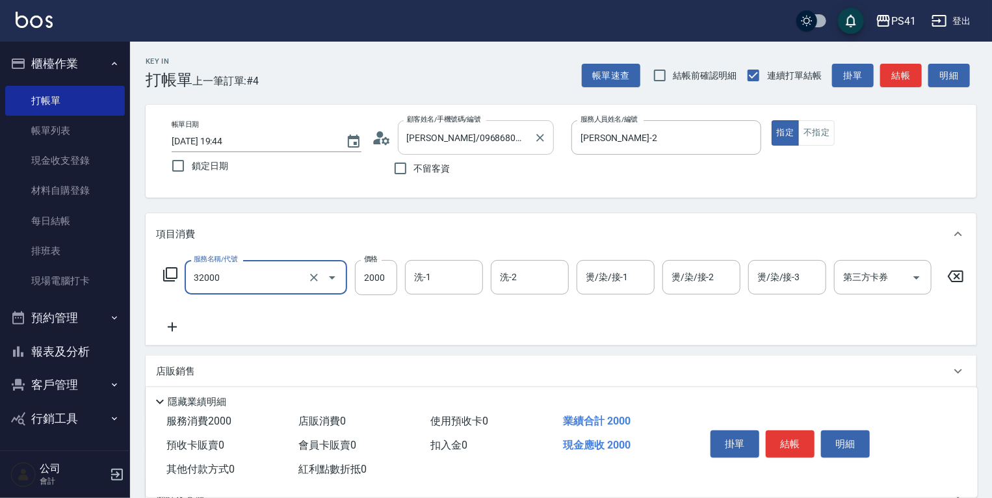
type input "2000以上燙髮(32000)"
type input "2999"
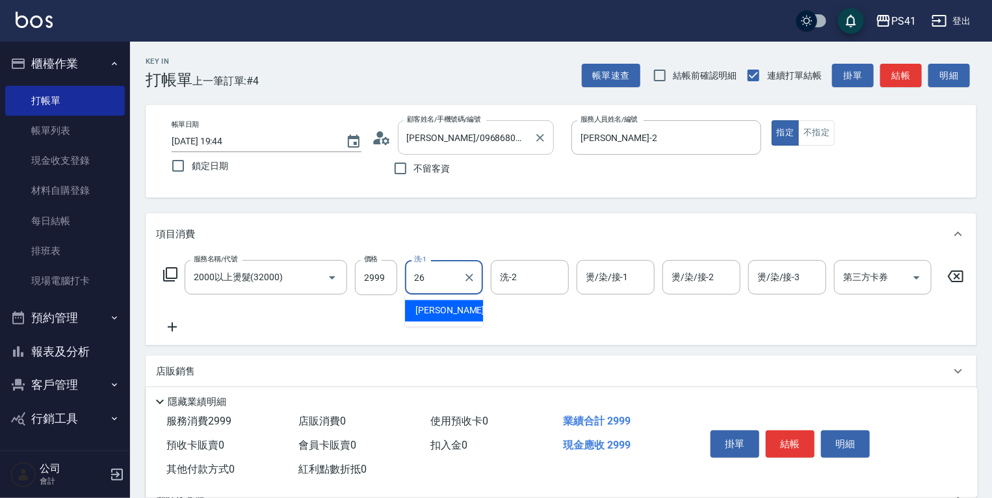
type input "[PERSON_NAME]-26"
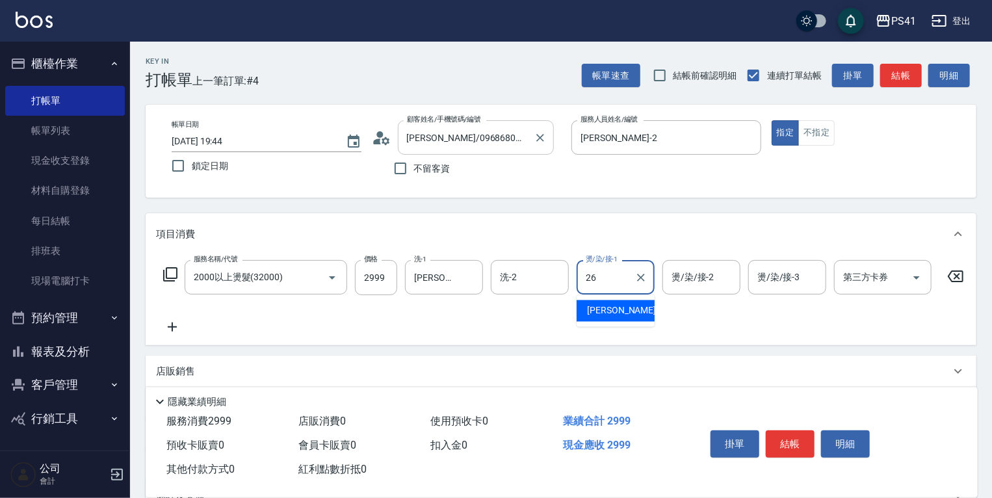
type input "[PERSON_NAME]-26"
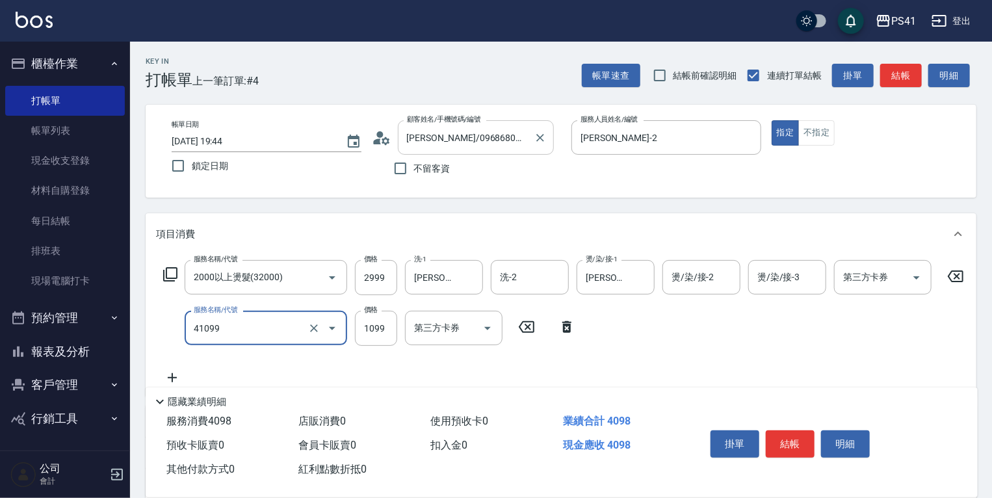
type input "公司活動/早鳥(41099)"
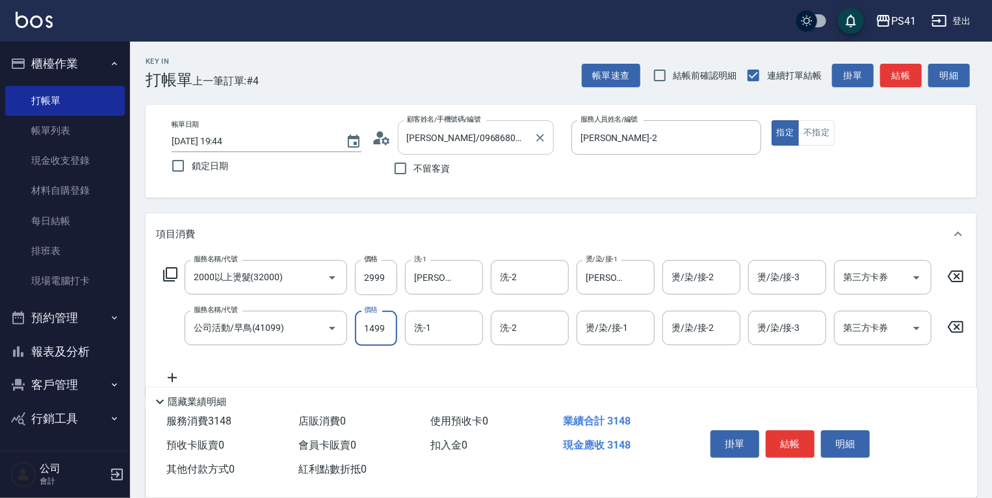
type input "1499"
type input "[PERSON_NAME]-26"
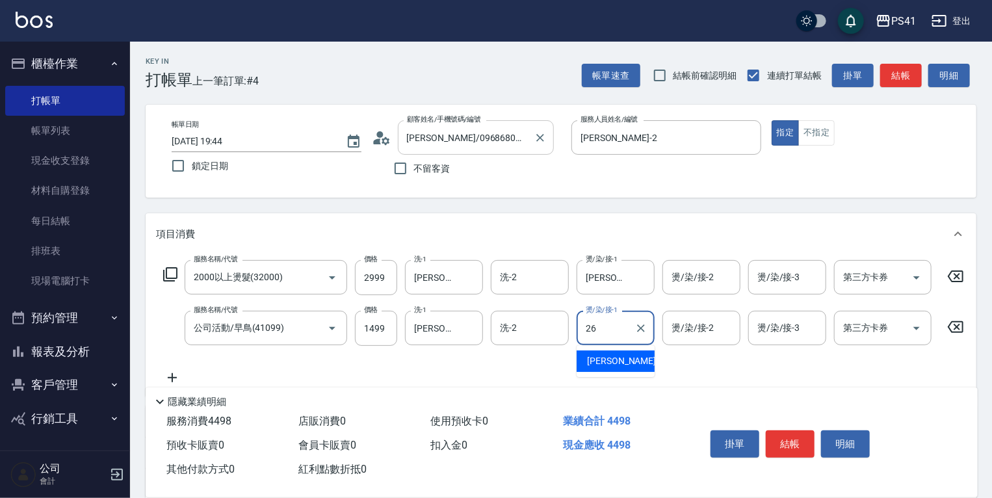
type input "[PERSON_NAME]-26"
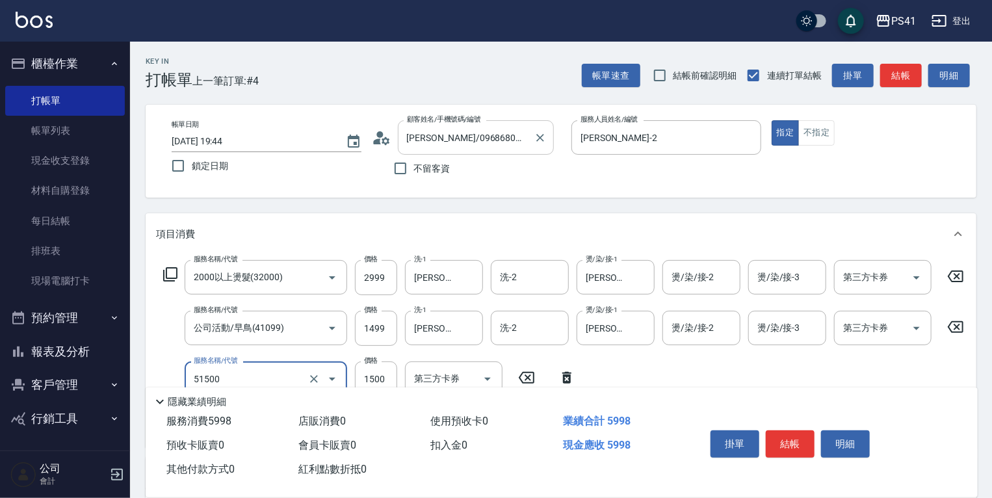
type input "原價1201~1500護髮(51500)"
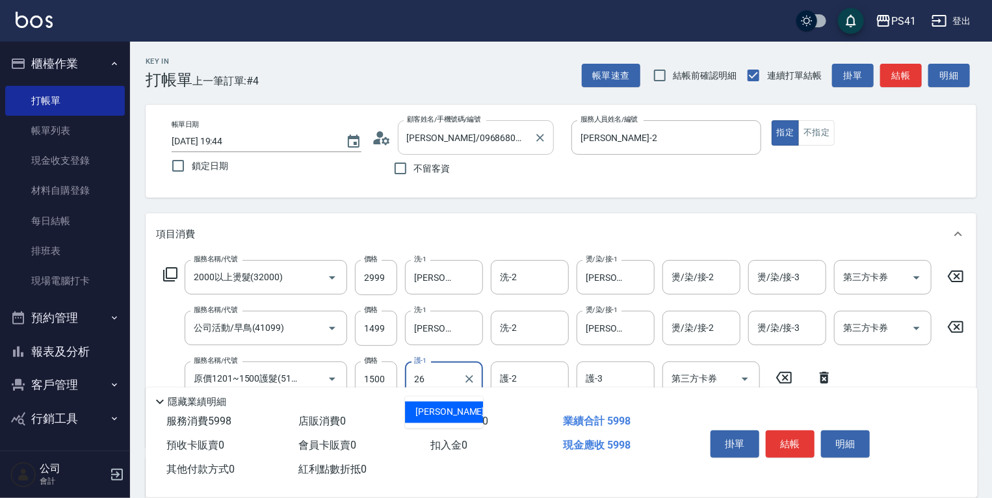
type input "[PERSON_NAME]-26"
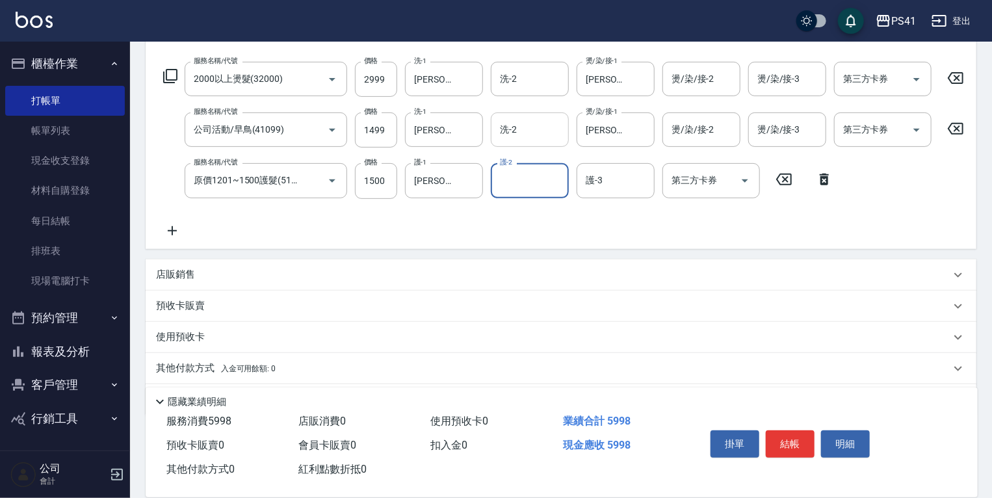
scroll to position [246, 0]
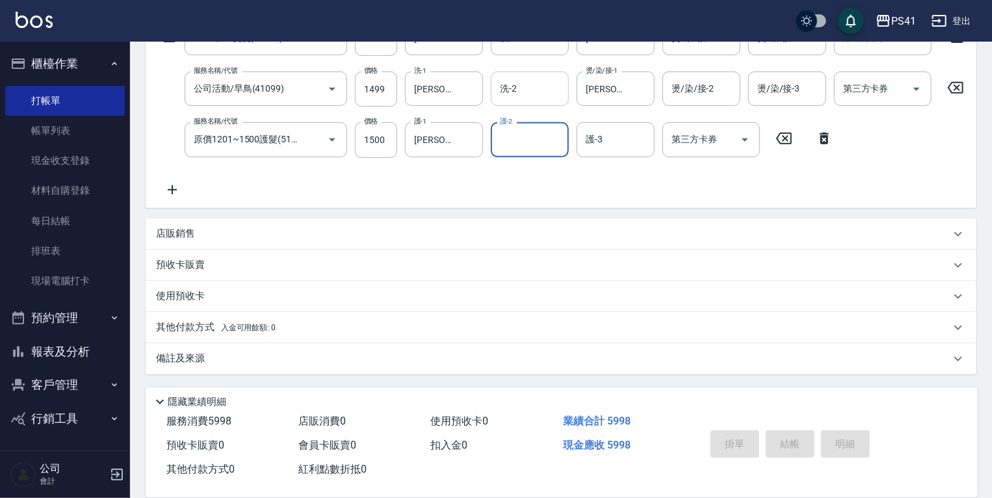
type input "2025/08/20 19:45"
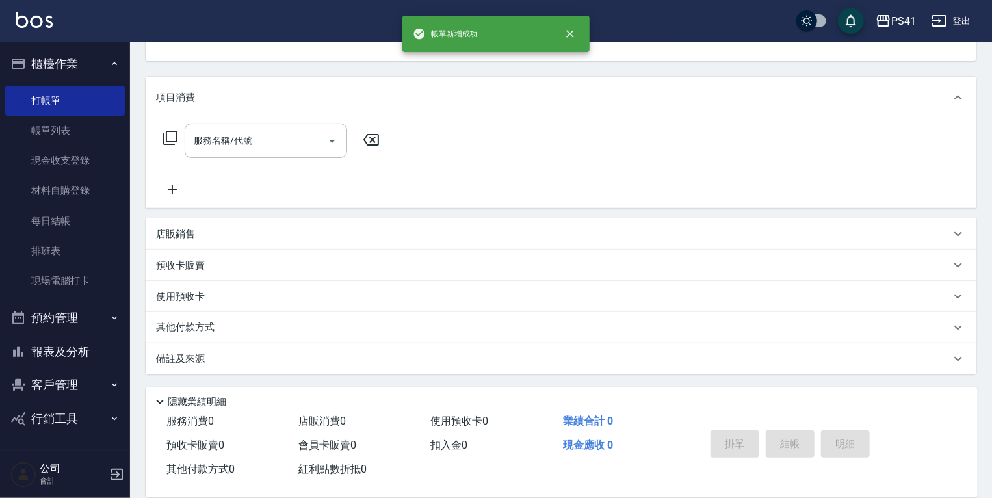
scroll to position [0, 0]
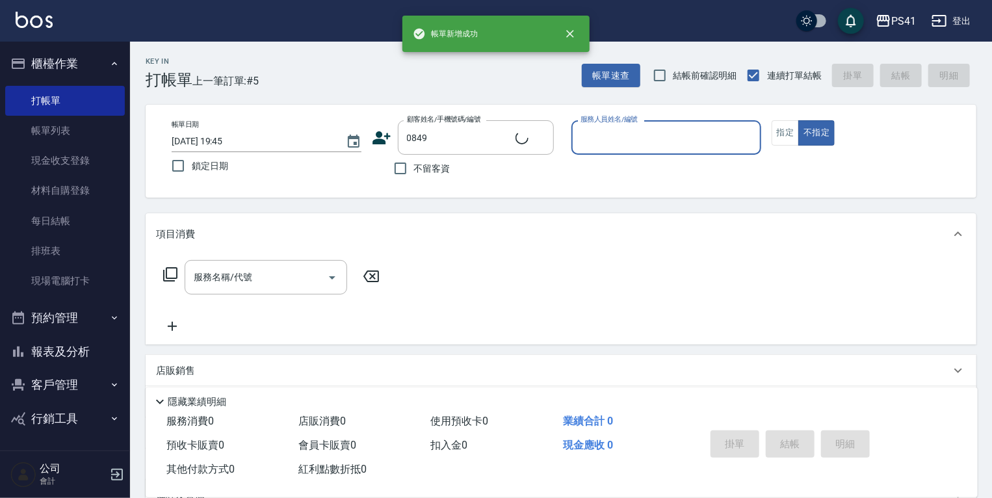
type input "李冠廷/0989134644/0849"
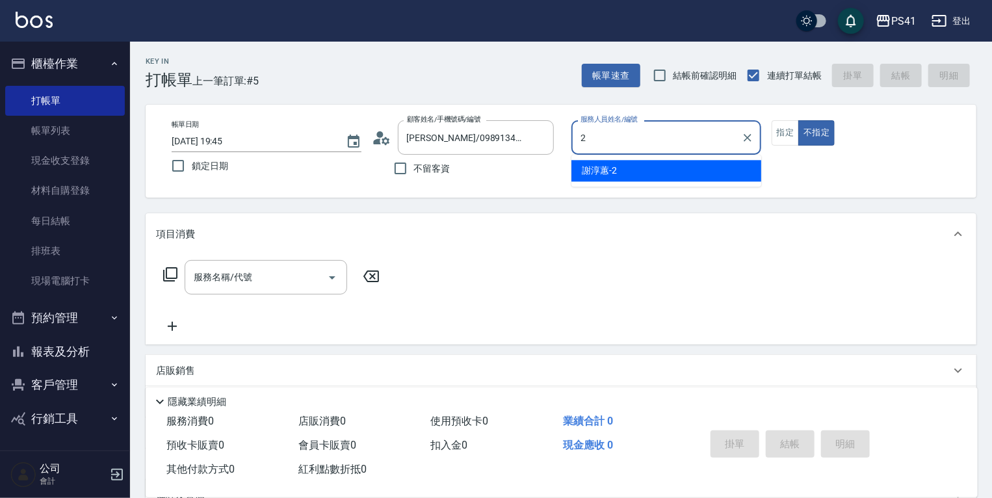
type input "[PERSON_NAME]-2"
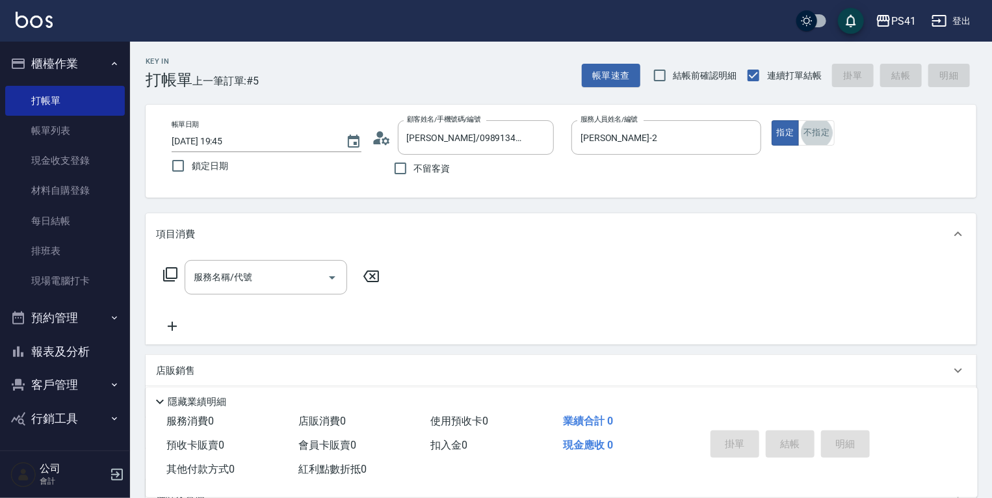
scroll to position [21, 0]
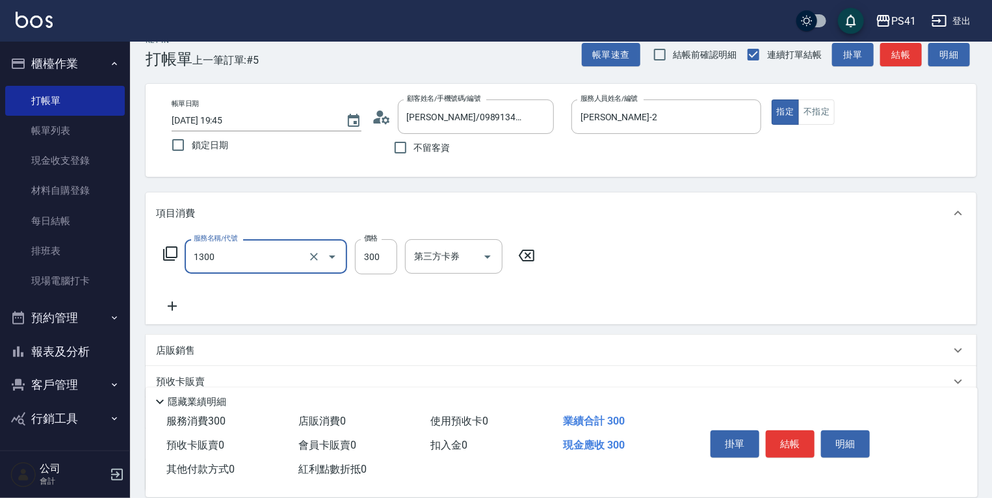
type input "洗髮300(1300)"
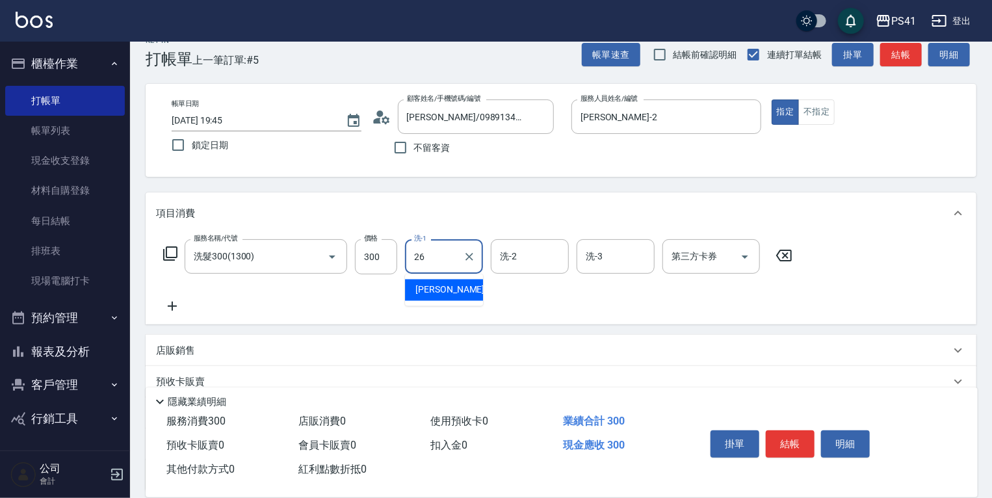
type input "[PERSON_NAME]-26"
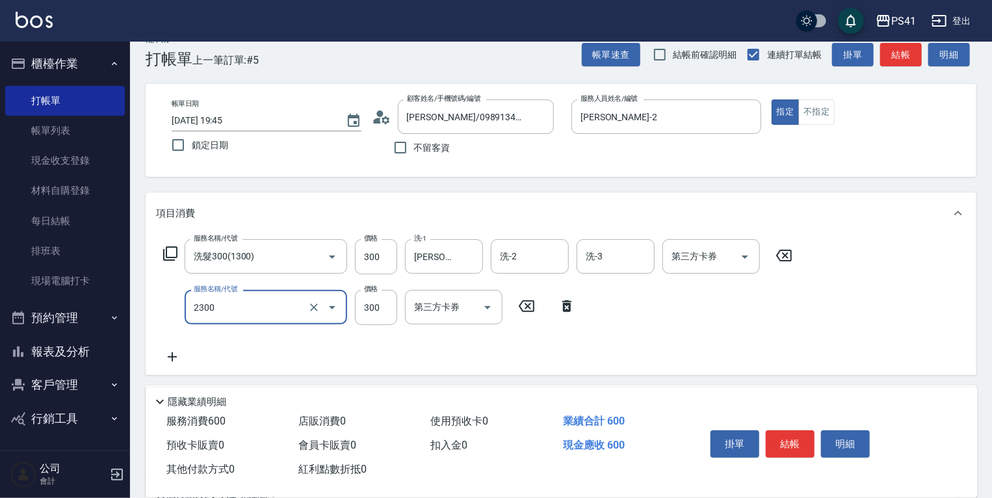
type input "剪髮(2300)"
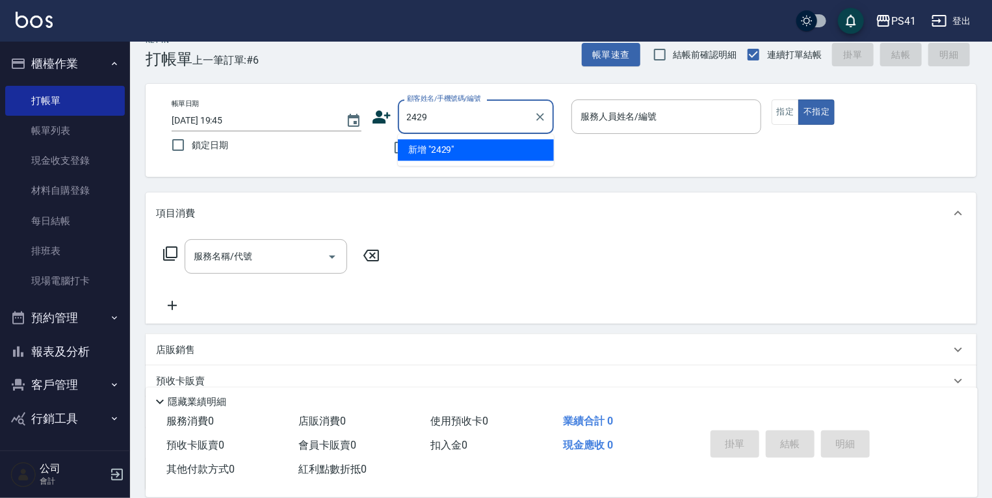
type input "2429"
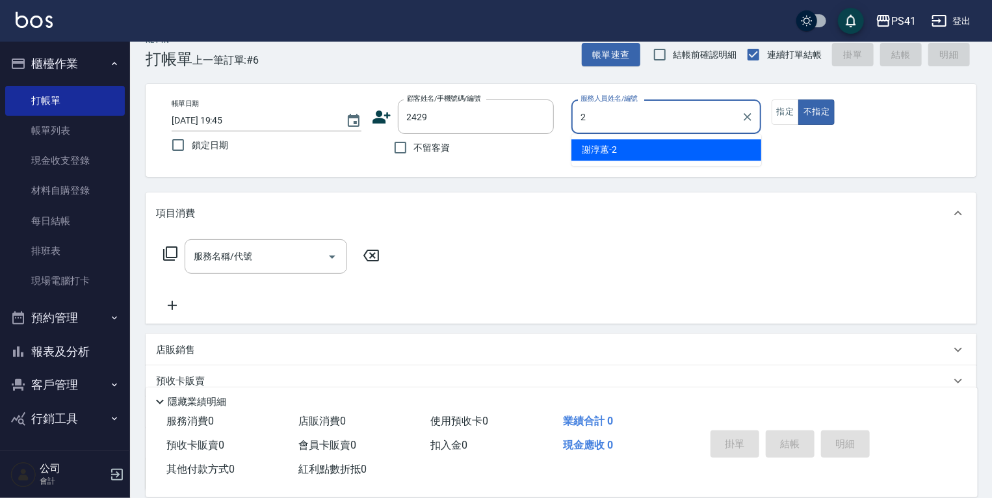
type input "[PERSON_NAME]-2"
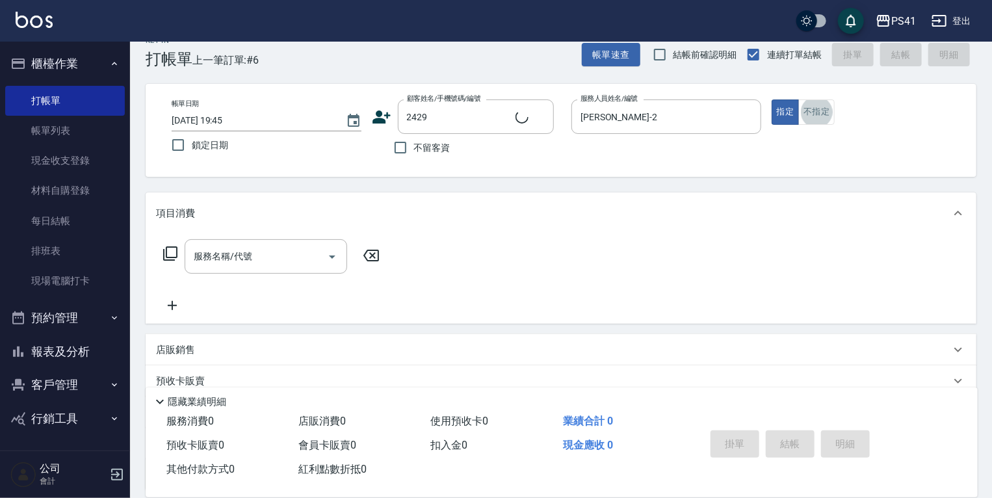
type input "高若彤/0976595903/2429"
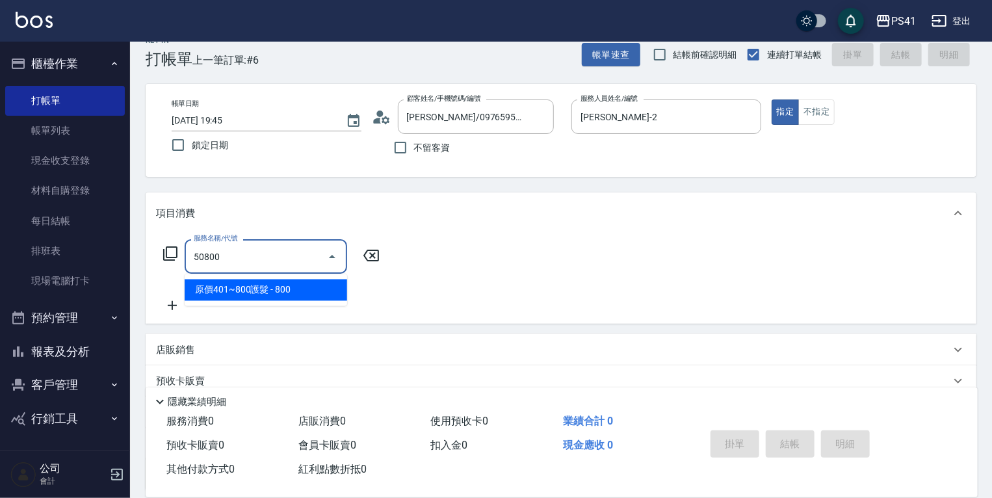
type input "原價401~800護髮(50800)"
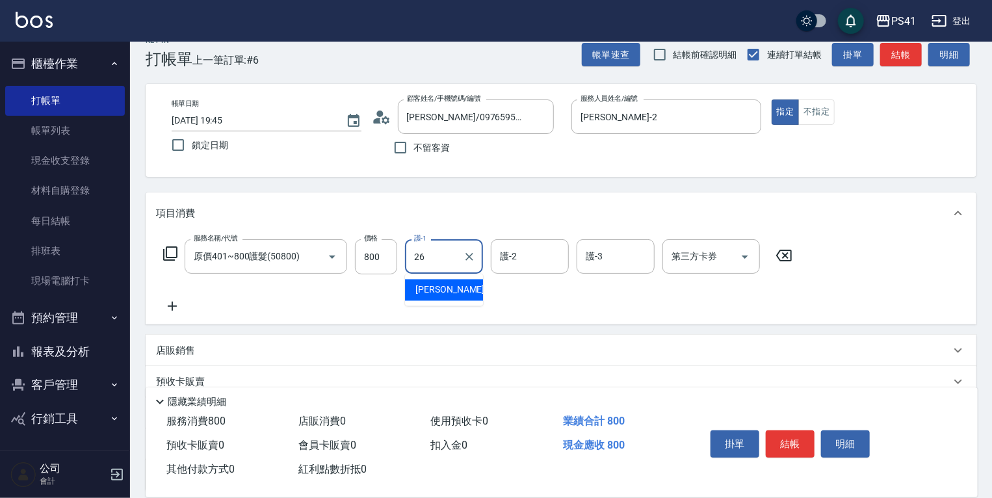
type input "[PERSON_NAME]-26"
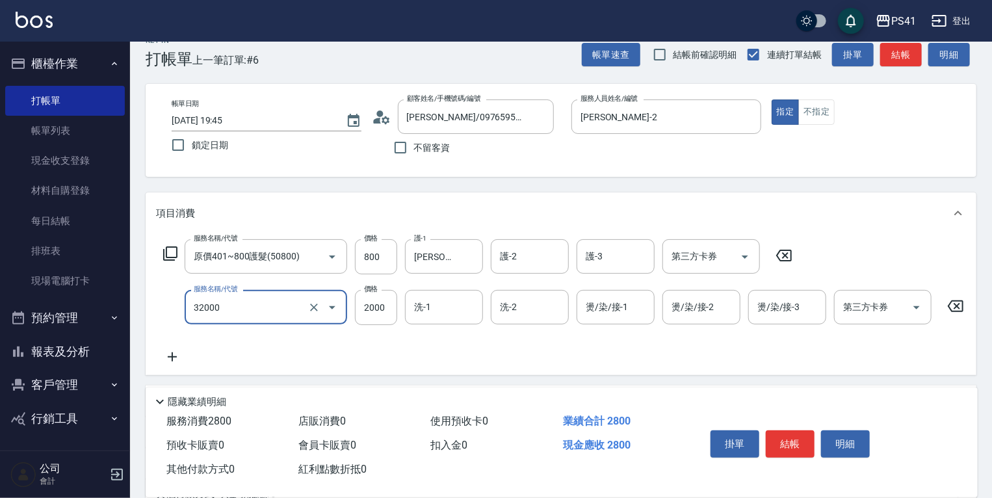
type input "2000以上燙髮(32000)"
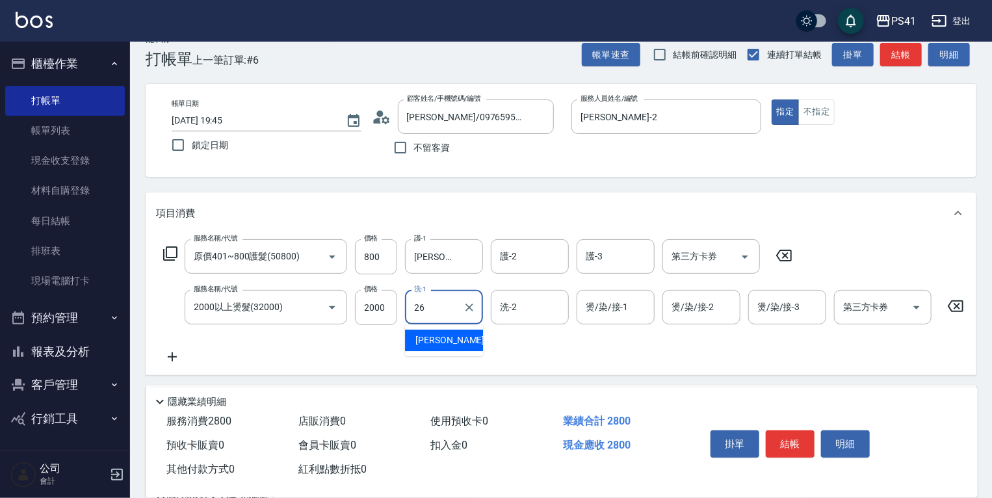
type input "[PERSON_NAME]-26"
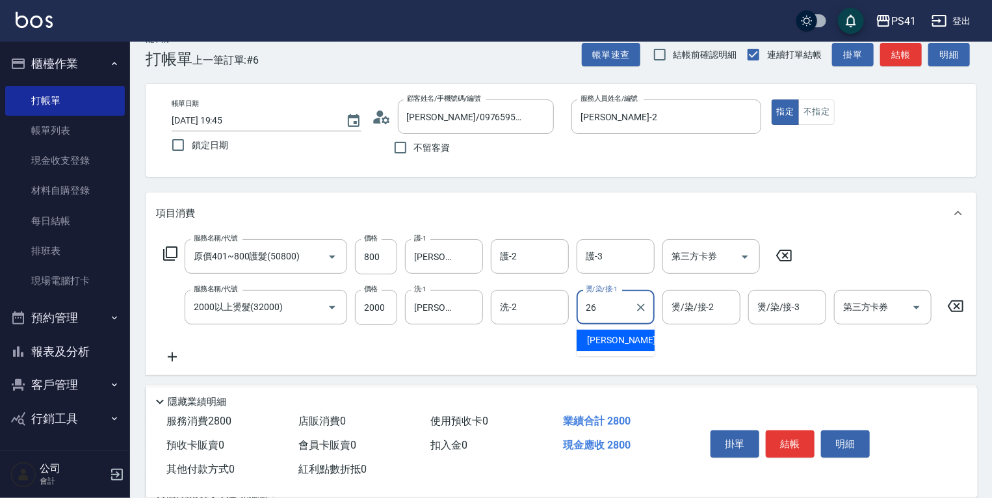
type input "[PERSON_NAME]-26"
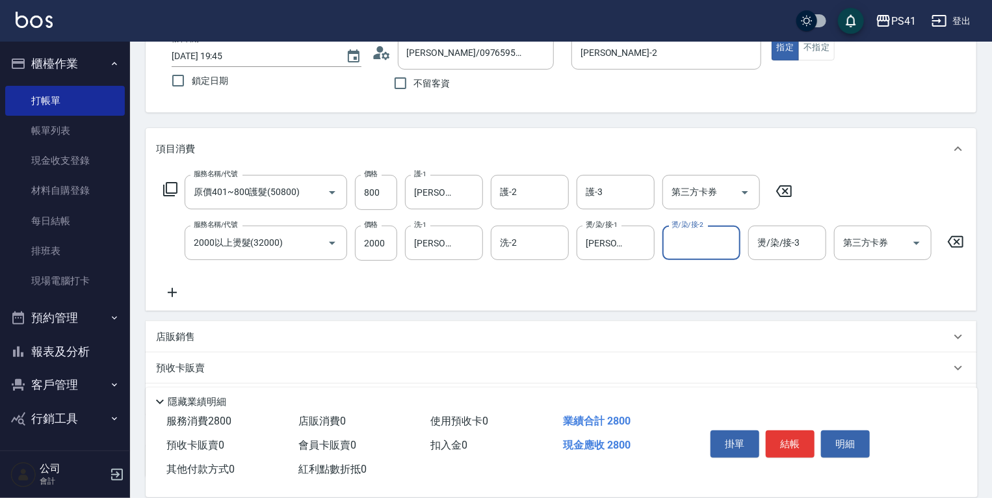
scroll to position [195, 0]
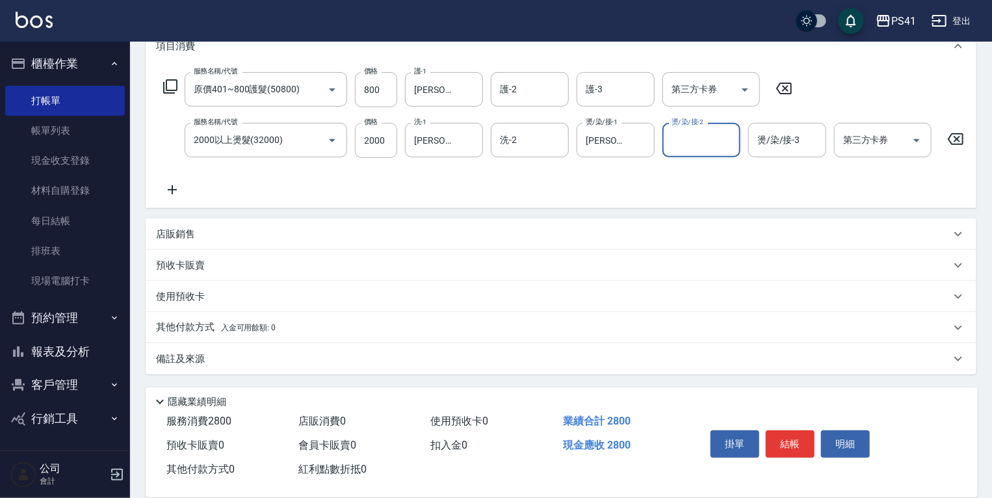
click at [222, 313] on div "其他付款方式 入金可用餘額: 0" at bounding box center [561, 327] width 830 height 31
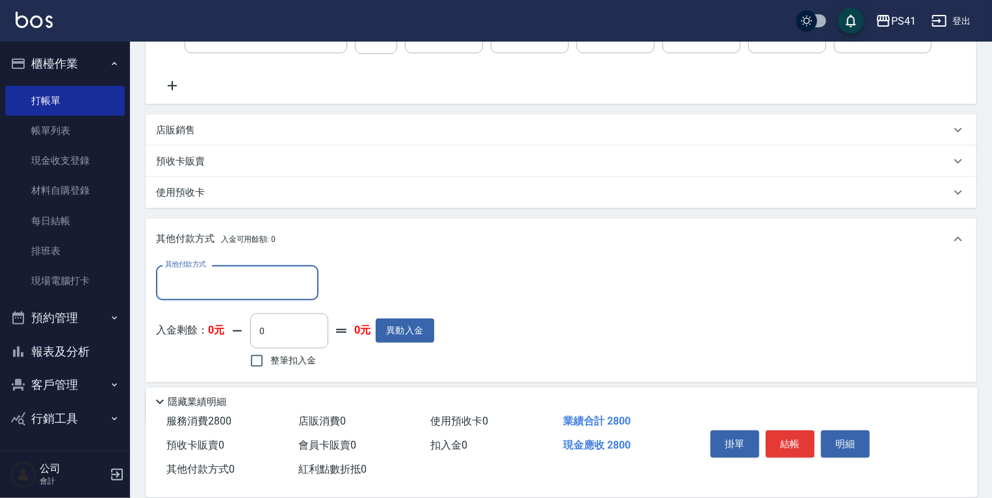
scroll to position [299, 0]
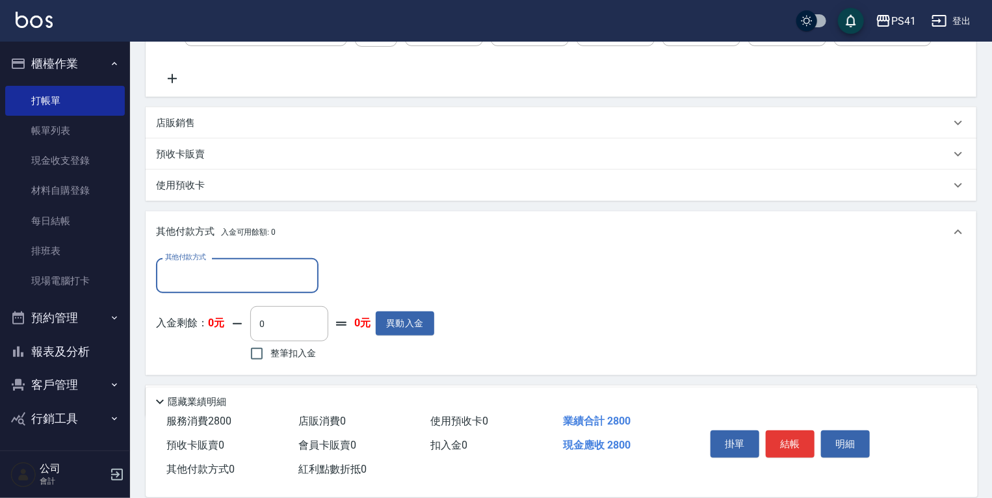
click at [233, 285] on input "其他付款方式" at bounding box center [237, 275] width 151 height 23
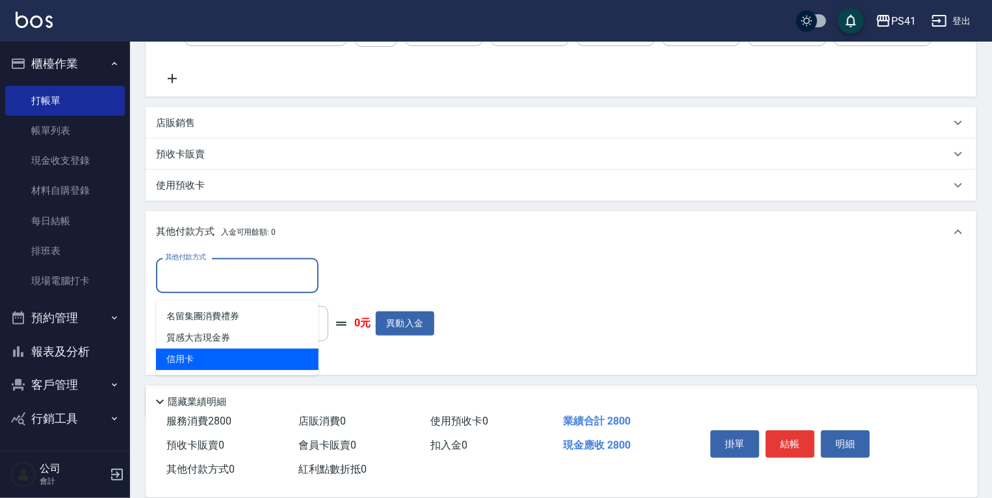
click at [212, 357] on span "信用卡" at bounding box center [237, 358] width 162 height 21
type input "信用卡"
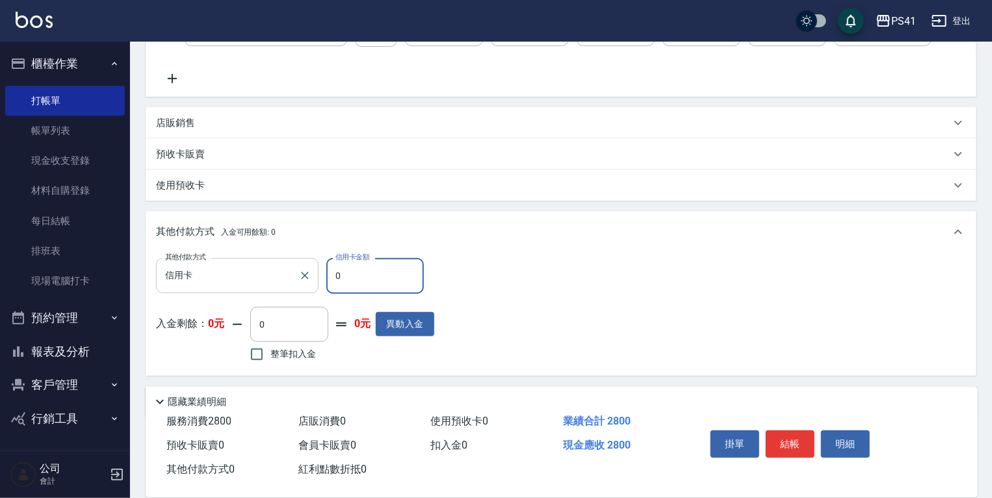
drag, startPoint x: 343, startPoint y: 281, endPoint x: 187, endPoint y: 281, distance: 155.9
click at [187, 281] on div "其他付款方式 信用卡 其他付款方式 信用卡金額 0 信用卡金額" at bounding box center [295, 275] width 278 height 35
type input "2800"
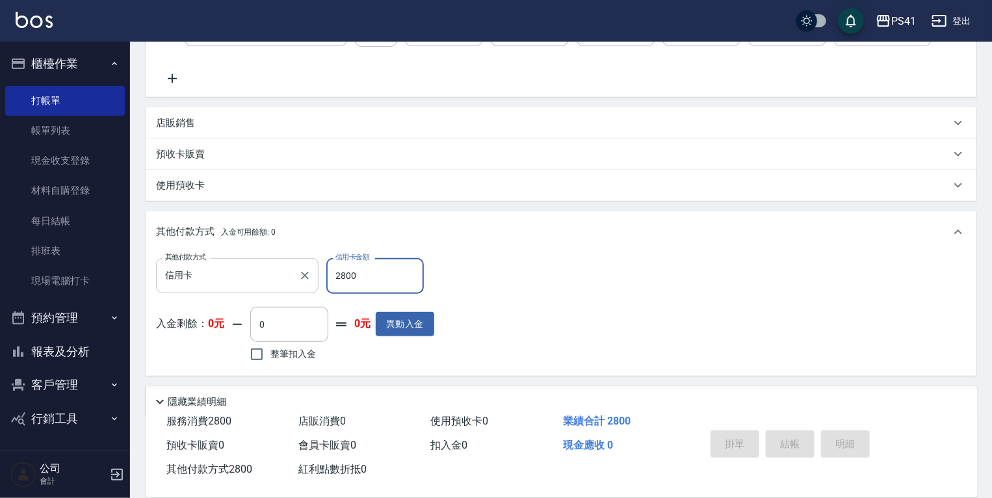
type input "2025/08/20 19:46"
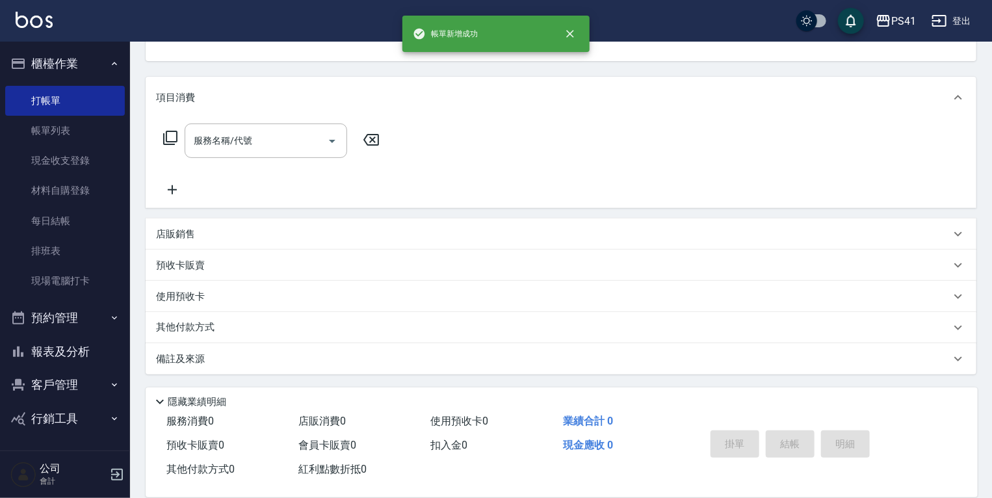
scroll to position [0, 0]
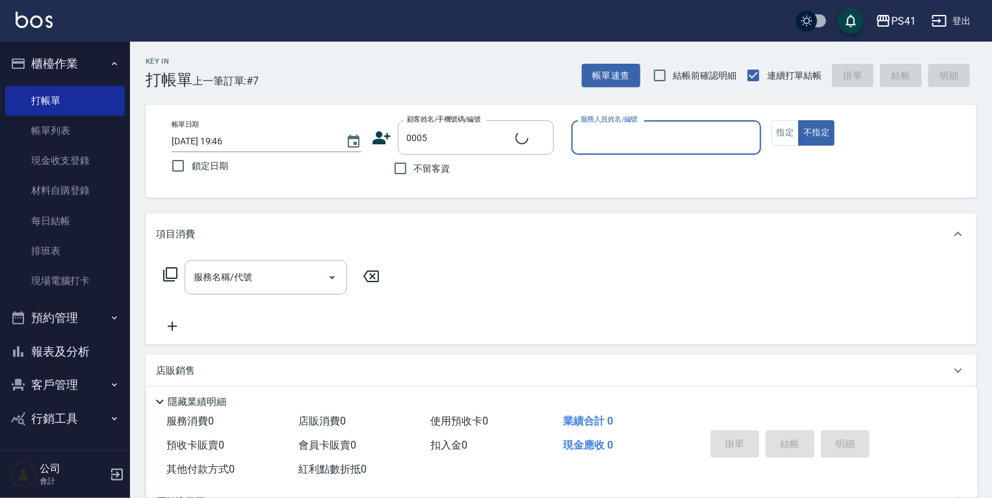
type input "蘿拉/0908663331/0005"
click at [497, 134] on div "蘿拉/0908663331/0005 顧客姓名/手機號碼/編號" at bounding box center [476, 137] width 156 height 34
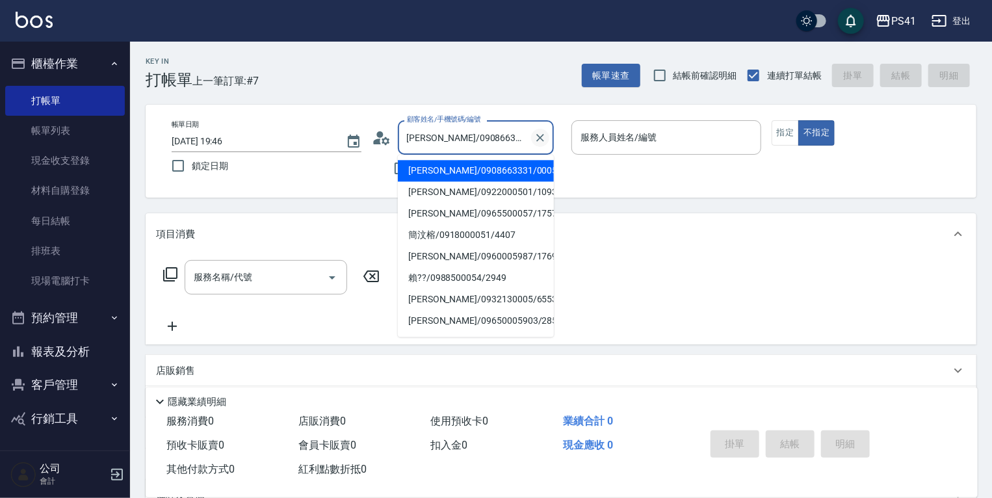
click at [497, 134] on button "Clear" at bounding box center [540, 138] width 18 height 18
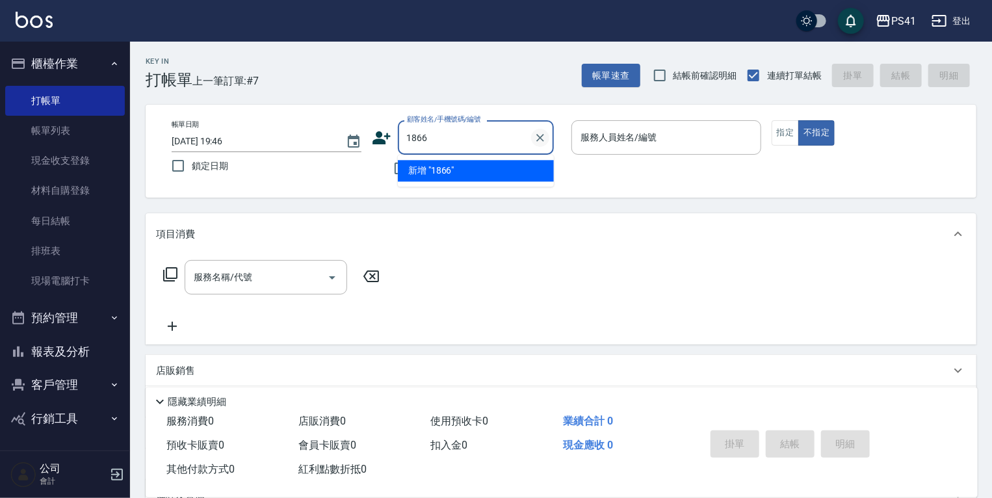
type input "1866"
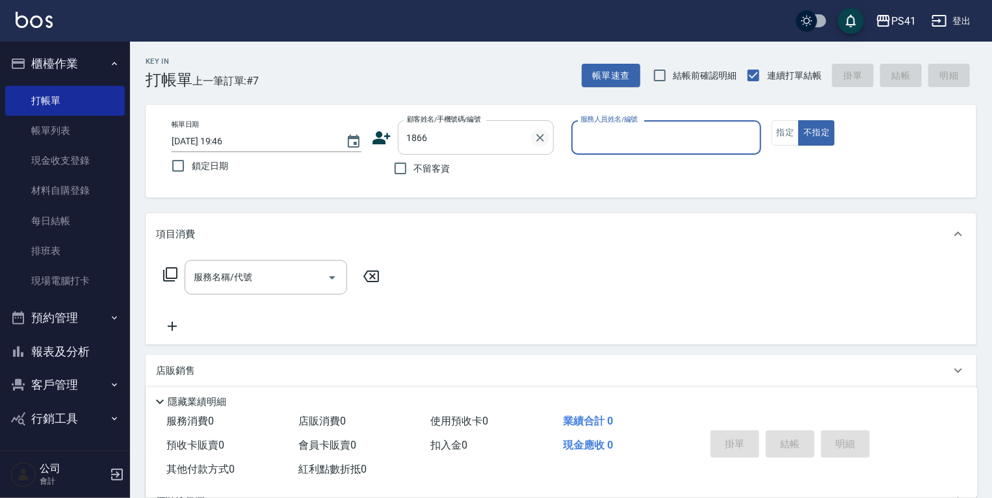
type input "5"
type input "黃雲唯/0988968362/1866"
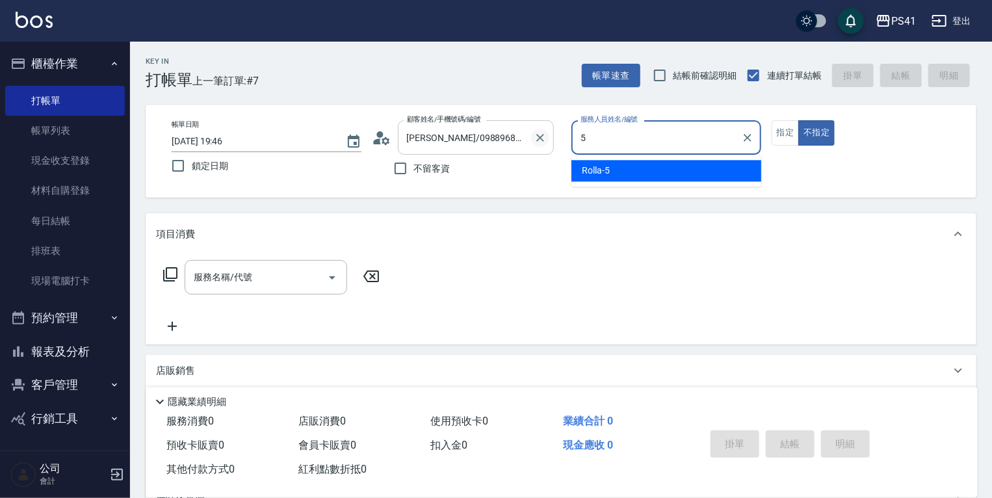
type input "Rolla-5"
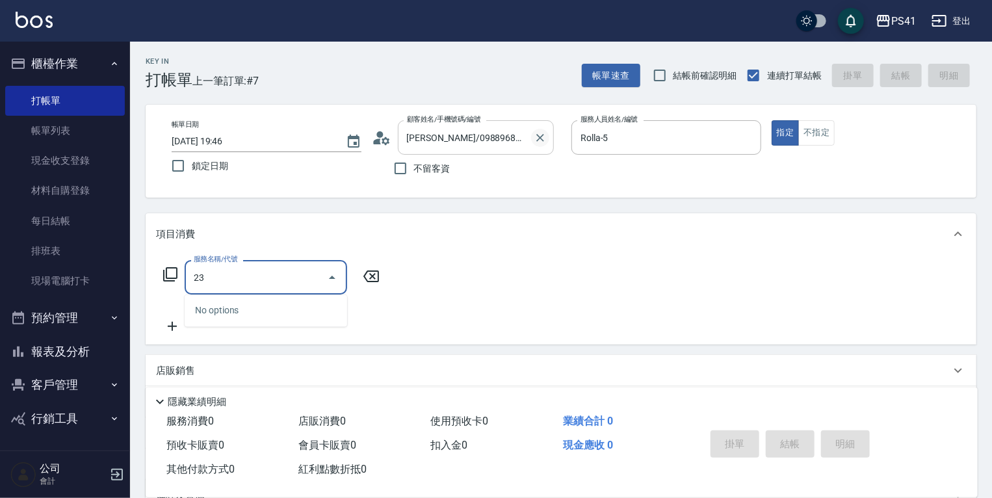
type input "2"
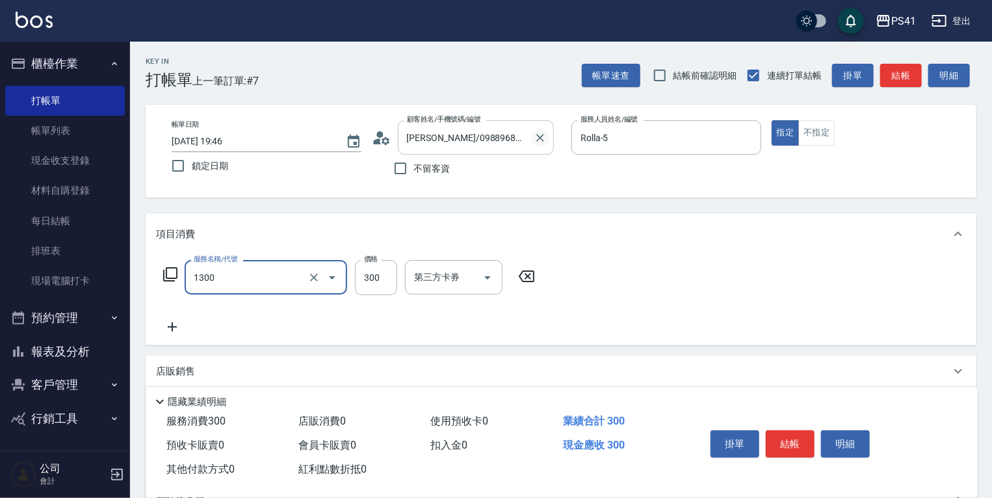
type input "洗髮300(1300)"
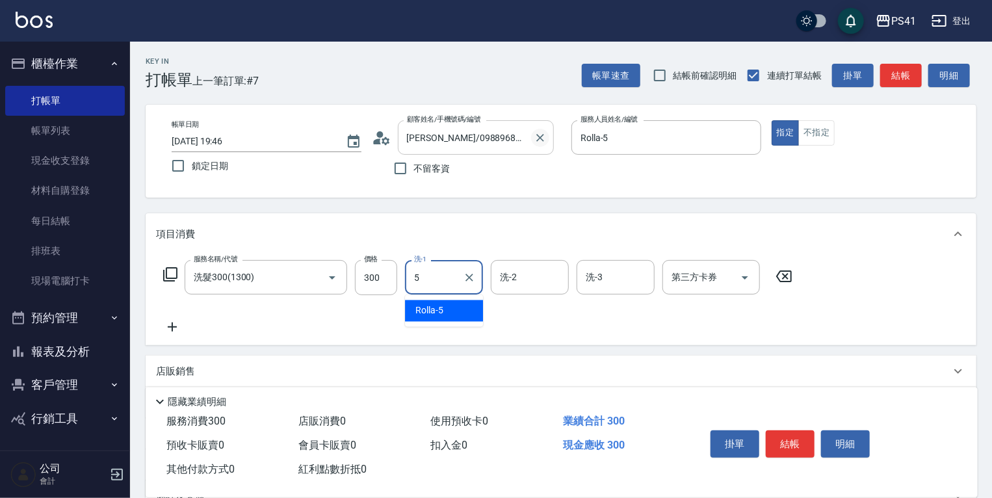
type input "Rolla-5"
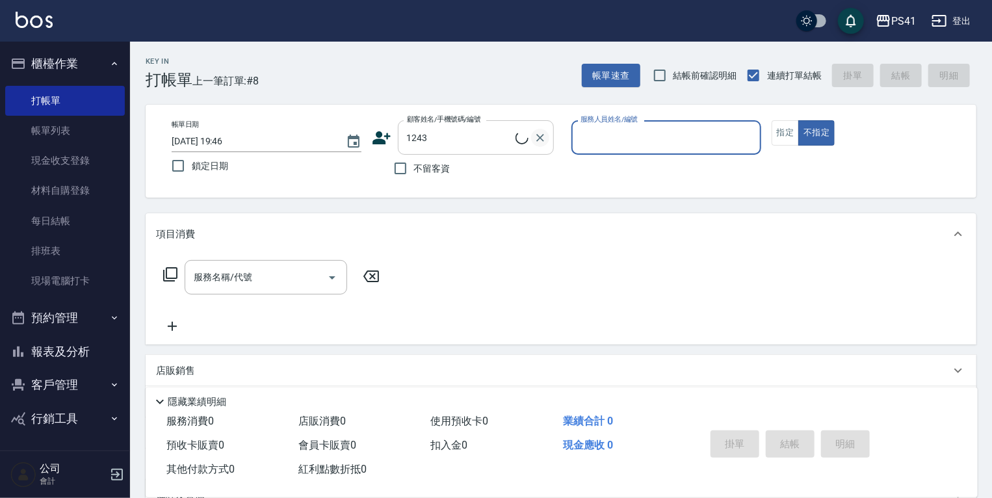
type input "謝貝文/0918923781/1243"
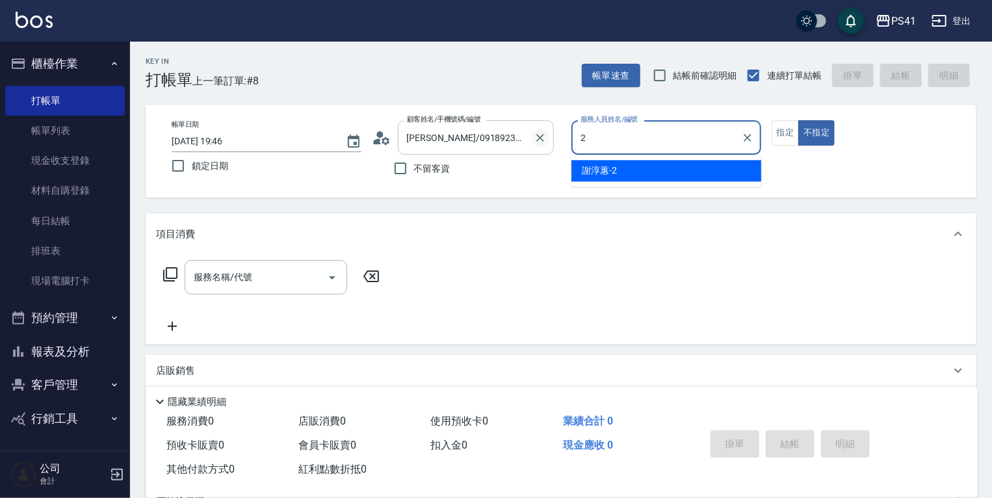
type input "[PERSON_NAME]-2"
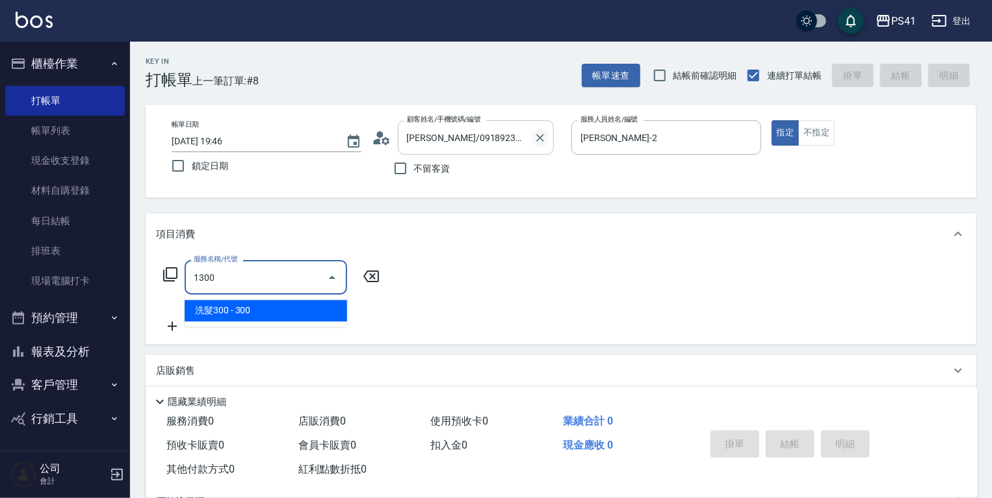
type input "洗髮300(1300)"
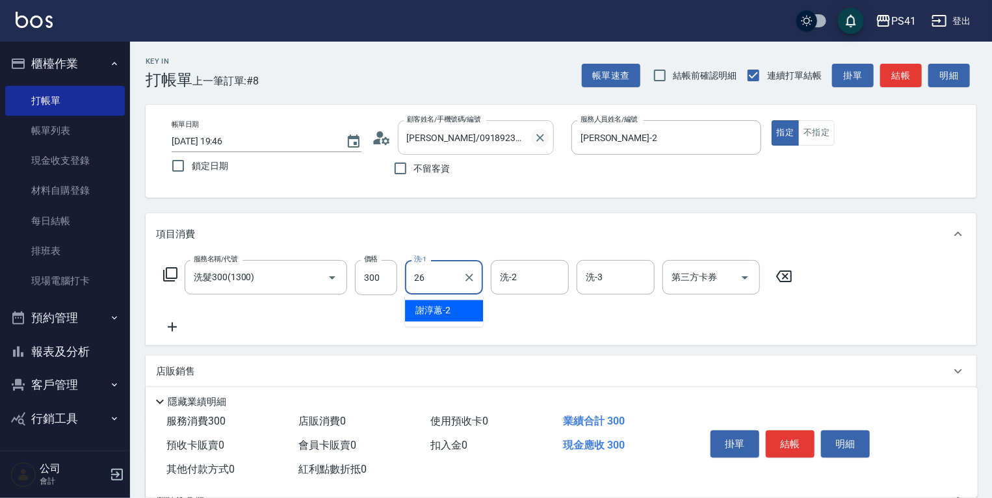
type input "[PERSON_NAME]-26"
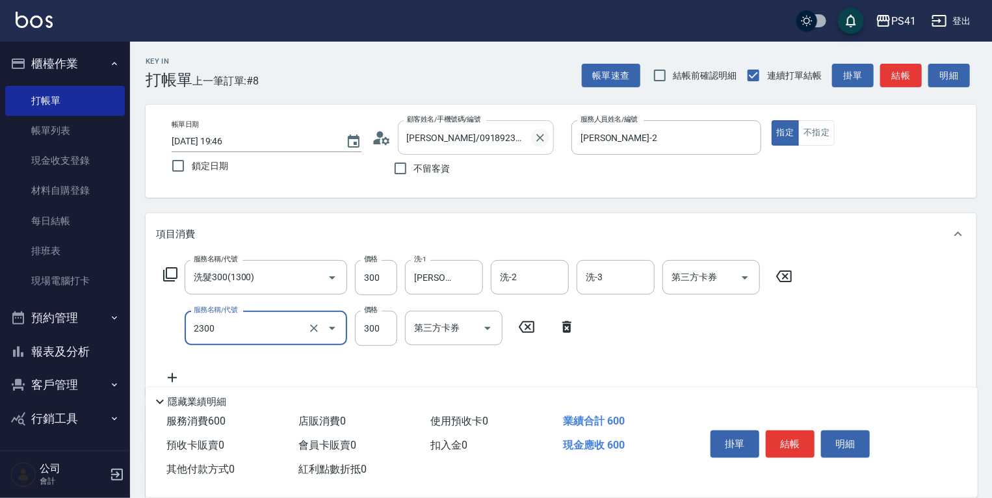
type input "剪髮(2300)"
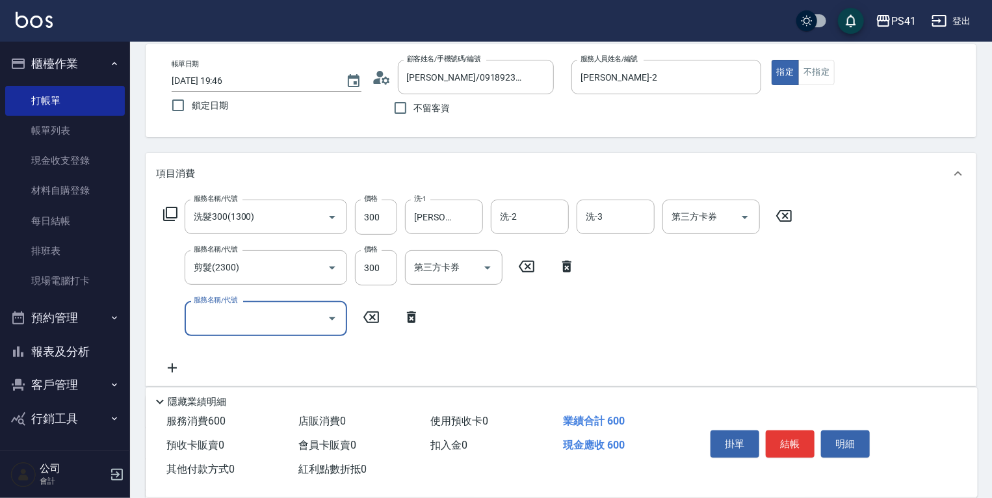
scroll to position [238, 0]
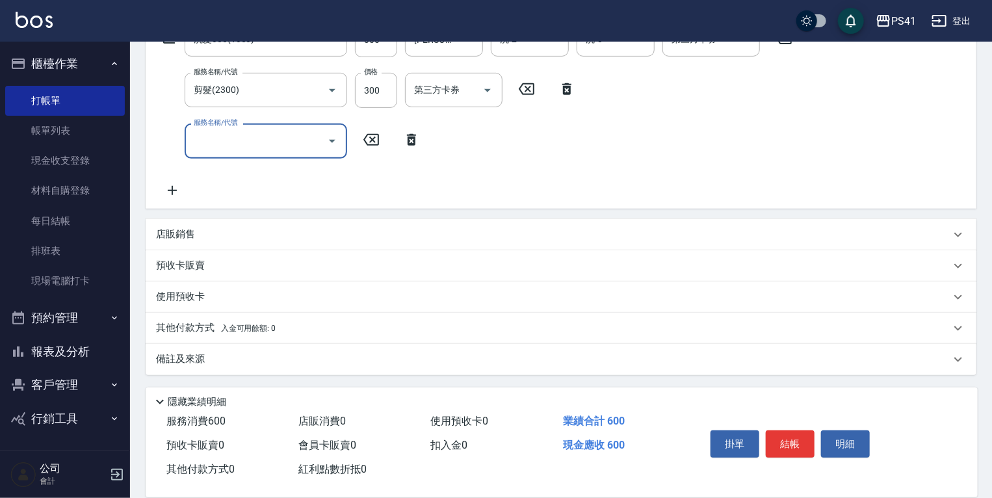
click at [208, 325] on p "其他付款方式 入金可用餘額: 0" at bounding box center [216, 328] width 120 height 14
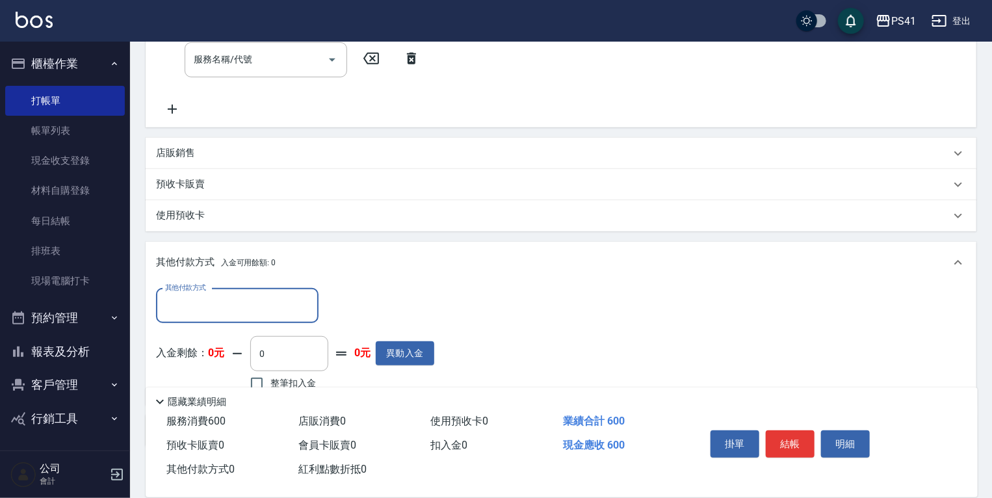
scroll to position [0, 0]
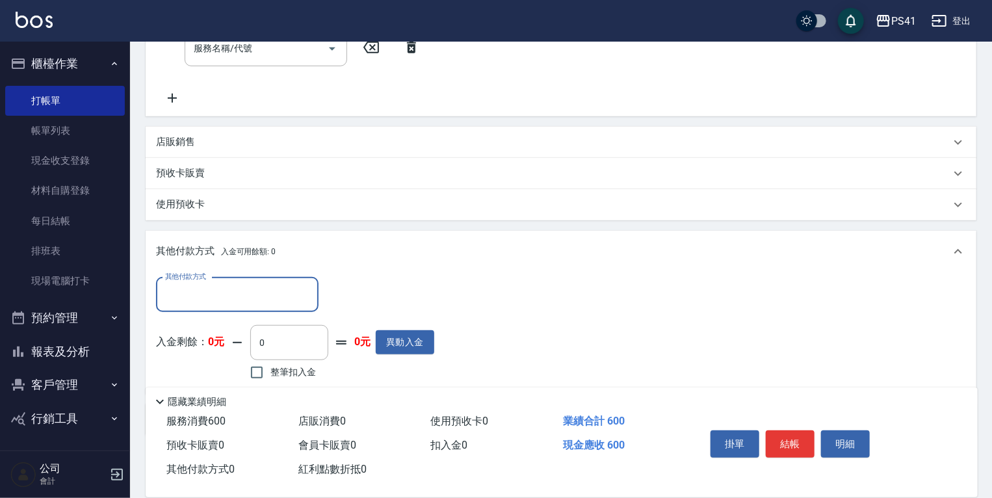
click at [218, 281] on div "其他付款方式" at bounding box center [237, 294] width 162 height 34
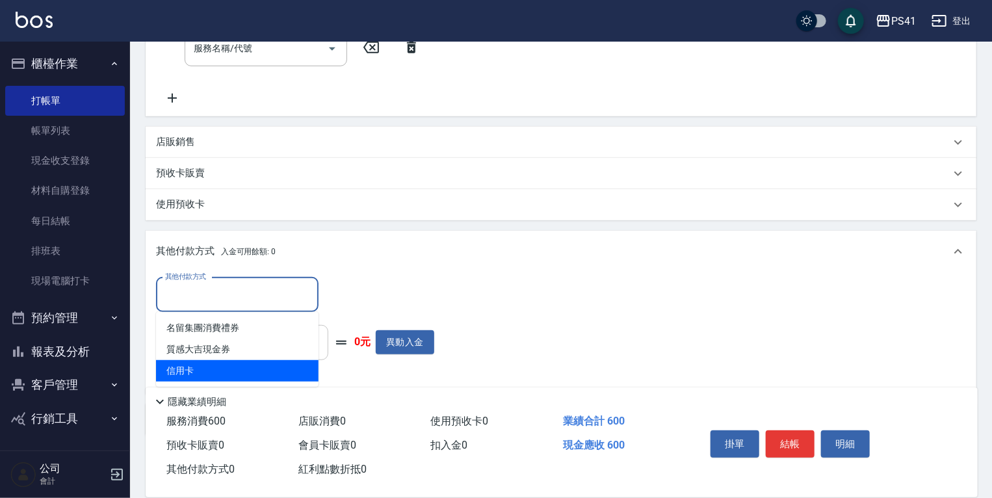
drag, startPoint x: 212, startPoint y: 367, endPoint x: 297, endPoint y: 327, distance: 93.6
click at [216, 367] on span "信用卡" at bounding box center [237, 370] width 162 height 21
type input "信用卡"
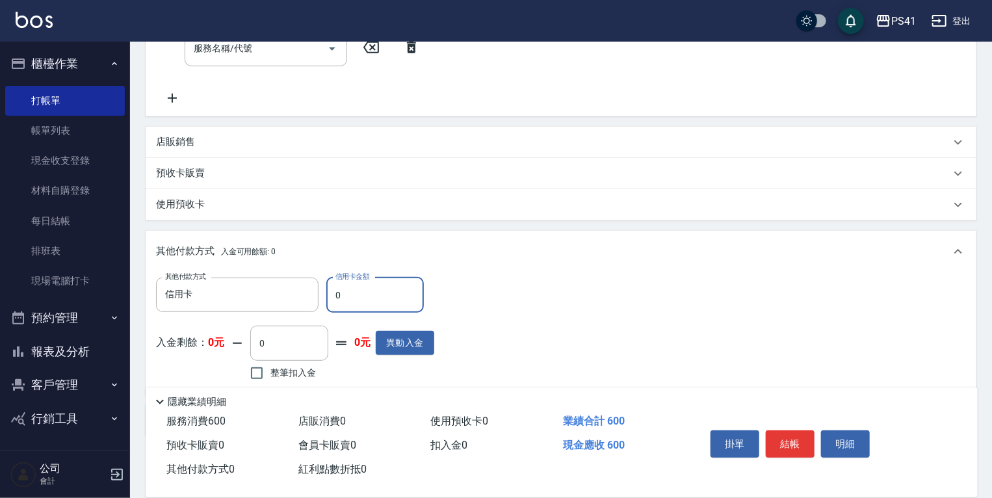
drag, startPoint x: 353, startPoint y: 283, endPoint x: 256, endPoint y: 275, distance: 97.8
click at [259, 275] on div "其他付款方式 信用卡 其他付款方式 信用卡金額 0 信用卡金額 入金剩餘： 0元 0 ​ 整筆扣入金 0元 異動入金" at bounding box center [561, 333] width 830 height 122
type input "600"
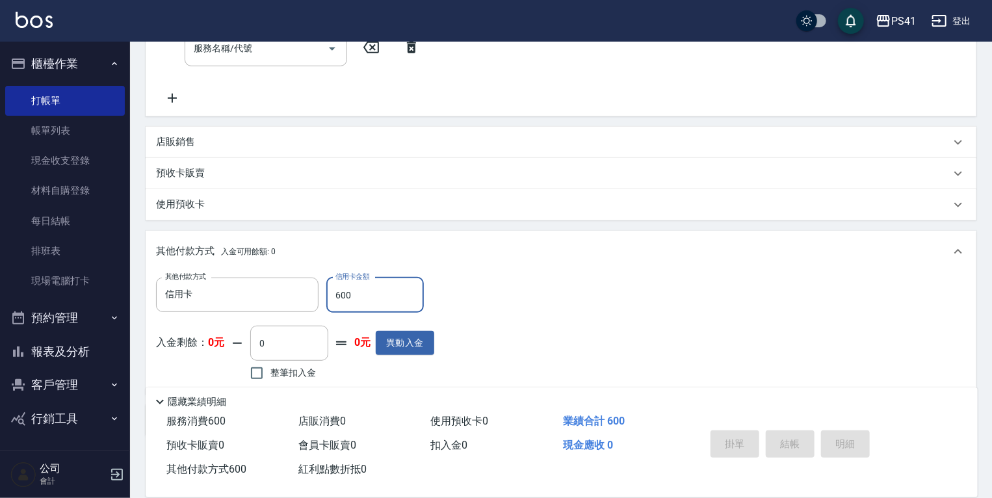
type input "2025/08/20 19:47"
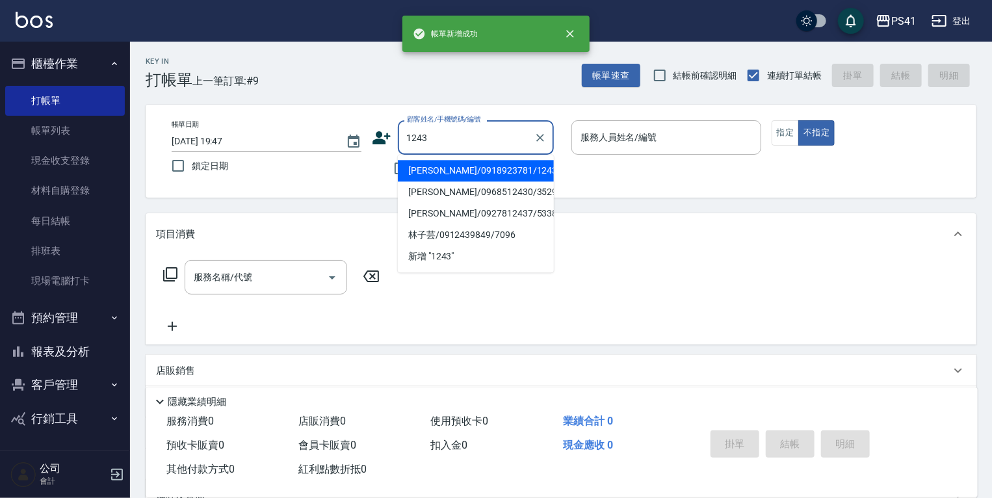
type input "謝貝文/0918923781/1243"
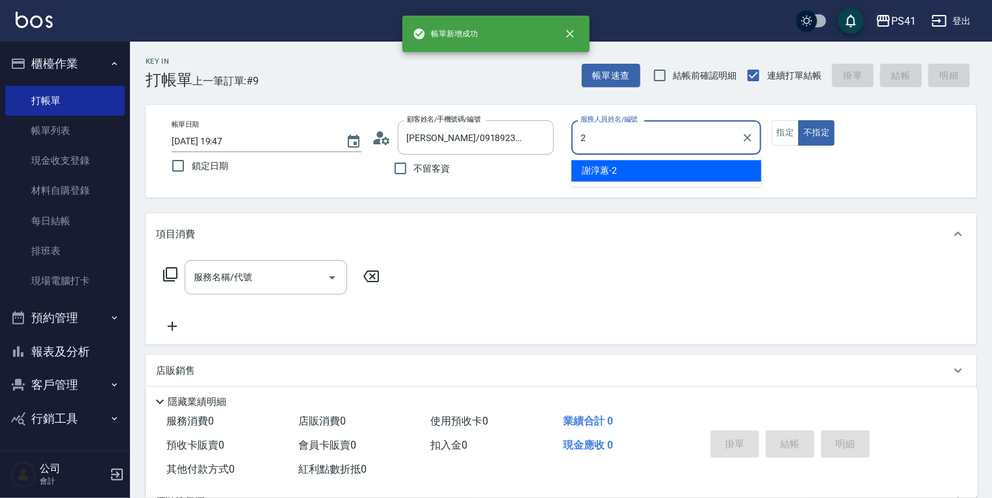
type input "[PERSON_NAME]-2"
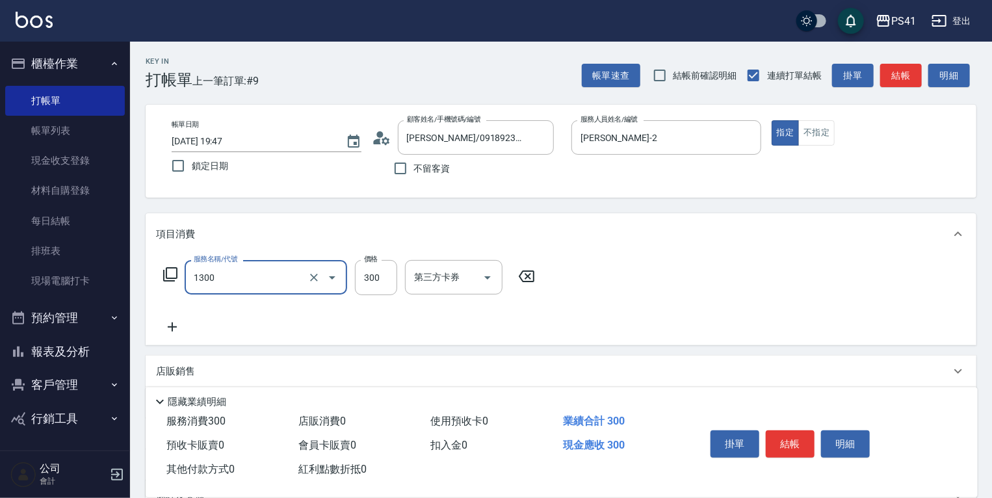
type input "洗髮300(1300)"
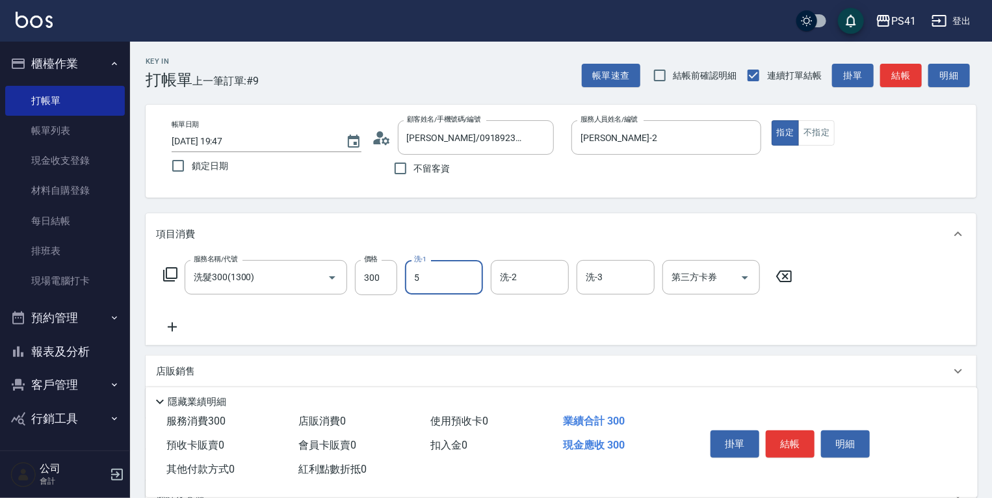
type input "Rolla-5"
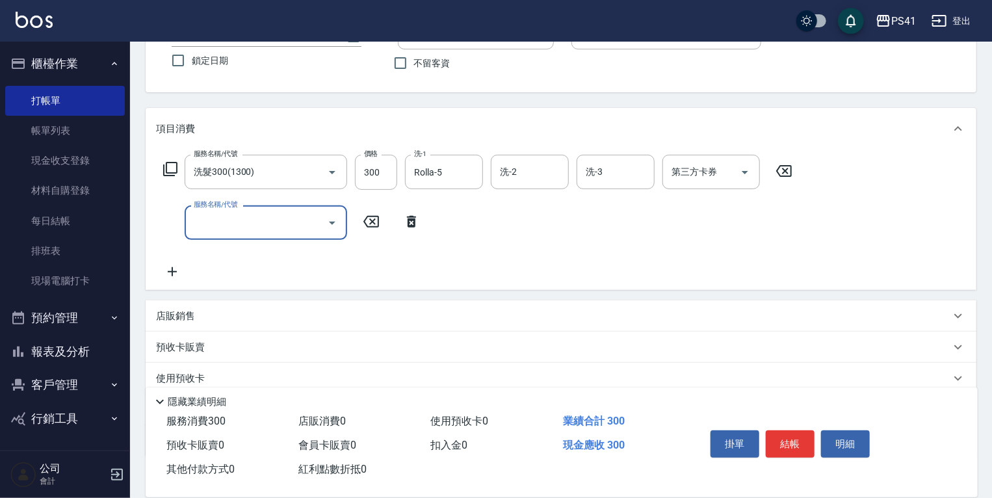
scroll to position [187, 0]
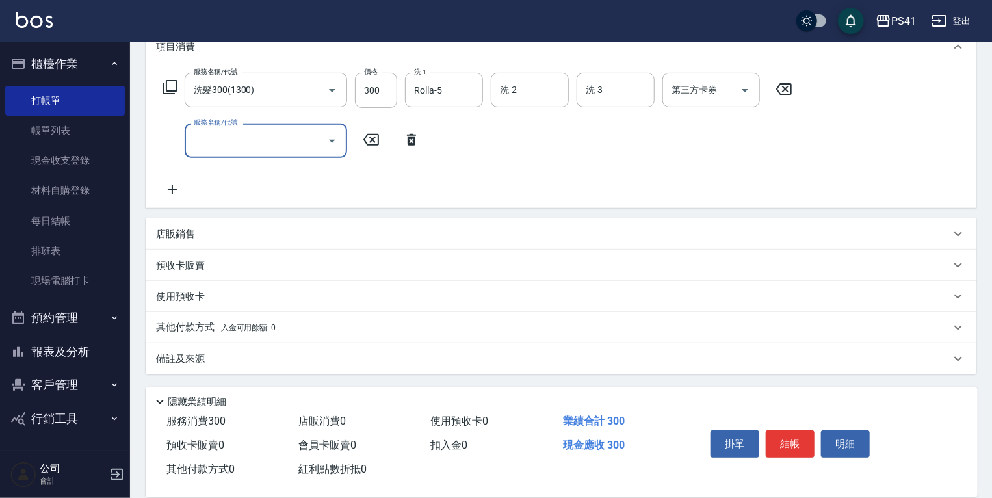
click at [275, 229] on div "店販銷售" at bounding box center [553, 234] width 794 height 14
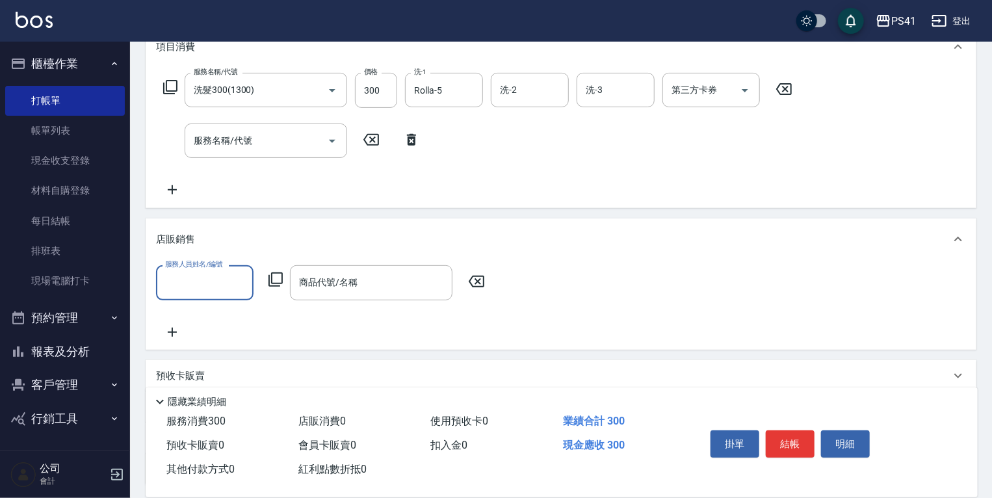
scroll to position [0, 0]
type input "[PERSON_NAME]-2"
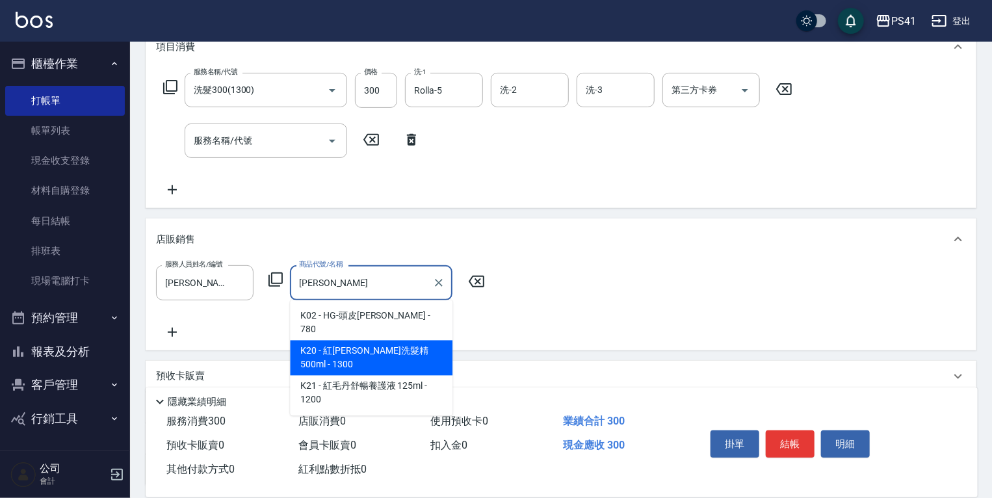
type input "紅毛丹舒敏洗髮精 500ml"
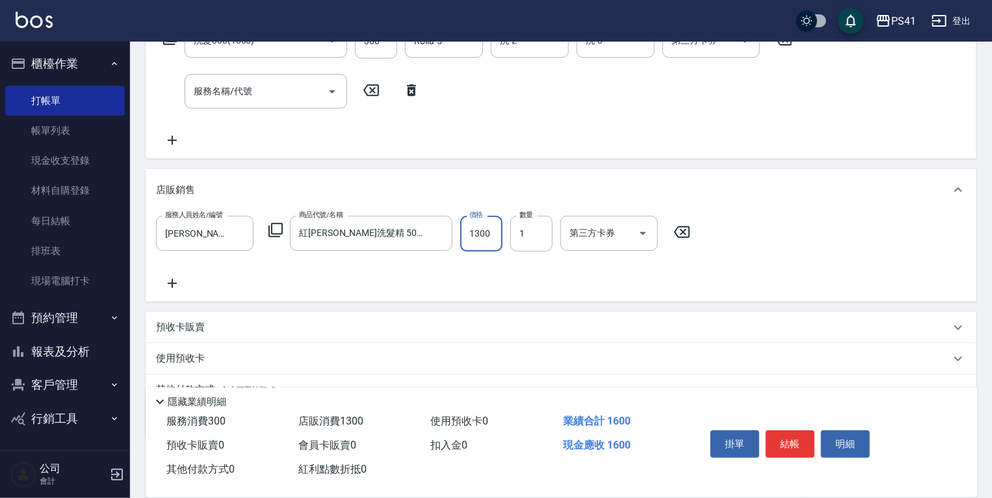
scroll to position [298, 0]
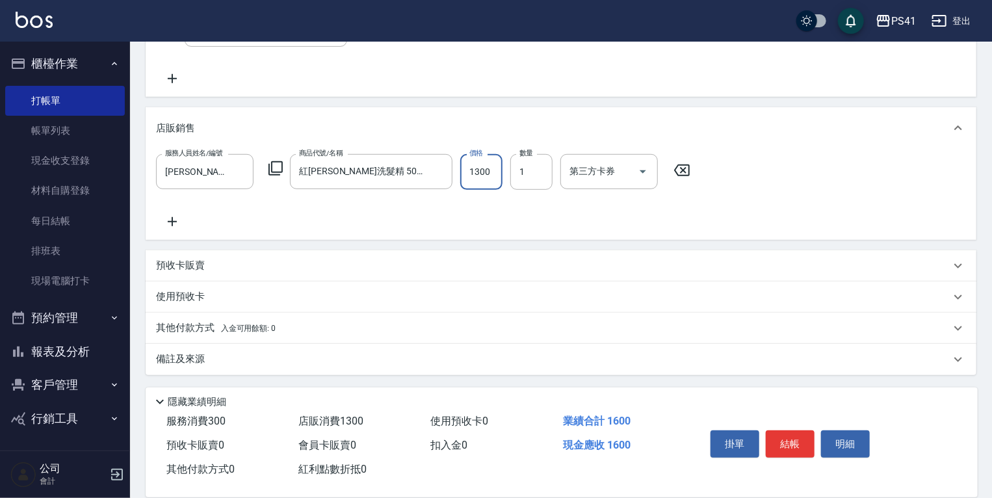
click at [231, 329] on span "入金可用餘額: 0" at bounding box center [248, 328] width 55 height 9
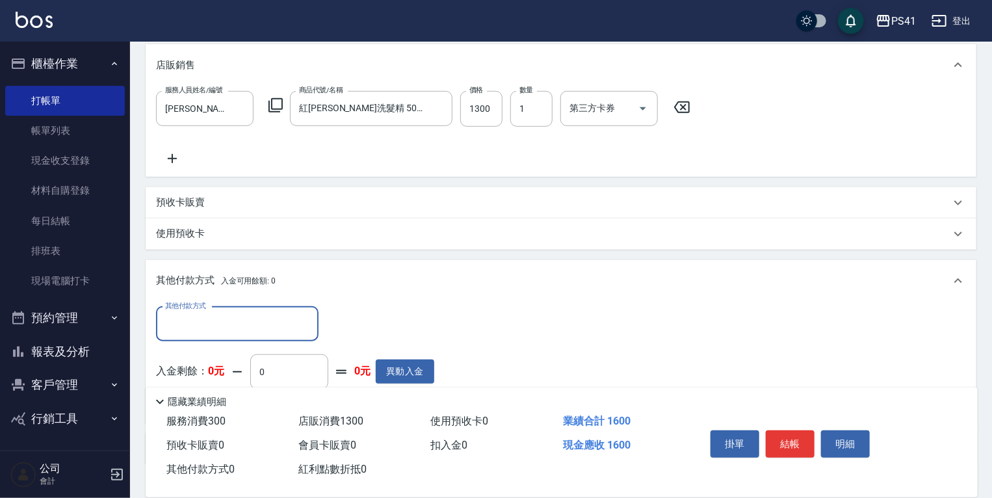
scroll to position [451, 0]
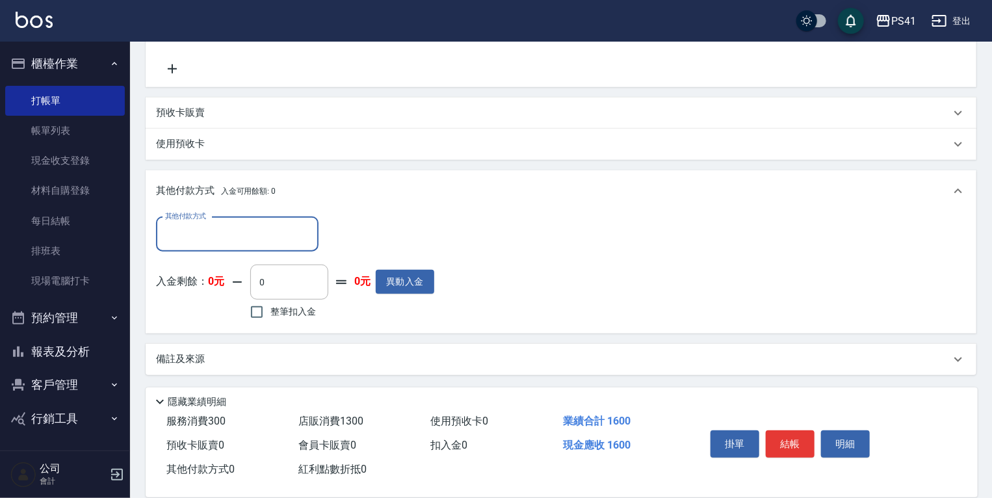
click at [265, 225] on input "其他付款方式" at bounding box center [237, 234] width 151 height 23
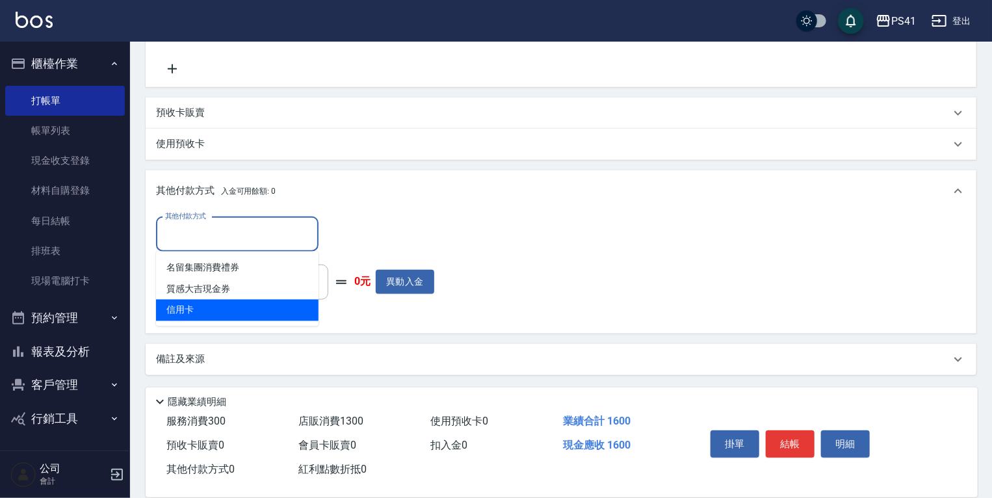
click at [255, 314] on span "信用卡" at bounding box center [237, 310] width 162 height 21
type input "信用卡"
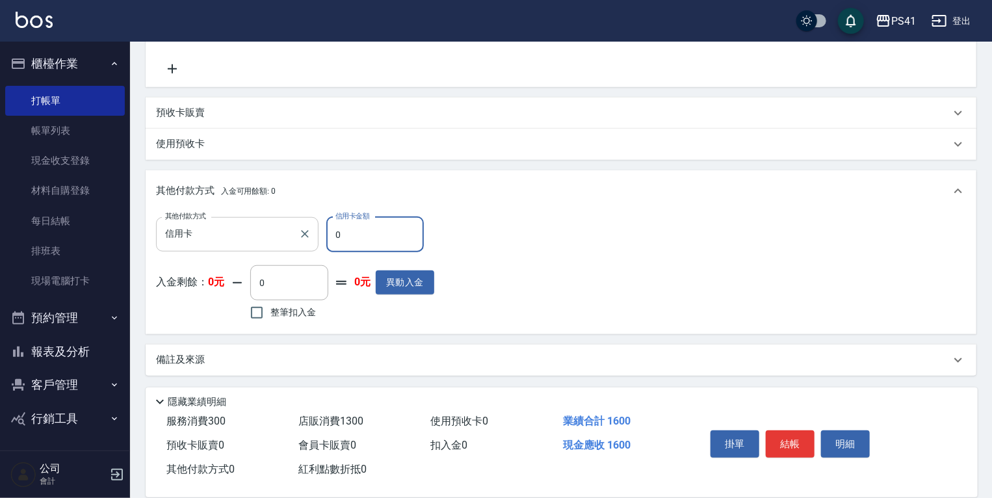
drag, startPoint x: 349, startPoint y: 245, endPoint x: 209, endPoint y: 218, distance: 142.9
click at [238, 225] on div "其他付款方式 信用卡 其他付款方式 信用卡金額 0 信用卡金額" at bounding box center [295, 234] width 278 height 35
type input "1600"
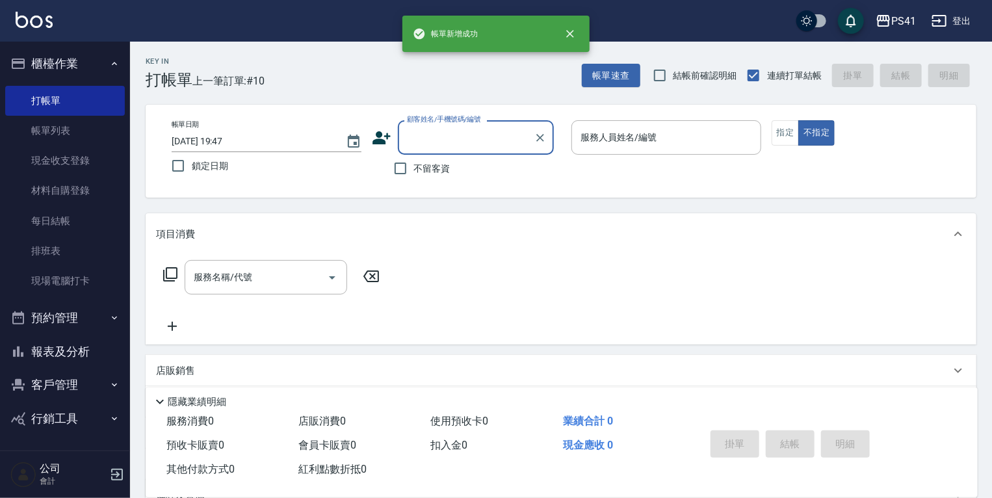
scroll to position [0, 0]
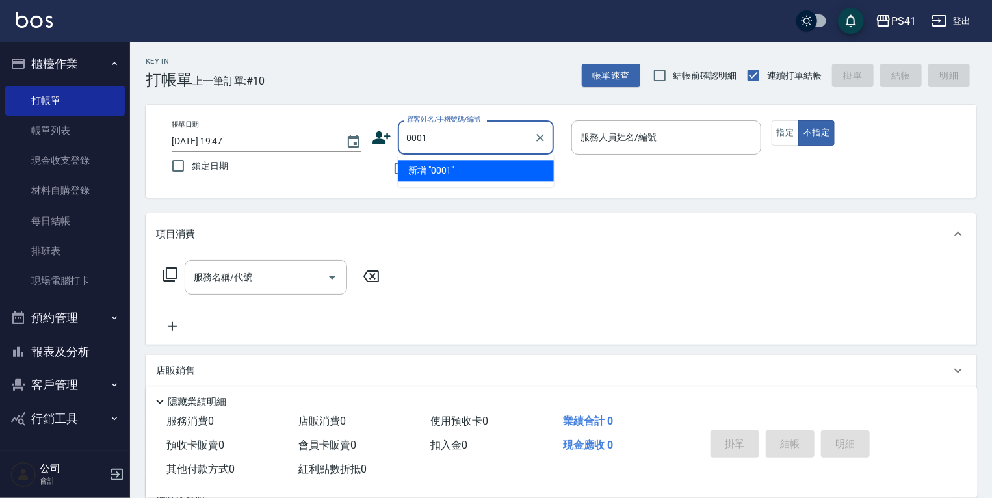
type input "0001"
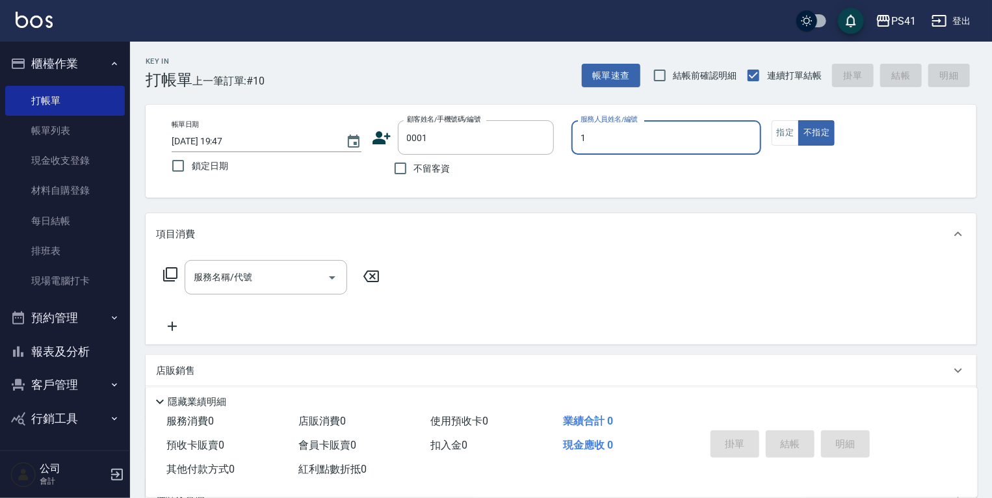
type input "[PERSON_NAME]-1"
type input "pingu/1_pingu/0001"
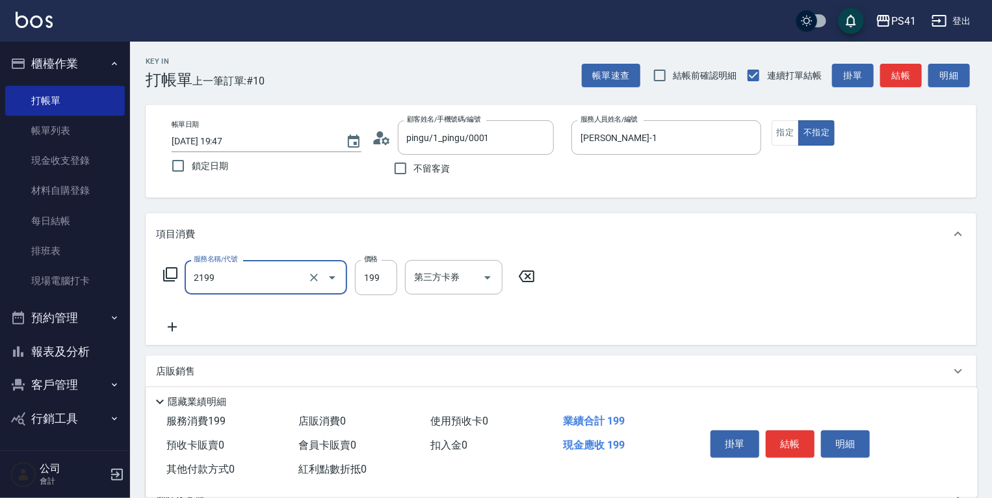
type input "不指定剪髮活動(2199)"
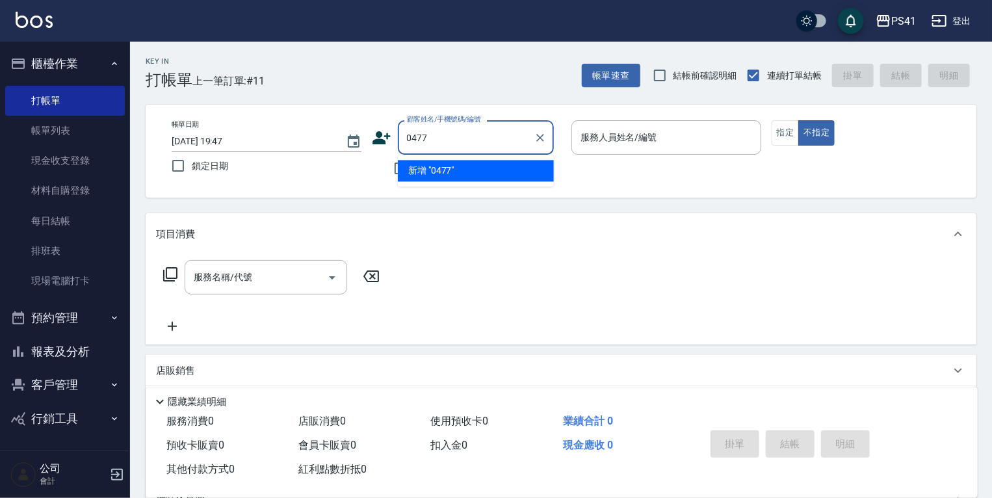
type input "0477"
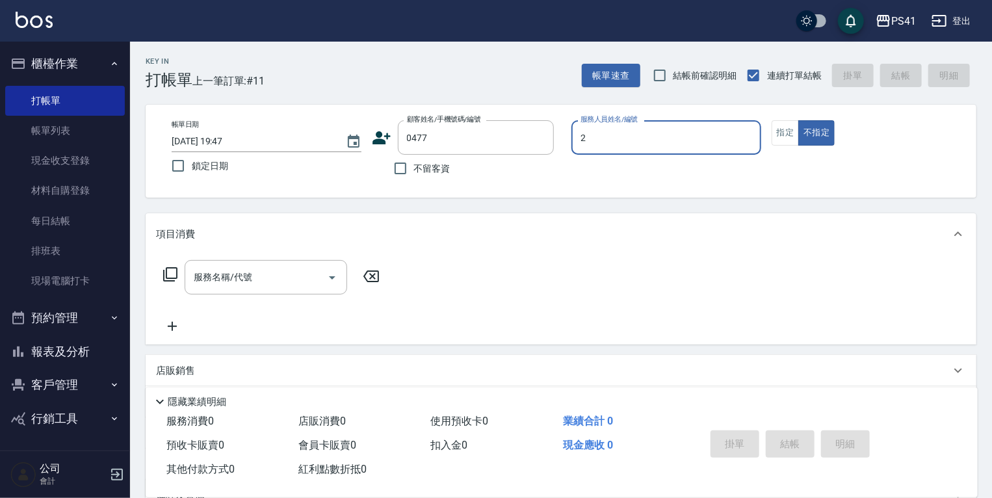
type input "[PERSON_NAME]-2"
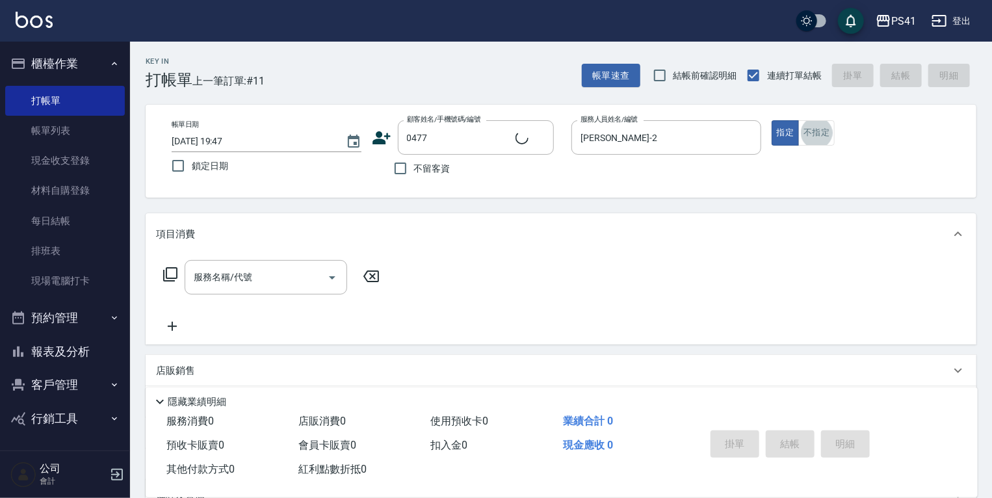
type input "李祐綸/0938331623/0477"
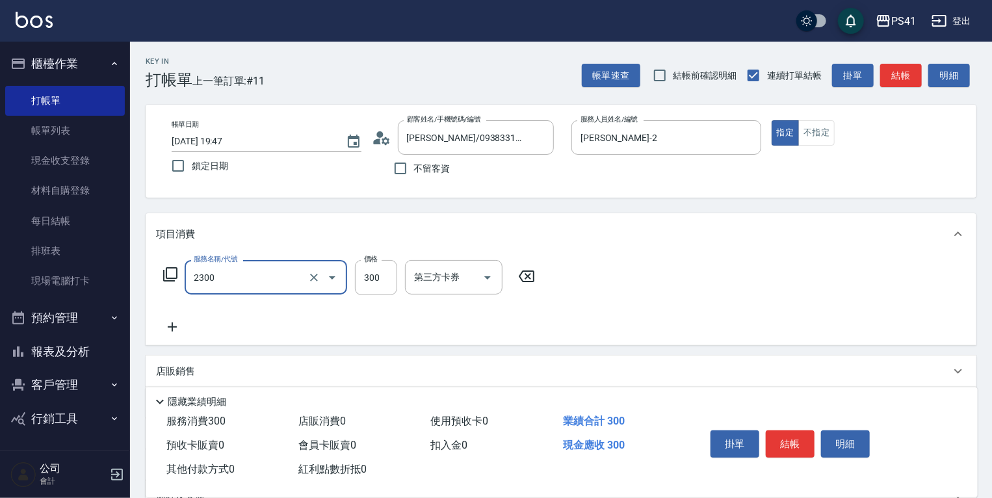
type input "剪髮(2300)"
